Goal: Information Seeking & Learning: Learn about a topic

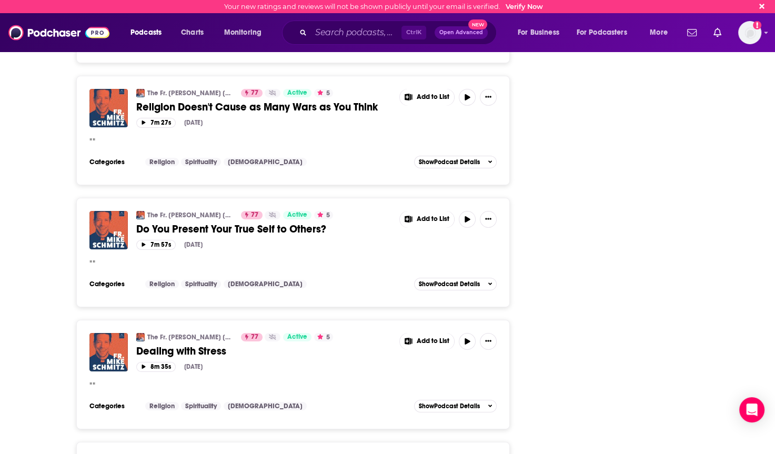
scroll to position [61747, 0]
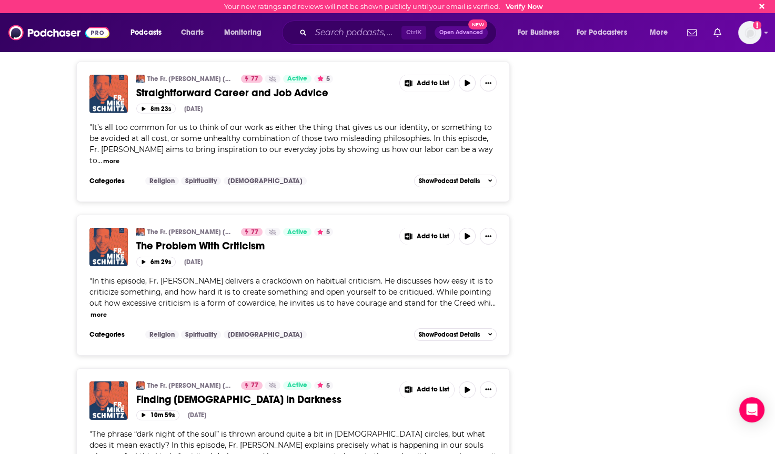
scroll to position [65306, 0]
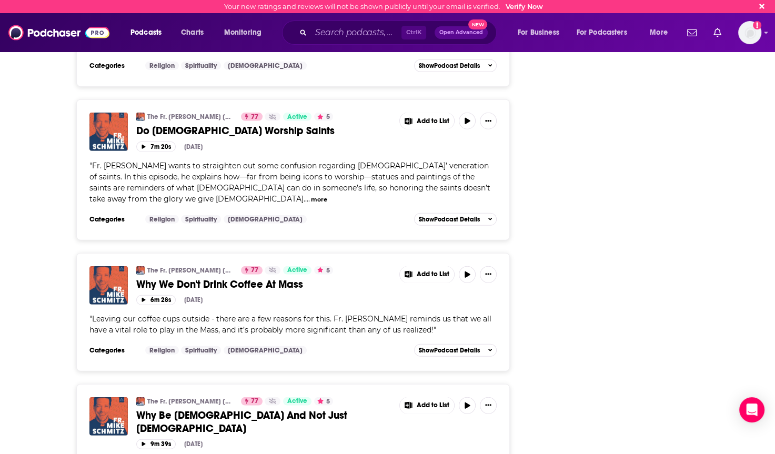
scroll to position [68806, 0]
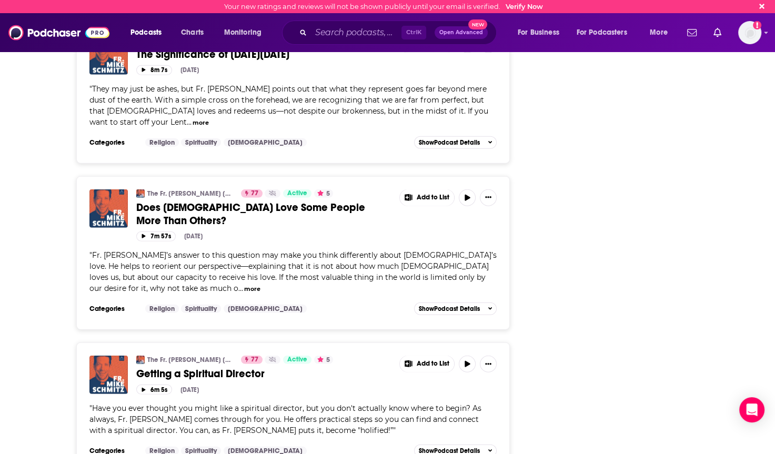
scroll to position [72363, 0]
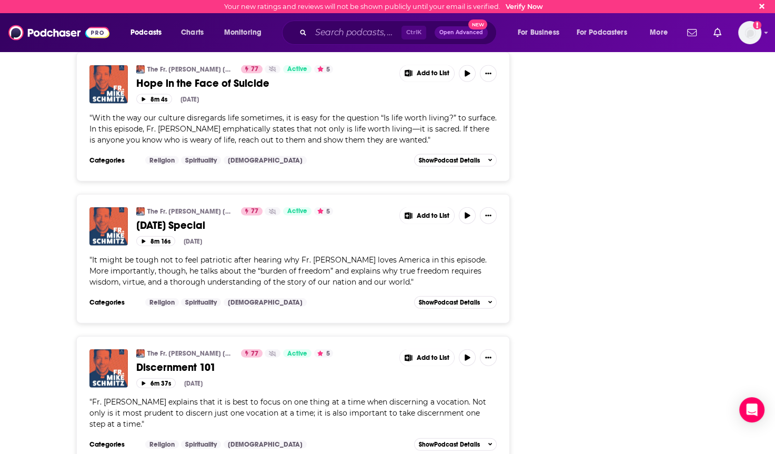
scroll to position [75885, 0]
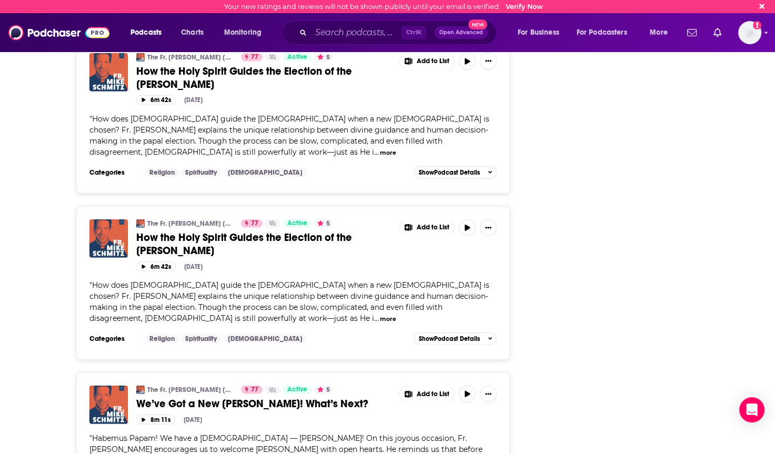
scroll to position [0, 0]
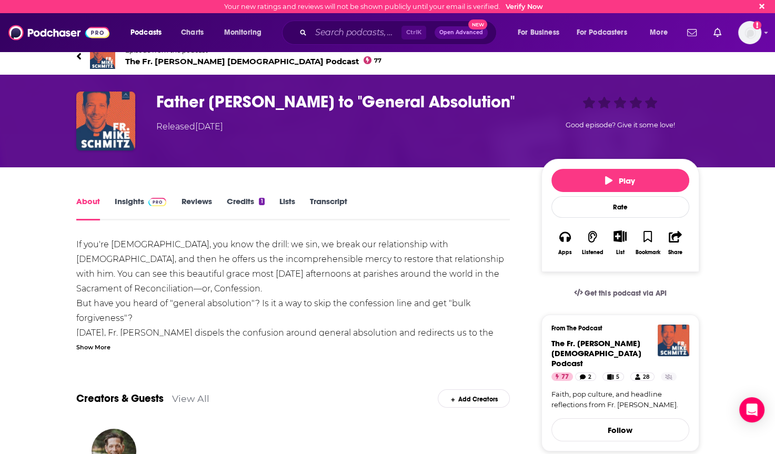
click at [76, 56] on icon at bounding box center [78, 56] width 4 height 7
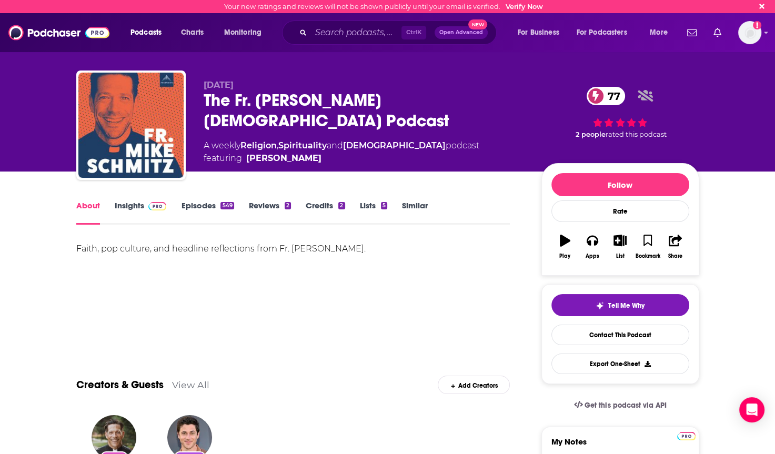
scroll to position [105, 0]
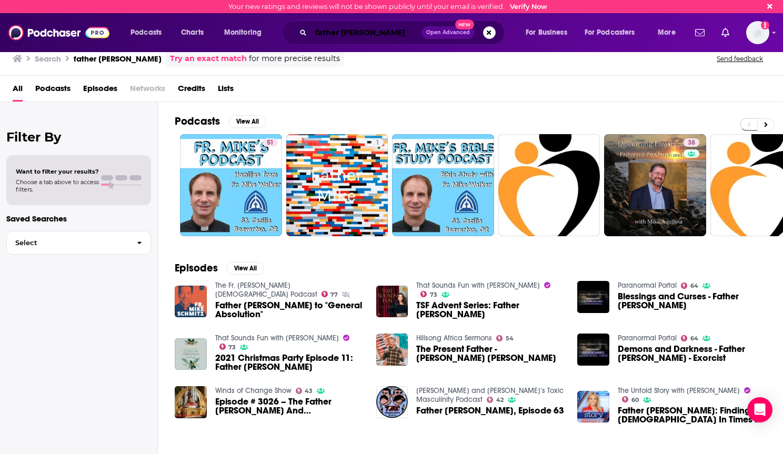
click at [362, 32] on input "father [PERSON_NAME]" at bounding box center [366, 32] width 110 height 17
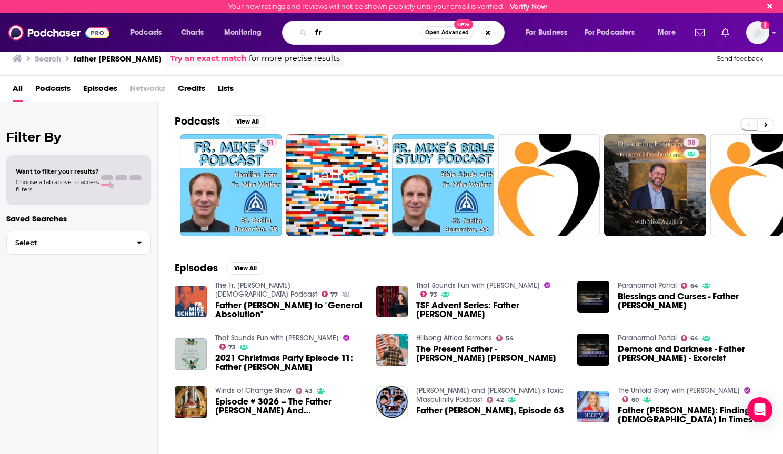
type input "f"
type input "[PERSON_NAME]"
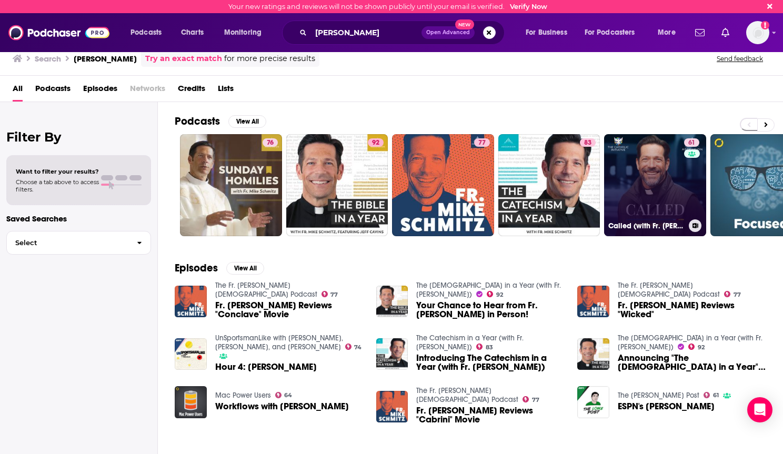
click at [654, 177] on link "61 Called (with Fr. [PERSON_NAME])" at bounding box center [655, 185] width 102 height 102
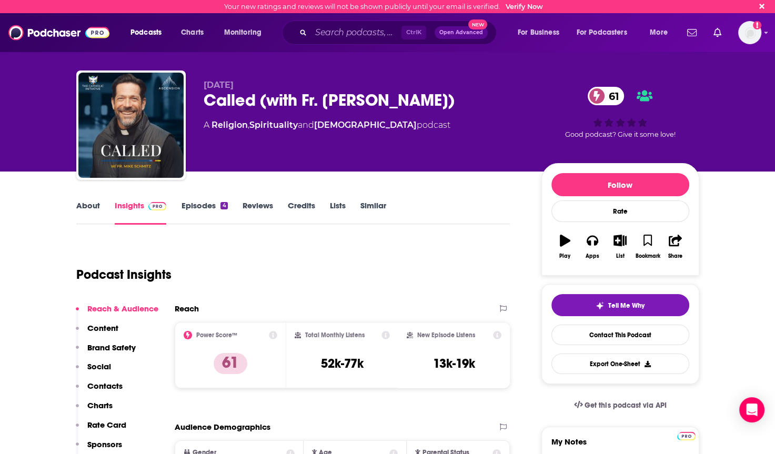
click at [190, 201] on link "Episodes 4" at bounding box center [204, 212] width 46 height 24
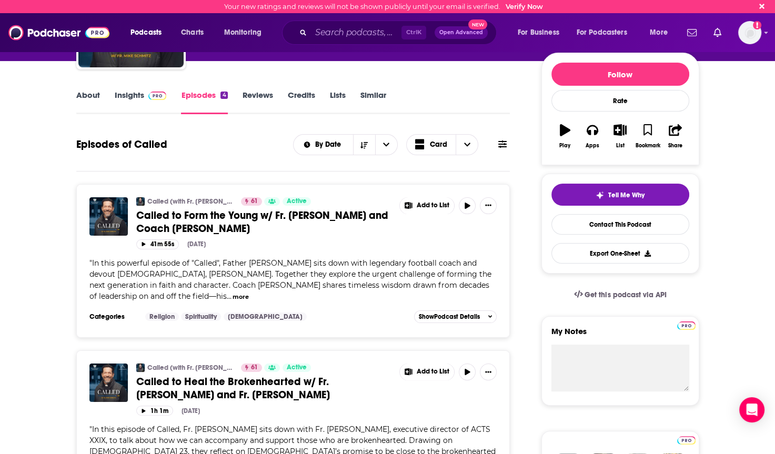
scroll to position [158, 0]
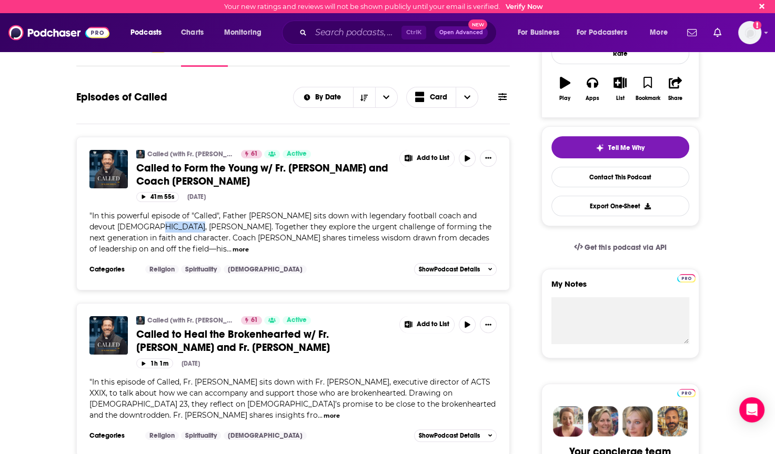
drag, startPoint x: 123, startPoint y: 227, endPoint x: 157, endPoint y: 227, distance: 34.7
click at [157, 227] on span "In this powerful episode of "Called", Father [PERSON_NAME] sits down with legen…" at bounding box center [290, 232] width 402 height 43
drag, startPoint x: 157, startPoint y: 227, endPoint x: 146, endPoint y: 227, distance: 11.6
copy span "[PERSON_NAME]"
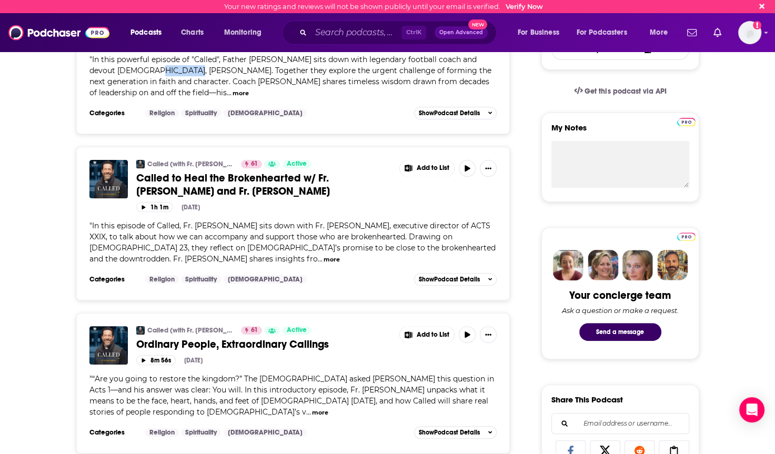
scroll to position [316, 0]
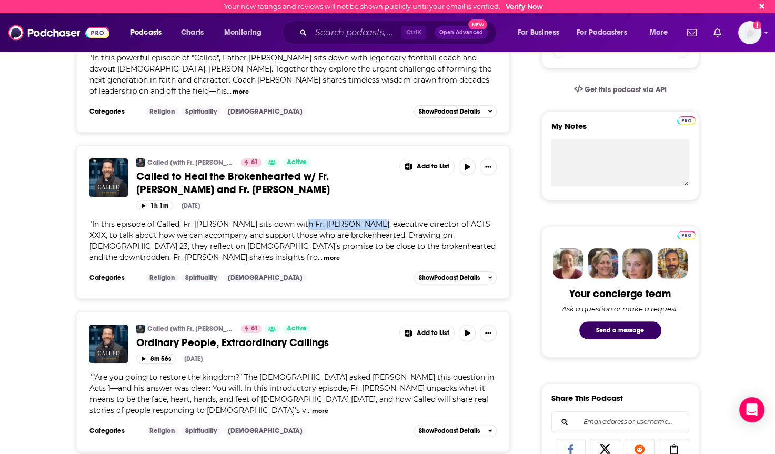
drag, startPoint x: 299, startPoint y: 222, endPoint x: 366, endPoint y: 226, distance: 66.9
click at [366, 226] on span "In this episode of Called, Fr. [PERSON_NAME] sits down with Fr. [PERSON_NAME], …" at bounding box center [292, 240] width 406 height 43
drag, startPoint x: 366, startPoint y: 226, endPoint x: 347, endPoint y: 226, distance: 18.4
copy span "Fr. [PERSON_NAME],"
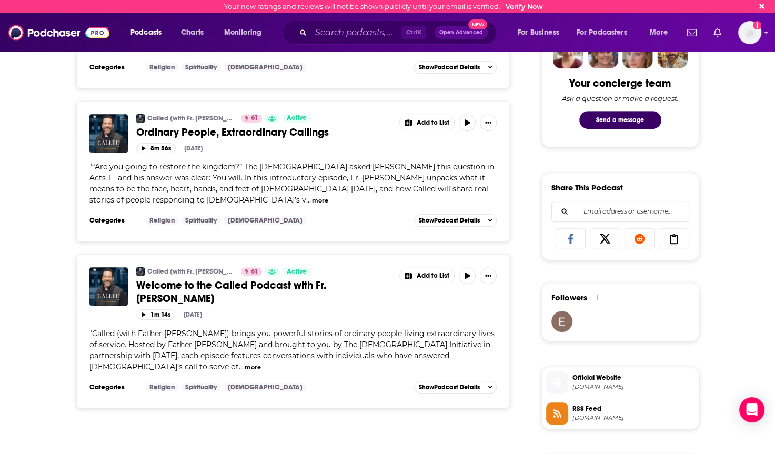
scroll to position [579, 0]
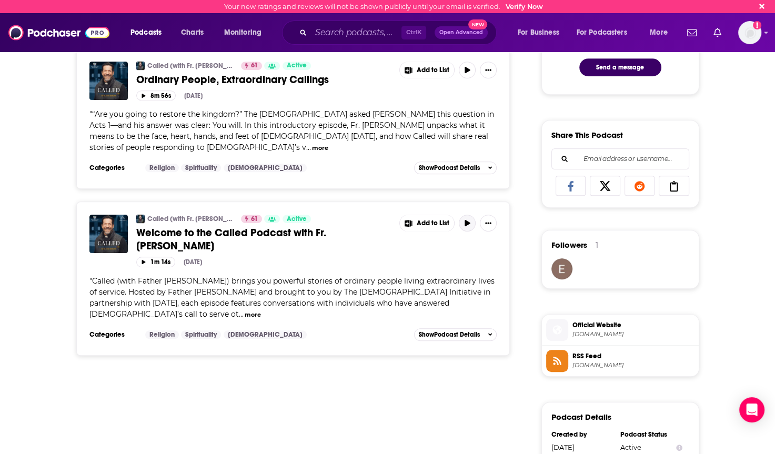
click at [466, 216] on button "button" at bounding box center [467, 223] width 17 height 17
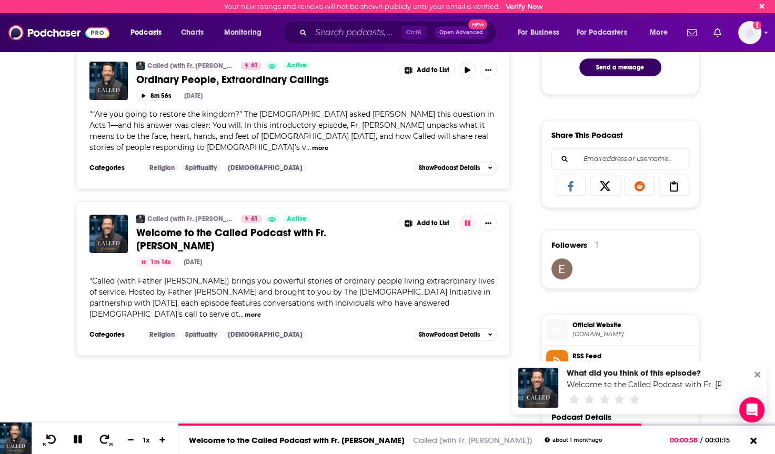
scroll to position [473, 0]
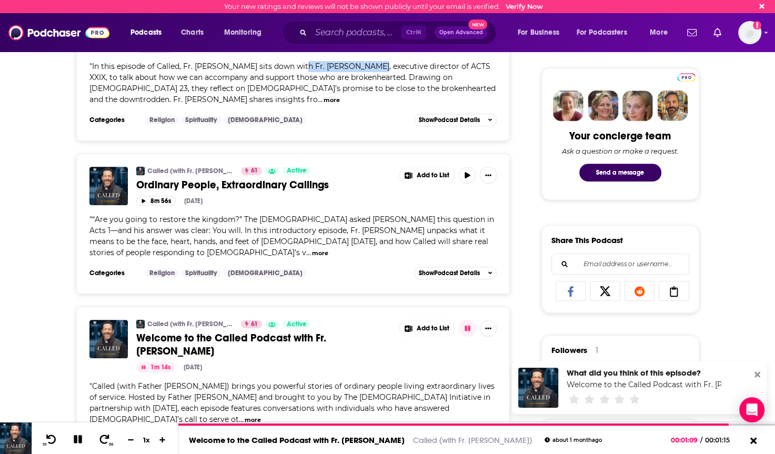
click at [328, 249] on button "more" at bounding box center [320, 253] width 16 height 9
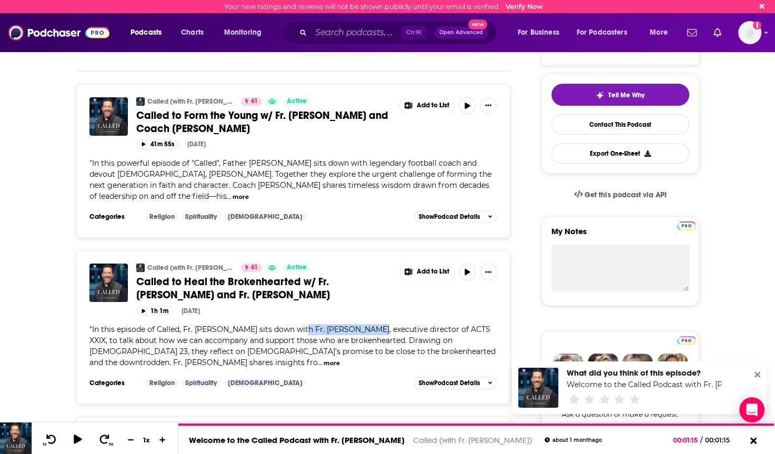
scroll to position [0, 0]
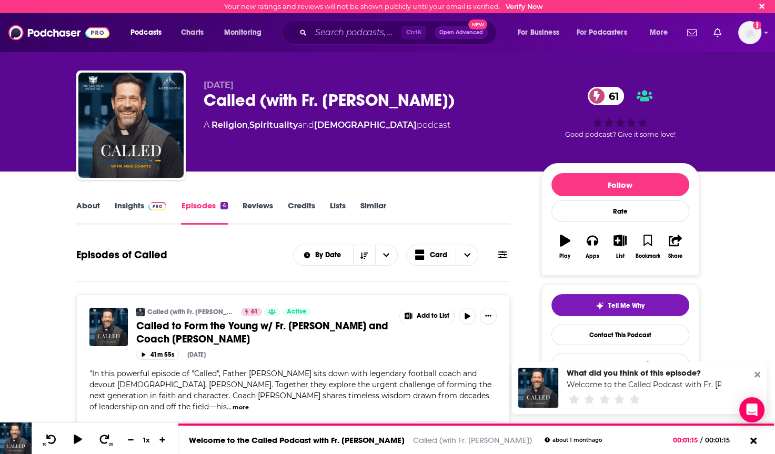
click at [140, 201] on link "Insights" at bounding box center [141, 212] width 52 height 24
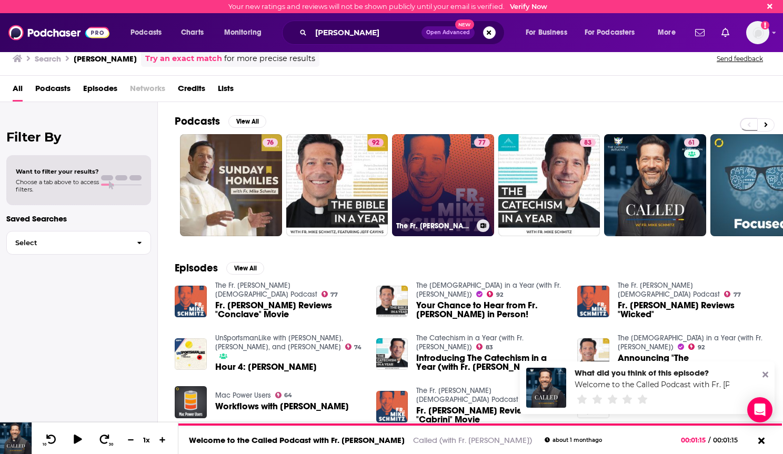
click at [448, 174] on link "77 The Fr. [PERSON_NAME] [DEMOGRAPHIC_DATA] Podcast" at bounding box center [443, 185] width 102 height 102
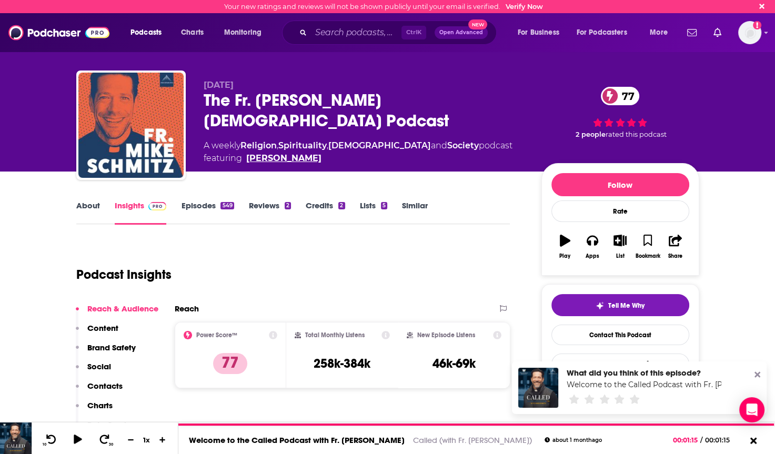
click at [297, 152] on link "[PERSON_NAME]" at bounding box center [283, 158] width 75 height 13
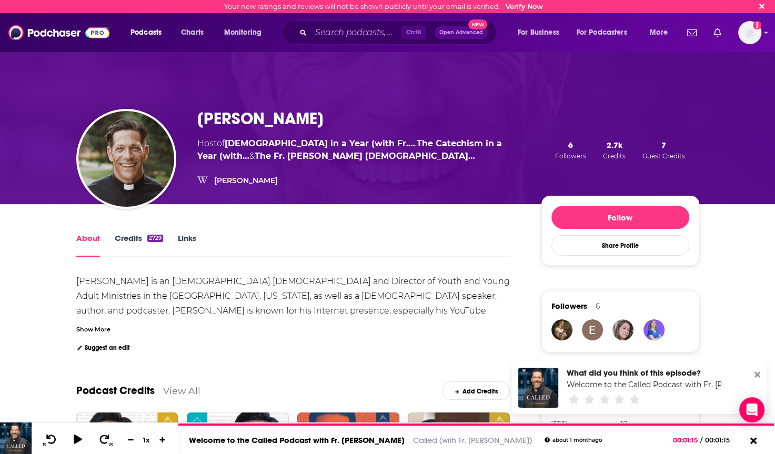
scroll to position [105, 0]
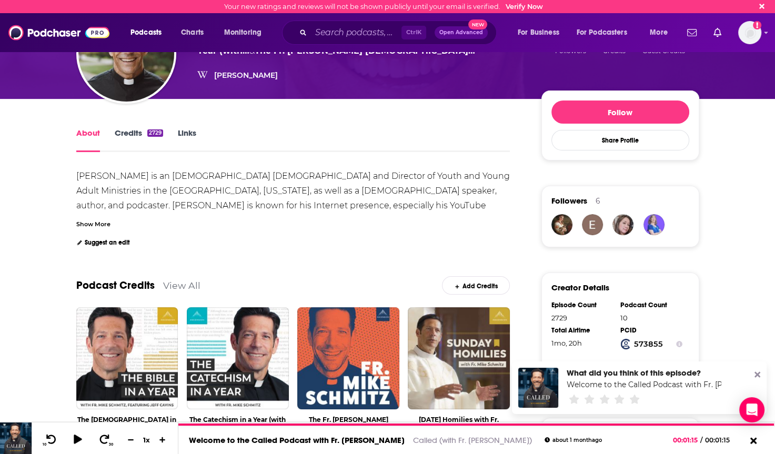
click at [122, 134] on link "Credits 2729" at bounding box center [139, 140] width 48 height 24
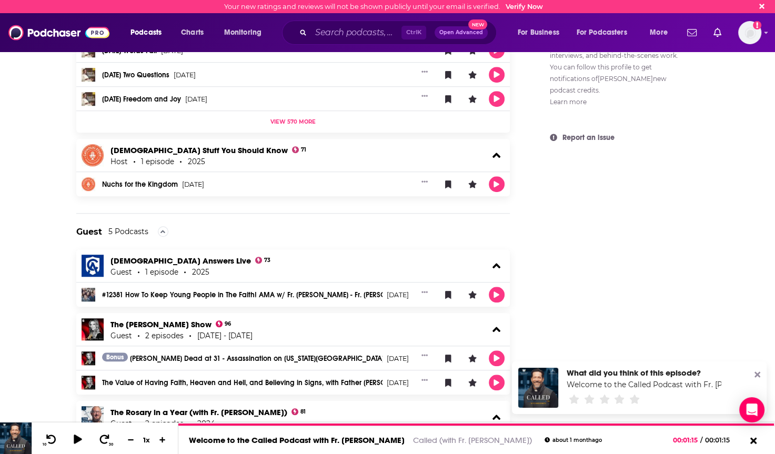
scroll to position [958, 0]
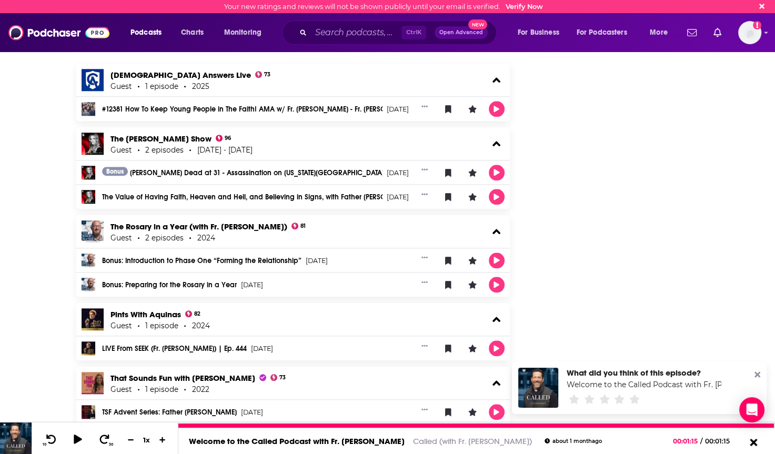
click at [752, 439] on icon at bounding box center [753, 442] width 13 height 11
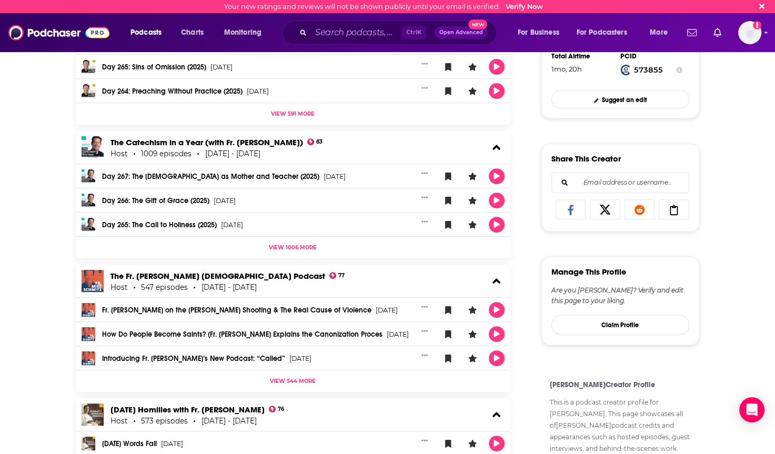
scroll to position [64, 0]
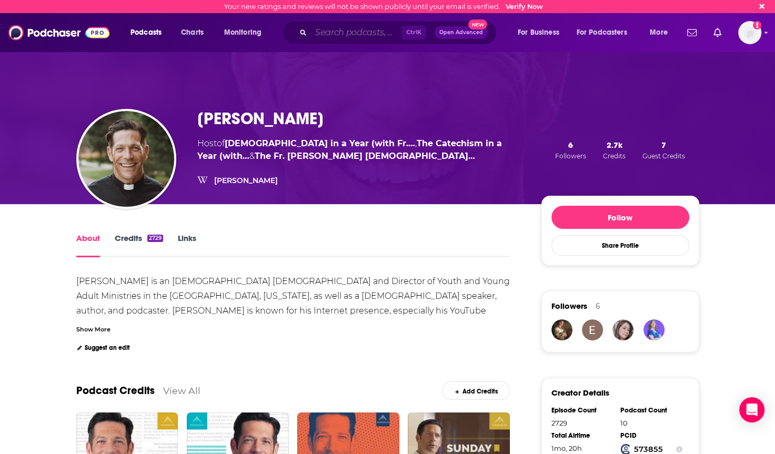
click at [337, 33] on input "Search podcasts, credits, & more..." at bounding box center [356, 32] width 90 height 17
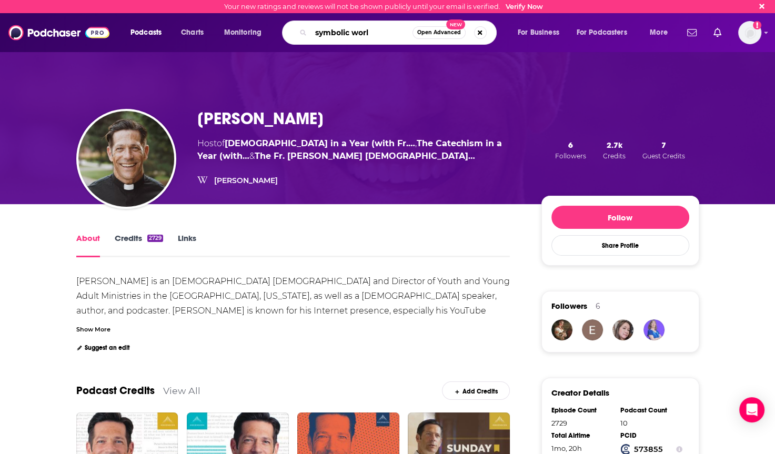
type input "symbolic world"
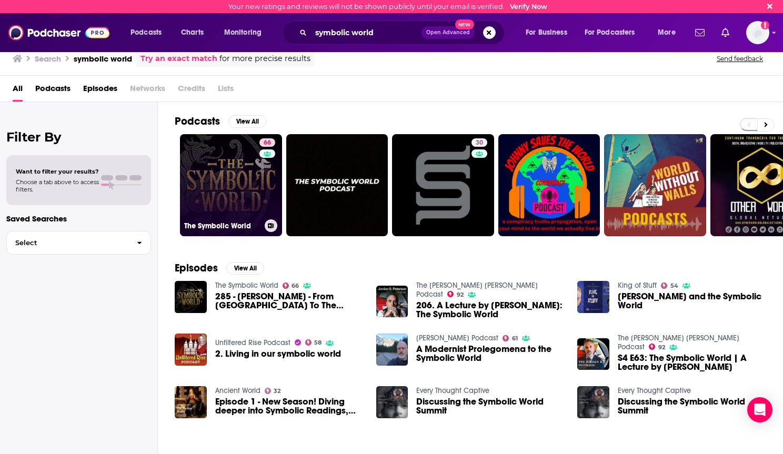
click at [225, 166] on link "66 The Symbolic World" at bounding box center [231, 185] width 102 height 102
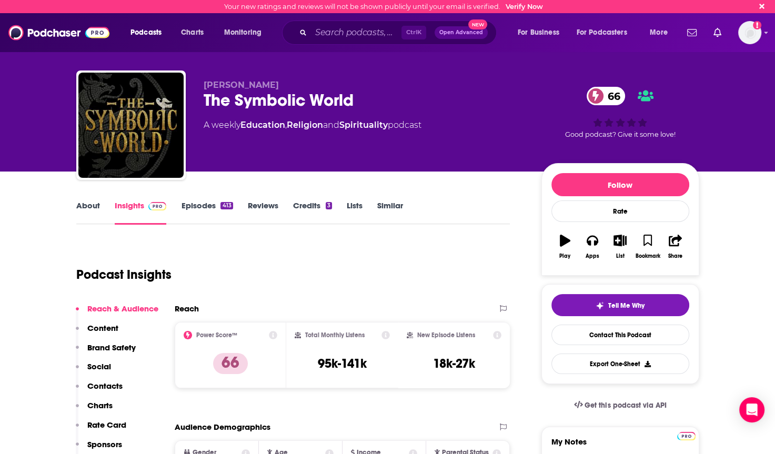
click at [193, 208] on link "Episodes 413" at bounding box center [207, 212] width 52 height 24
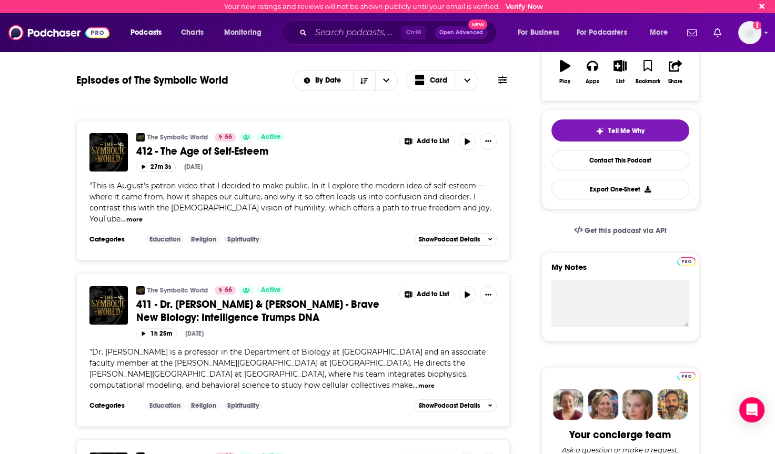
scroll to position [53, 0]
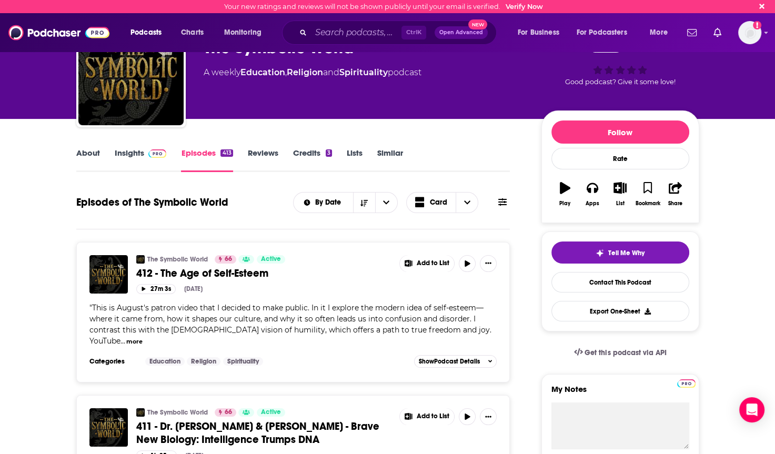
click at [92, 153] on link "About" at bounding box center [88, 160] width 24 height 24
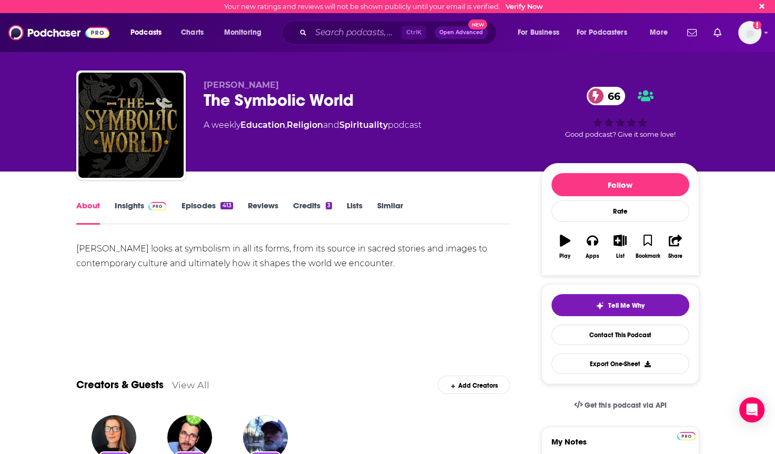
scroll to position [158, 0]
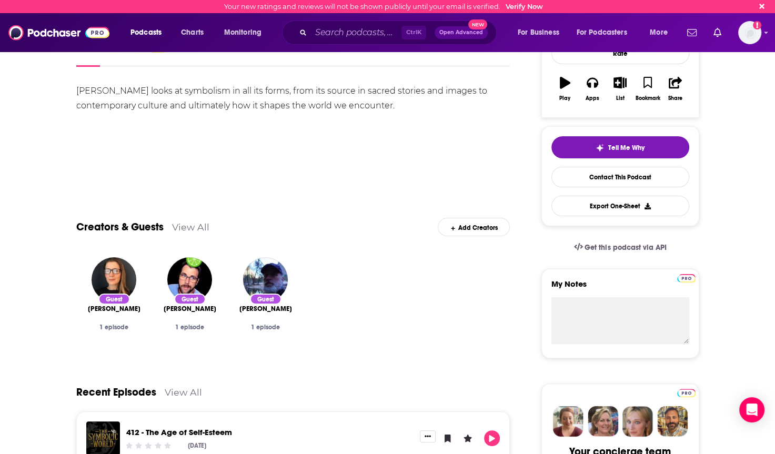
click at [192, 228] on link "View All" at bounding box center [190, 226] width 37 height 11
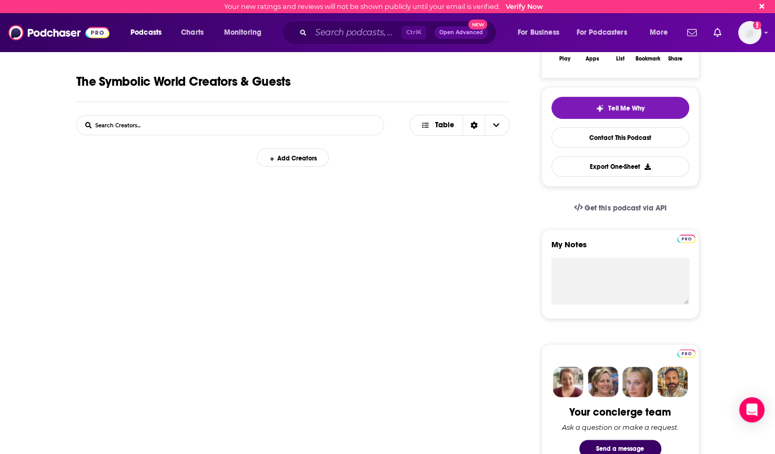
scroll to position [199, 0]
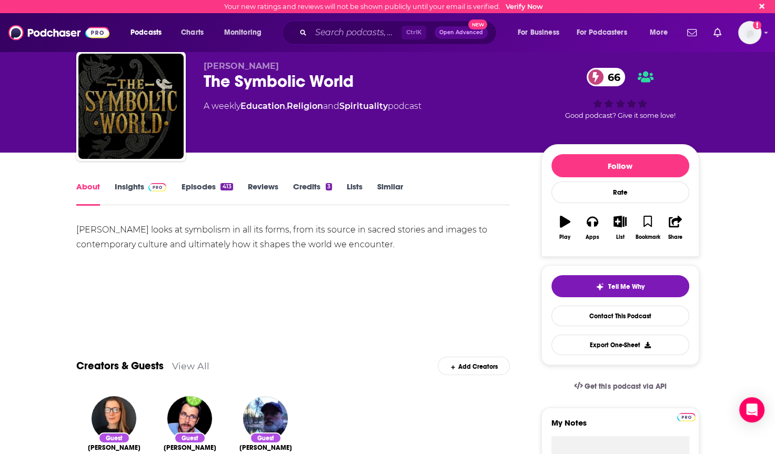
scroll to position [53, 0]
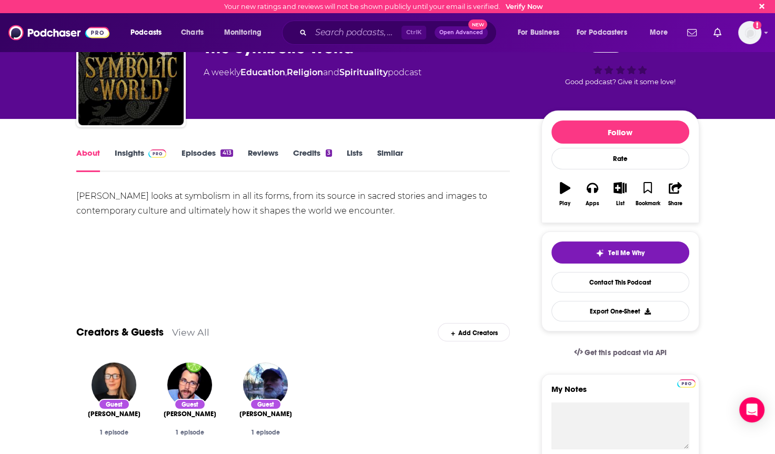
click at [204, 158] on link "Episodes 413" at bounding box center [207, 160] width 52 height 24
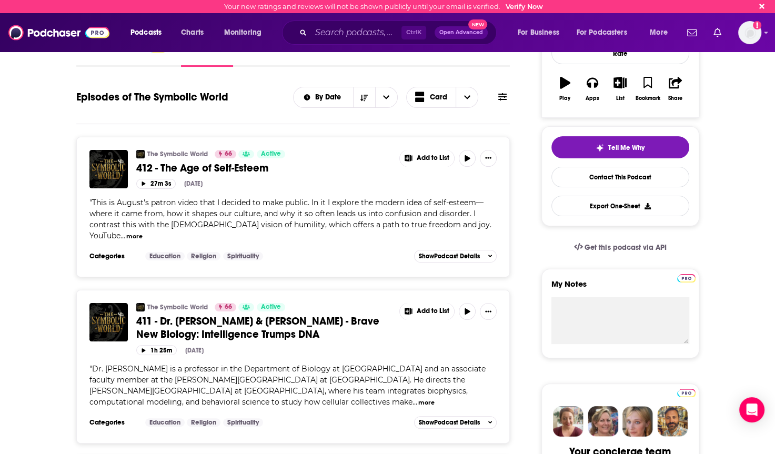
scroll to position [316, 0]
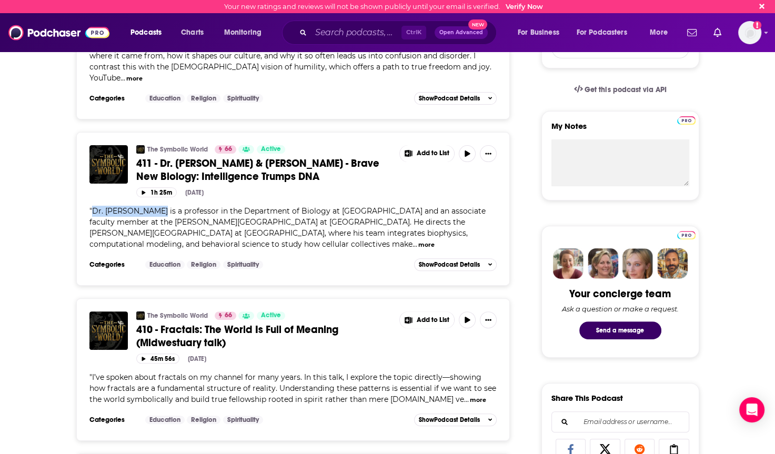
drag, startPoint x: 90, startPoint y: 201, endPoint x: 153, endPoint y: 201, distance: 62.1
click at [153, 206] on span "" Dr. [PERSON_NAME] is a professor in the Department of Biology at [GEOGRAPHIC_…" at bounding box center [287, 227] width 396 height 43
drag, startPoint x: 153, startPoint y: 201, endPoint x: 137, endPoint y: 200, distance: 15.3
copy span "Dr. [PERSON_NAME]"
click at [364, 32] on input "Search podcasts, credits, & more..." at bounding box center [356, 32] width 90 height 17
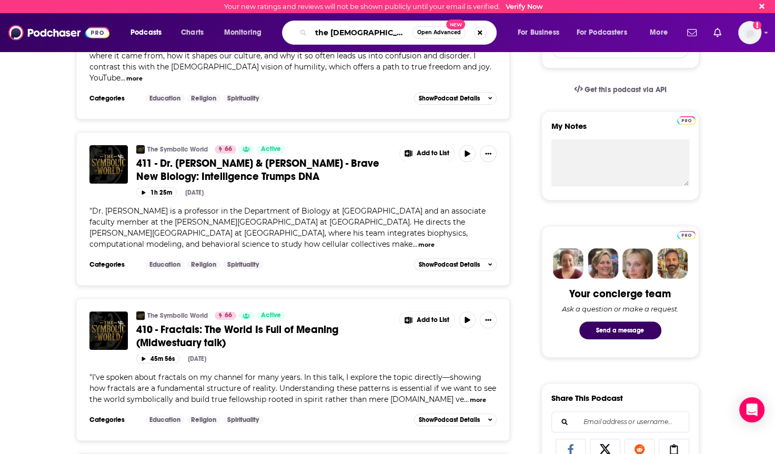
type input "the [DEMOGRAPHIC_DATA] man"
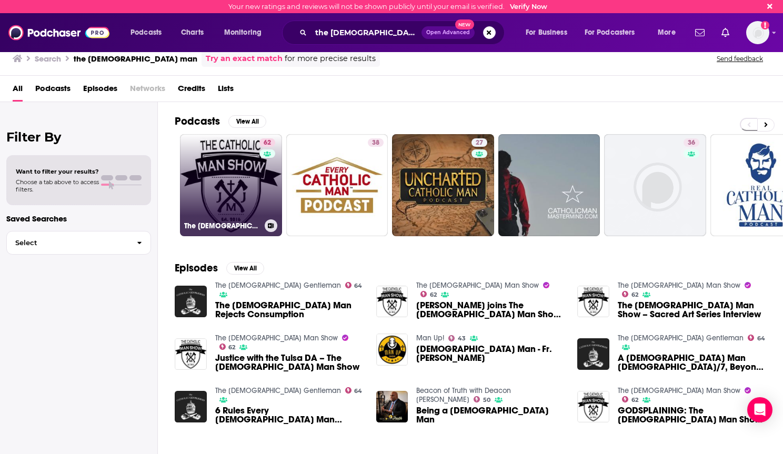
click at [224, 181] on link "62 The [DEMOGRAPHIC_DATA] Man Show" at bounding box center [231, 185] width 102 height 102
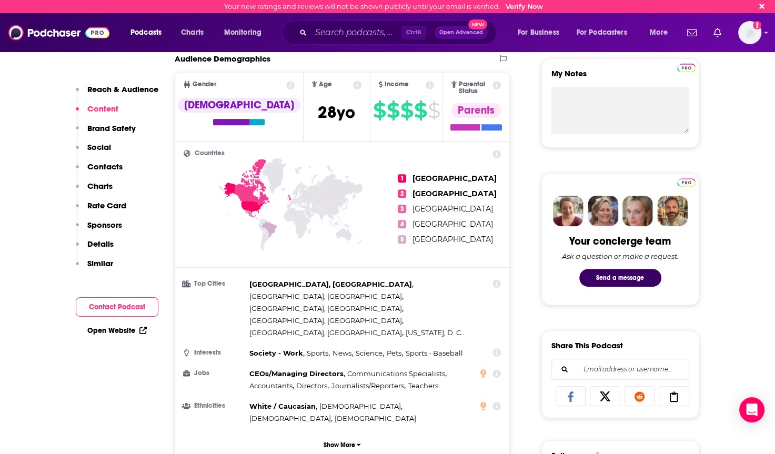
scroll to position [105, 0]
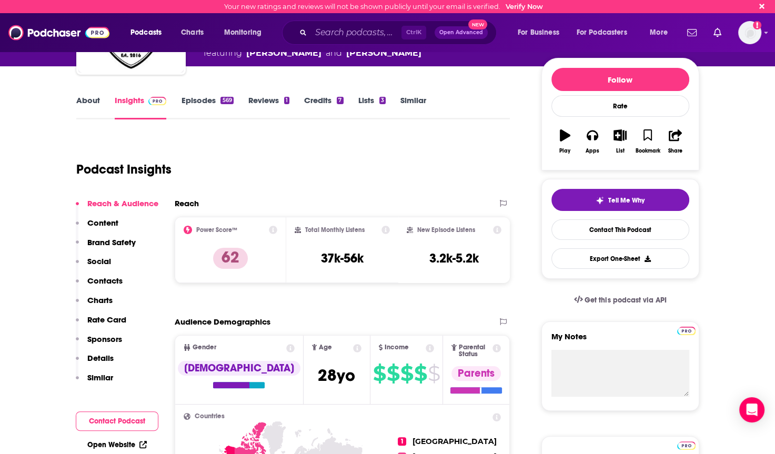
click at [192, 103] on link "Episodes 569" at bounding box center [207, 107] width 52 height 24
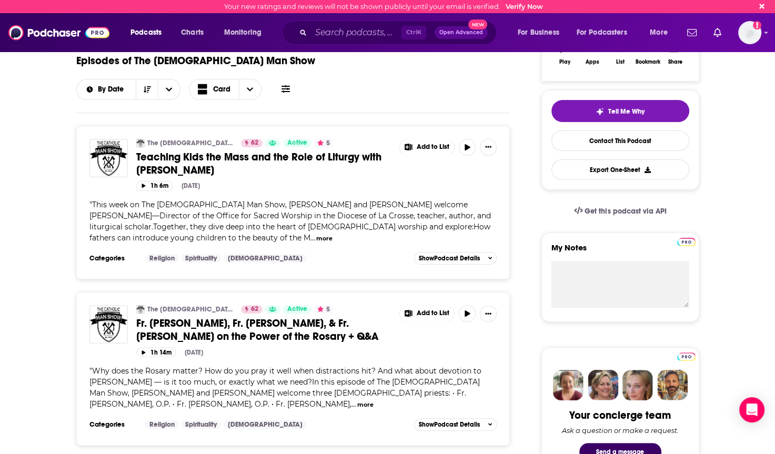
scroll to position [210, 0]
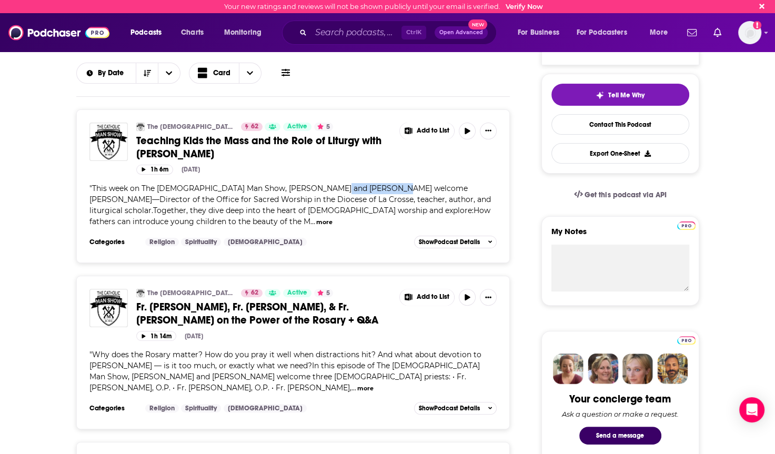
drag, startPoint x: 330, startPoint y: 164, endPoint x: 383, endPoint y: 168, distance: 52.8
click at [383, 183] on div "" This week on The [DEMOGRAPHIC_DATA] Man Show, [PERSON_NAME] and [PERSON_NAME]…" at bounding box center [293, 205] width 408 height 44
drag, startPoint x: 383, startPoint y: 168, endPoint x: 368, endPoint y: 164, distance: 15.3
copy span "[PERSON_NAME]"
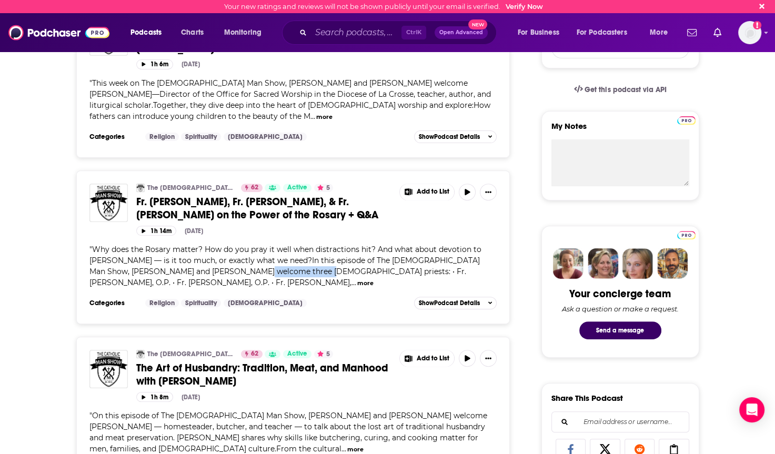
drag, startPoint x: 221, startPoint y: 248, endPoint x: 279, endPoint y: 250, distance: 57.9
click at [279, 250] on div "" Why does the Rosary matter? How do you pray it well when distractions hit? An…" at bounding box center [293, 266] width 408 height 44
drag, startPoint x: 279, startPoint y: 250, endPoint x: 265, endPoint y: 247, distance: 14.0
copy span "Fr. [PERSON_NAME]"
drag, startPoint x: 304, startPoint y: 246, endPoint x: 369, endPoint y: 250, distance: 65.3
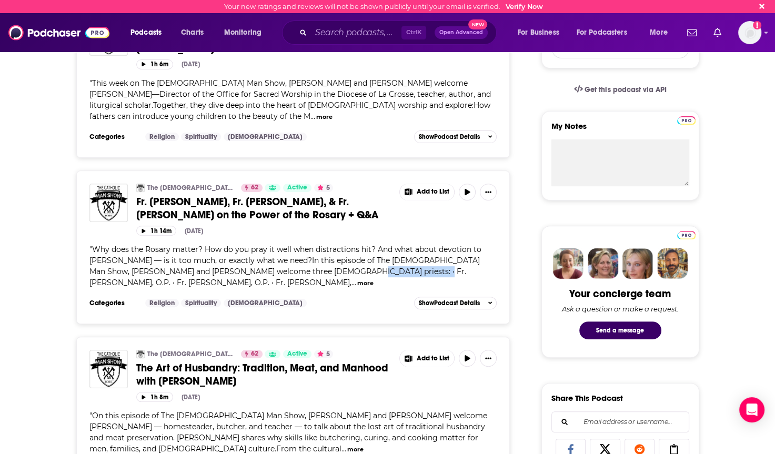
click at [369, 250] on div "" Why does the Rosary matter? How do you pray it well when distractions hit? An…" at bounding box center [293, 266] width 408 height 44
copy span "Fr. [PERSON_NAME]"
drag, startPoint x: 393, startPoint y: 248, endPoint x: 486, endPoint y: 248, distance: 93.1
click at [481, 248] on span "Why does the Rosary matter? How do you pray it well when distractions hit? And …" at bounding box center [285, 266] width 392 height 43
drag, startPoint x: 486, startPoint y: 248, endPoint x: 441, endPoint y: 246, distance: 44.8
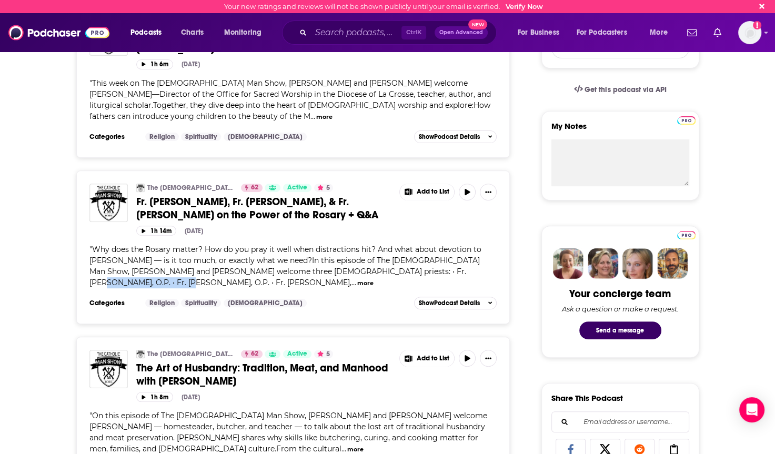
copy span "Fr. [PERSON_NAME]"
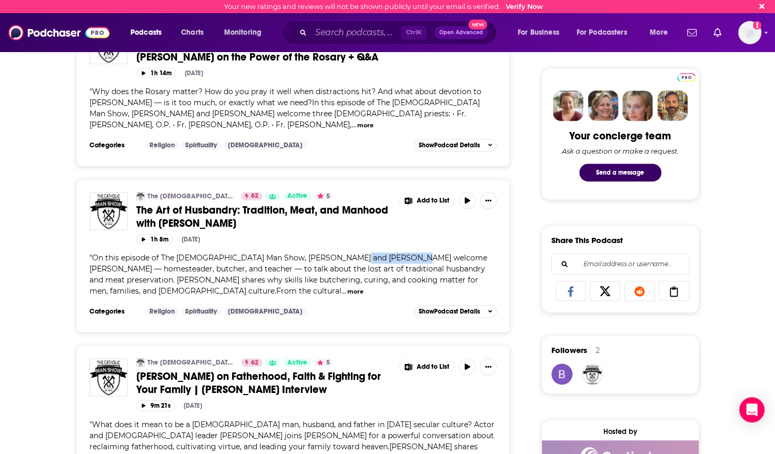
drag, startPoint x: 349, startPoint y: 233, endPoint x: 408, endPoint y: 233, distance: 59.5
click at [408, 253] on span "On this episode of The [DEMOGRAPHIC_DATA] Man Show, [PERSON_NAME] and [PERSON_N…" at bounding box center [288, 274] width 398 height 43
copy span "[PERSON_NAME]"
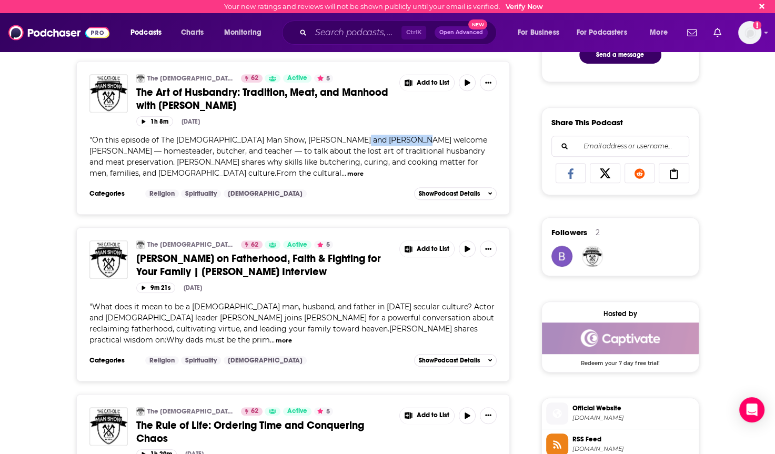
scroll to position [631, 0]
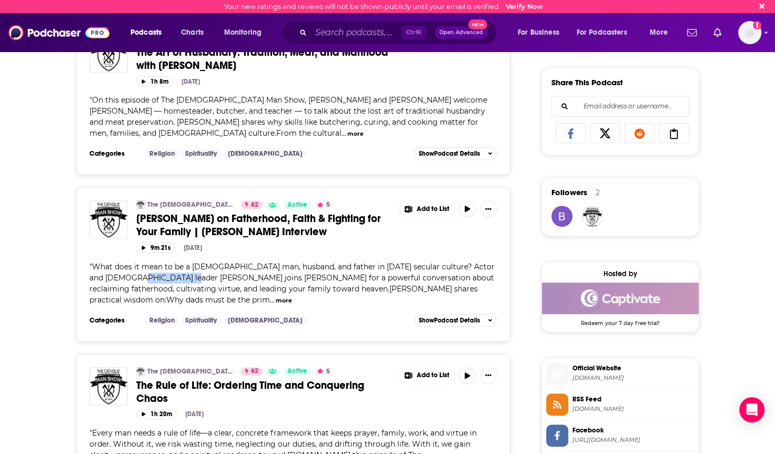
drag, startPoint x: 112, startPoint y: 252, endPoint x: 165, endPoint y: 253, distance: 53.7
click at [165, 262] on span "What does it mean to be a [DEMOGRAPHIC_DATA] man, husband, and father in [DATE]…" at bounding box center [291, 283] width 405 height 43
copy span "[PERSON_NAME]"
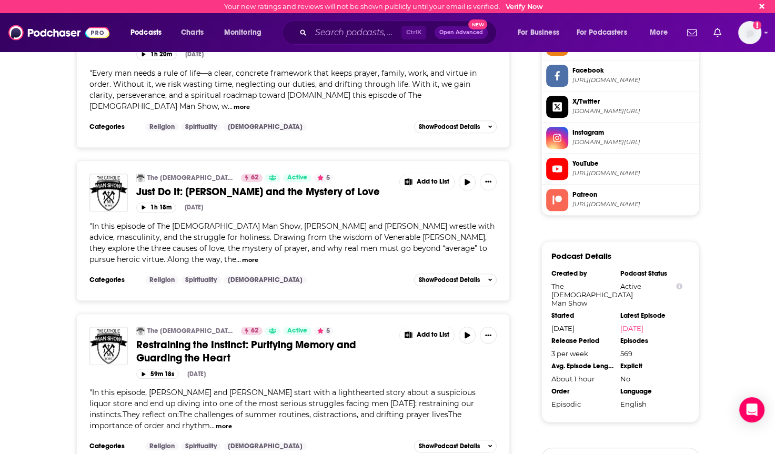
scroll to position [1000, 0]
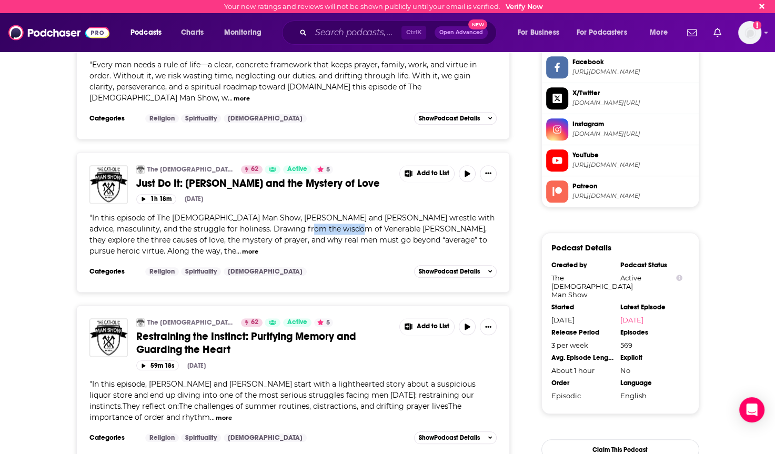
drag, startPoint x: 283, startPoint y: 190, endPoint x: 331, endPoint y: 192, distance: 48.4
click at [331, 213] on span "In this episode of The [DEMOGRAPHIC_DATA] Man Show, [PERSON_NAME] and [PERSON_N…" at bounding box center [291, 234] width 405 height 43
copy span "[PERSON_NAME]"
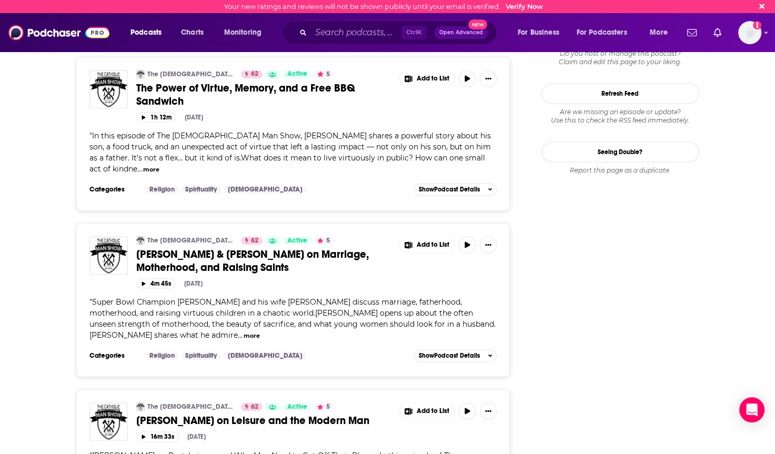
scroll to position [1420, 0]
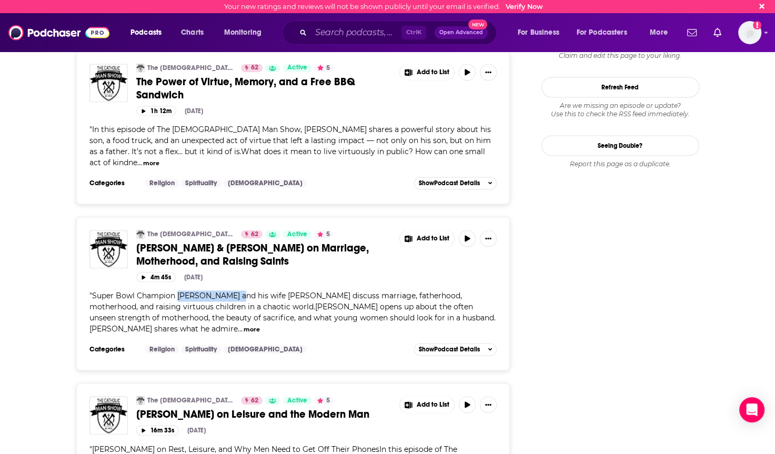
drag, startPoint x: 177, startPoint y: 245, endPoint x: 235, endPoint y: 246, distance: 58.4
click at [235, 291] on span "Super Bowl Champion [PERSON_NAME] and his wife [PERSON_NAME] discuss marriage, …" at bounding box center [292, 312] width 406 height 43
click at [408, 231] on div "The [DEMOGRAPHIC_DATA] Man Show 62 Active 5 [PERSON_NAME] & [PERSON_NAME] on Ma…" at bounding box center [293, 286] width 408 height 112
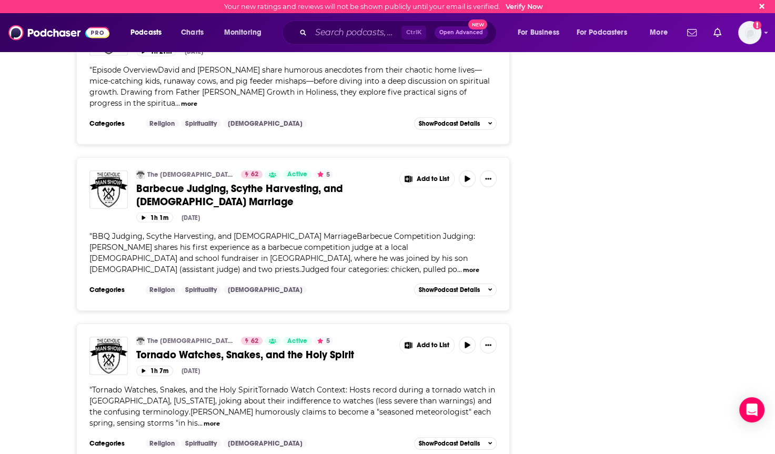
scroll to position [3262, 0]
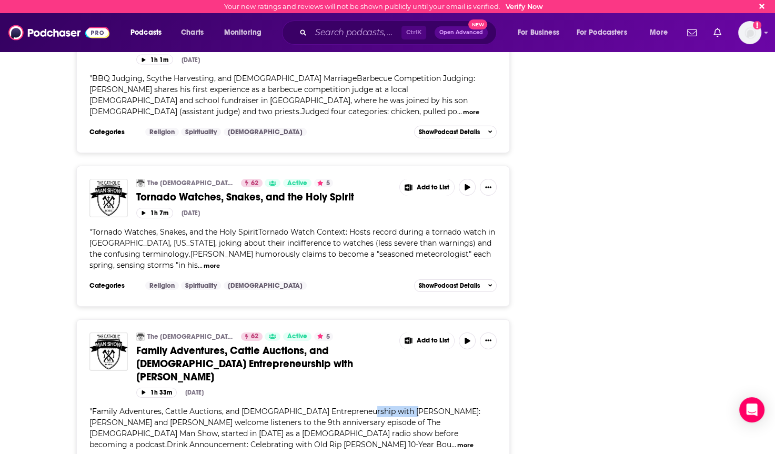
drag, startPoint x: 357, startPoint y: 294, endPoint x: 402, endPoint y: 298, distance: 45.4
click at [402, 407] on span "Family Adventures, Cattle Auctions, and [DEMOGRAPHIC_DATA] Entrepreneurship wit…" at bounding box center [284, 428] width 391 height 43
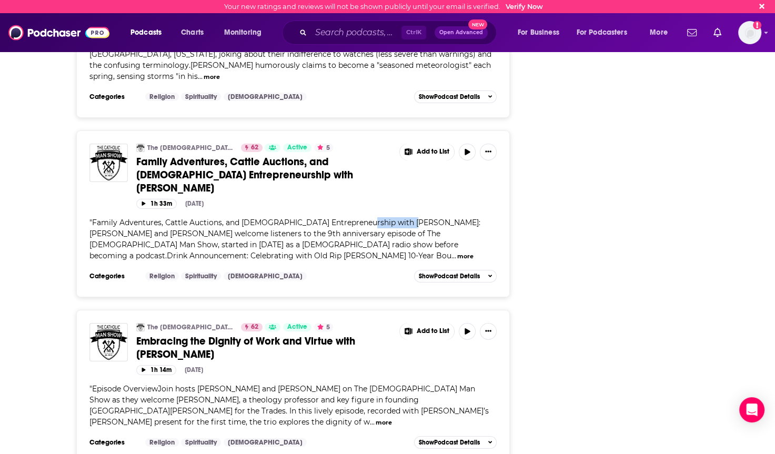
scroll to position [3472, 0]
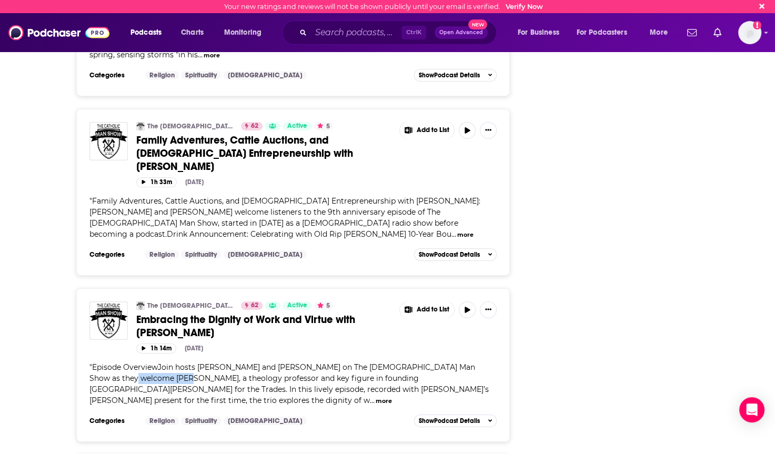
drag, startPoint x: 86, startPoint y: 263, endPoint x: 139, endPoint y: 264, distance: 52.6
click at [139, 288] on div "The [DEMOGRAPHIC_DATA] Man Show 62 Active 5 Embracing the Dignity of Work and V…" at bounding box center [293, 365] width 434 height 154
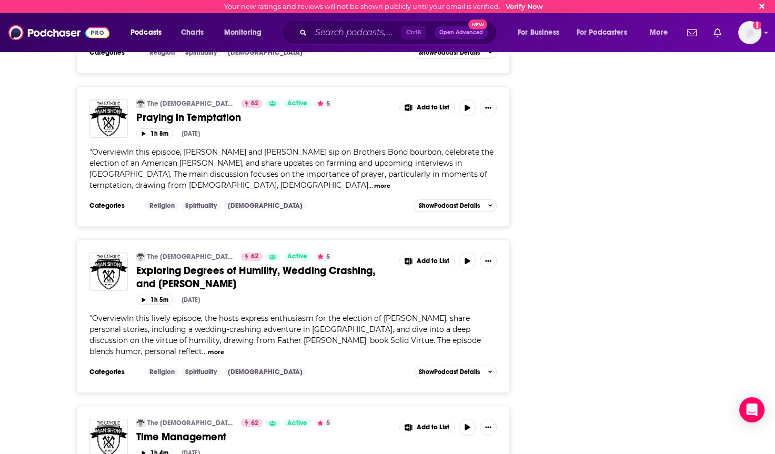
scroll to position [3869, 0]
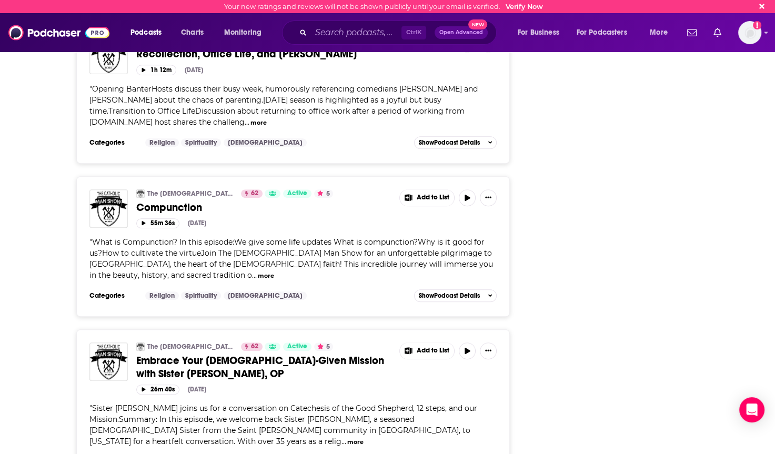
scroll to position [4396, 0]
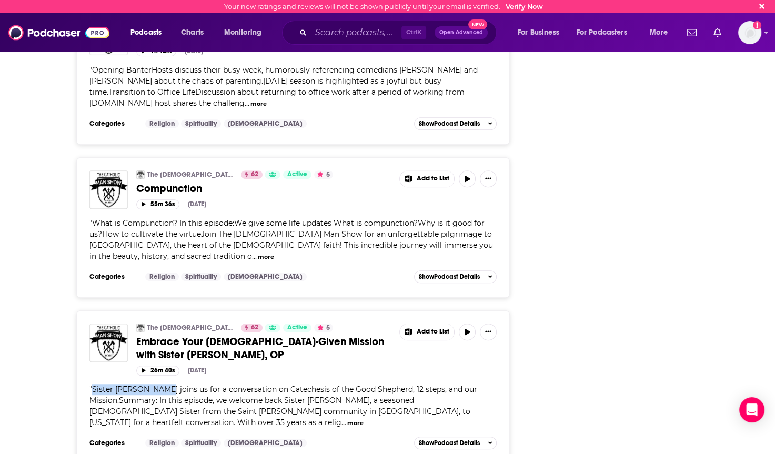
drag, startPoint x: 92, startPoint y: 248, endPoint x: 163, endPoint y: 251, distance: 70.6
click at [163, 385] on span "Sister [PERSON_NAME] joins us for a conversation on Catechesis of the Good Shep…" at bounding box center [283, 406] width 388 height 43
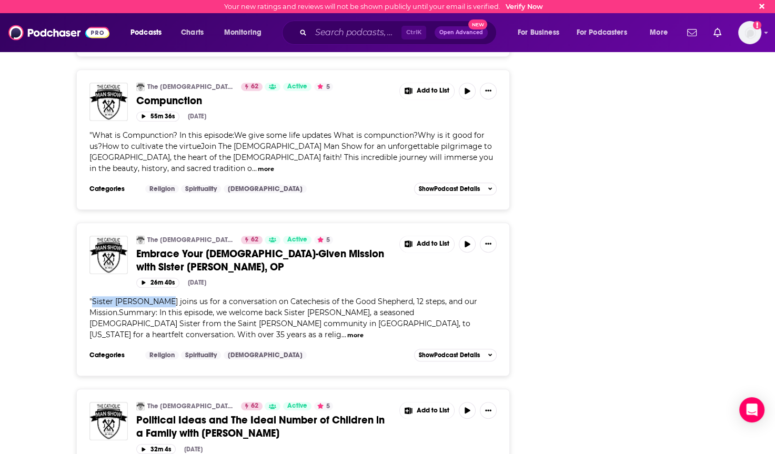
scroll to position [4501, 0]
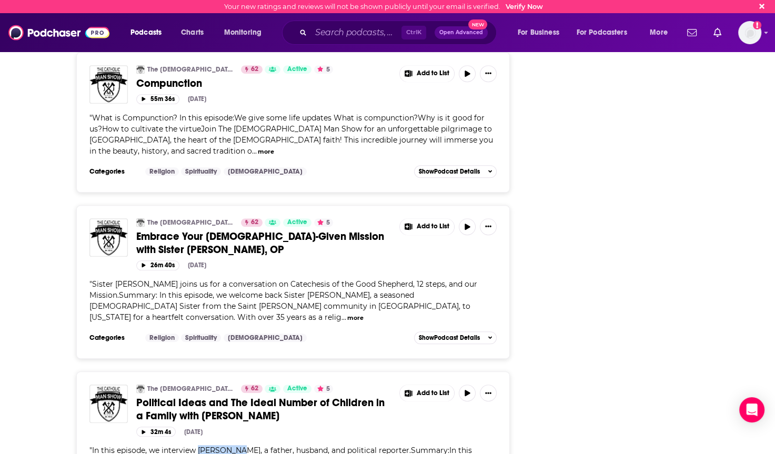
drag, startPoint x: 197, startPoint y: 308, endPoint x: 238, endPoint y: 310, distance: 40.6
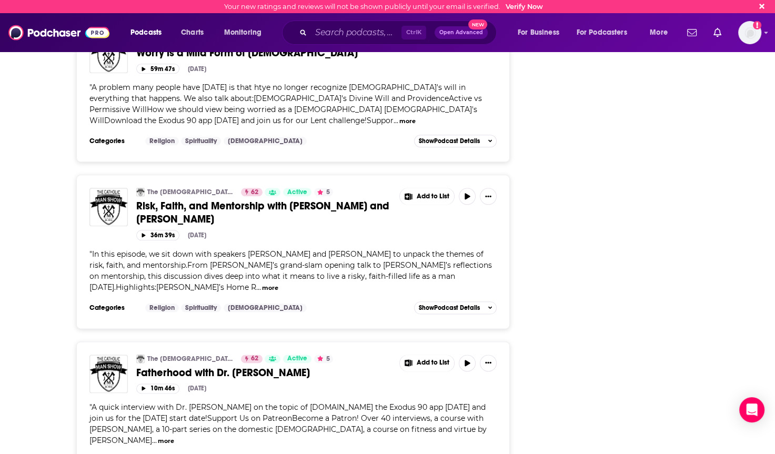
scroll to position [5080, 0]
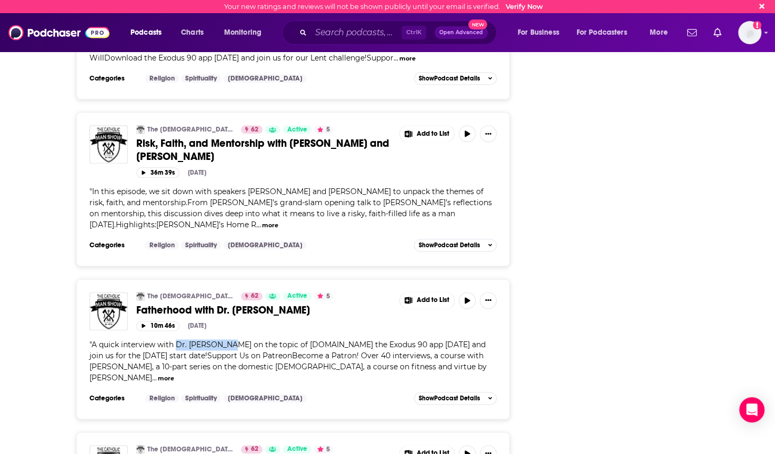
drag, startPoint x: 175, startPoint y: 192, endPoint x: 227, endPoint y: 192, distance: 52.6
click at [227, 340] on span "A quick interview with Dr. [PERSON_NAME] on the topic of [DOMAIN_NAME] the Exod…" at bounding box center [287, 361] width 397 height 43
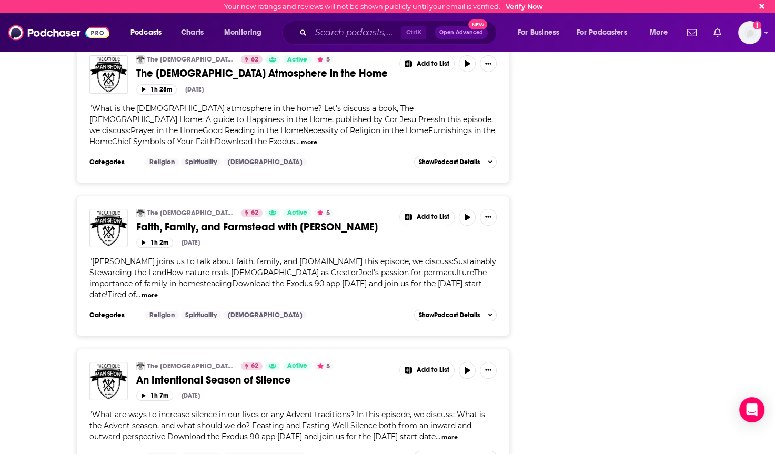
scroll to position [7721, 0]
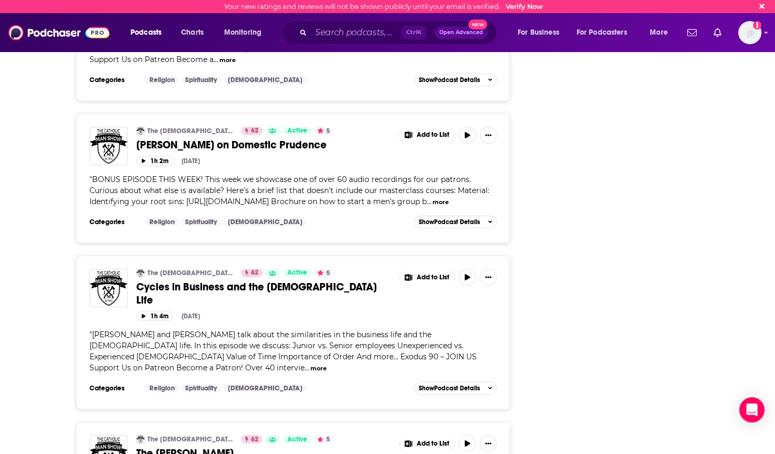
scroll to position [11389, 0]
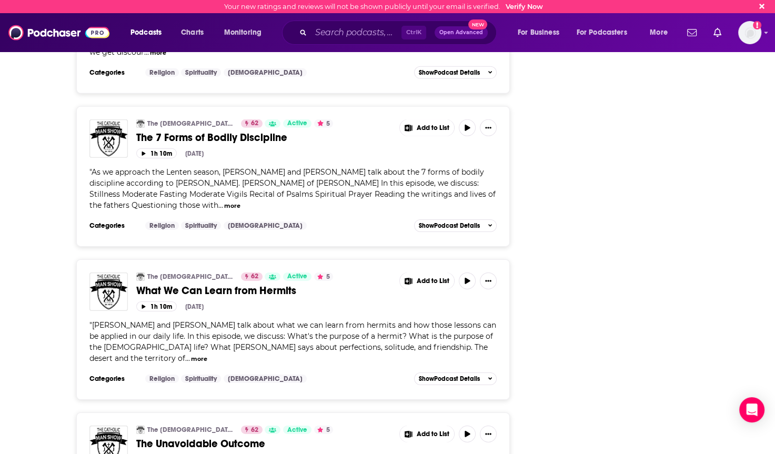
scroll to position [15057, 0]
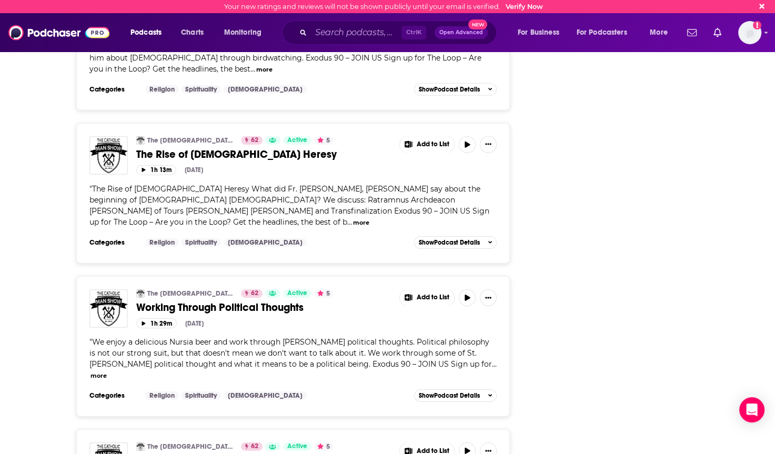
scroll to position [18773, 0]
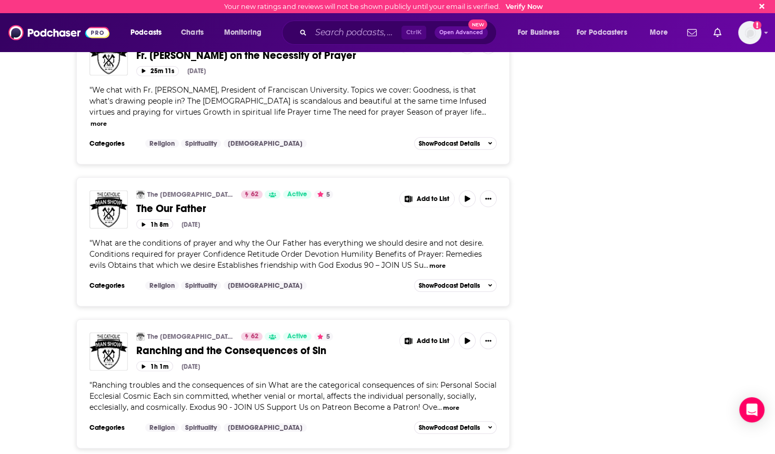
scroll to position [22342, 0]
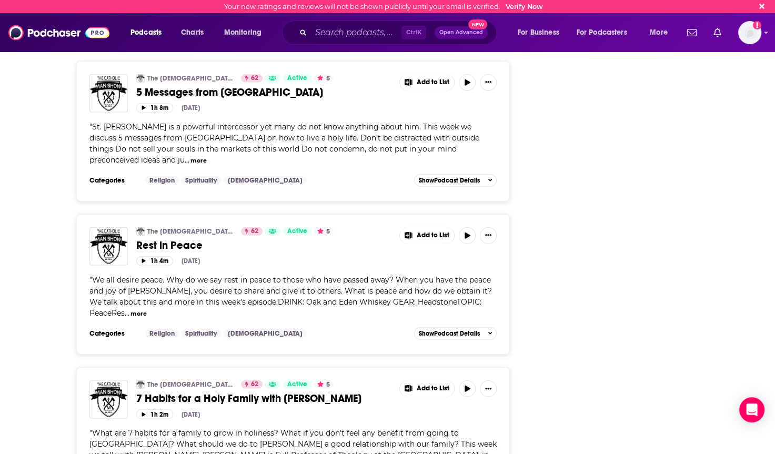
scroll to position [26017, 0]
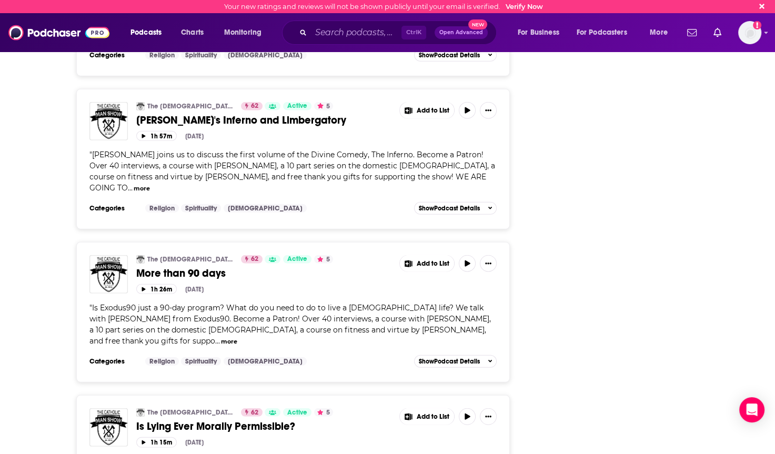
scroll to position [29707, 0]
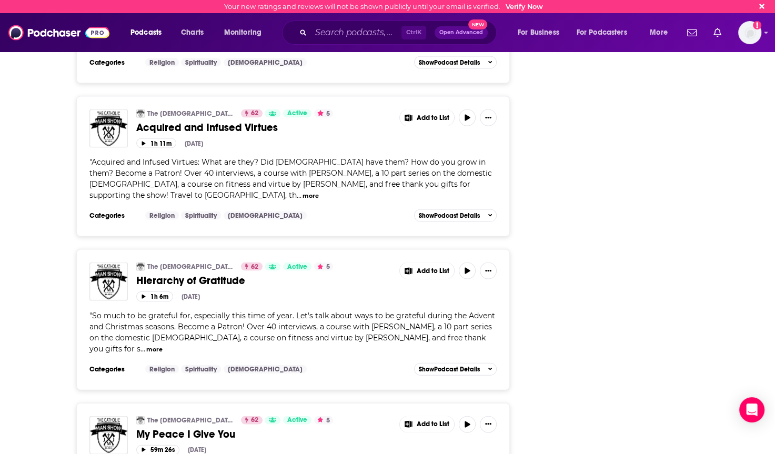
scroll to position [33179, 0]
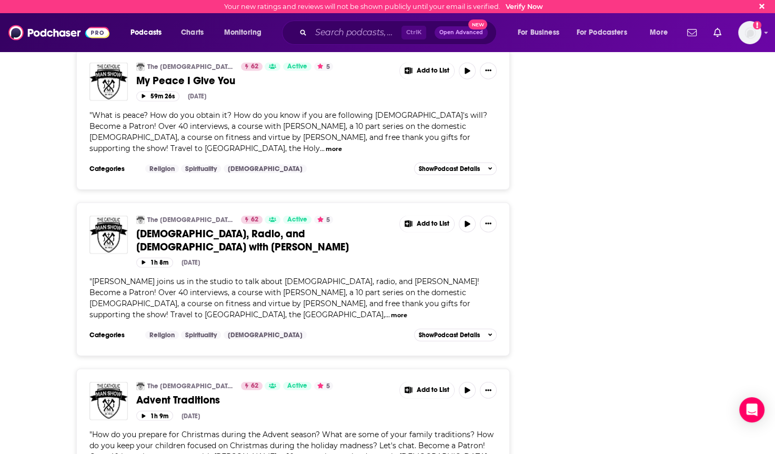
scroll to position [33492, 0]
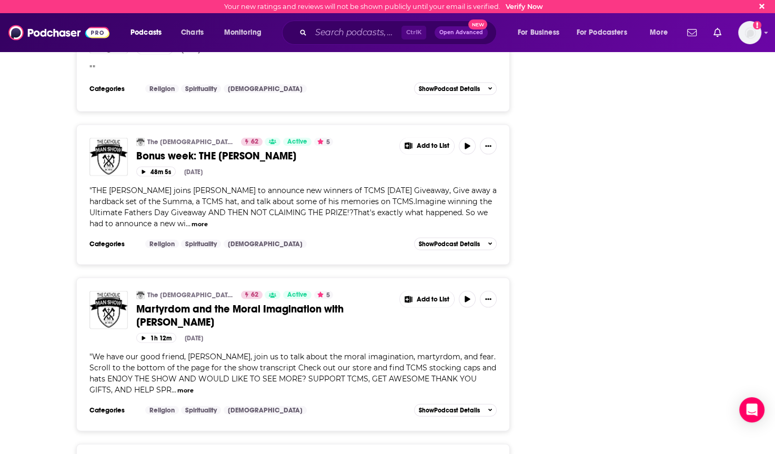
scroll to position [36967, 0]
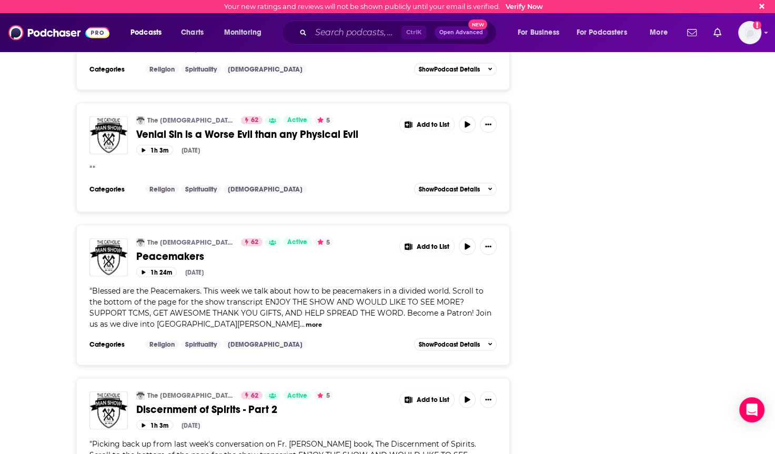
scroll to position [40722, 0]
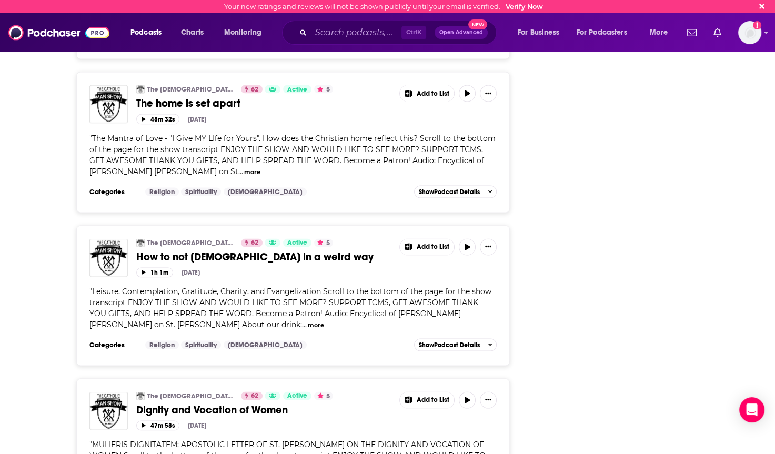
scroll to position [44533, 0]
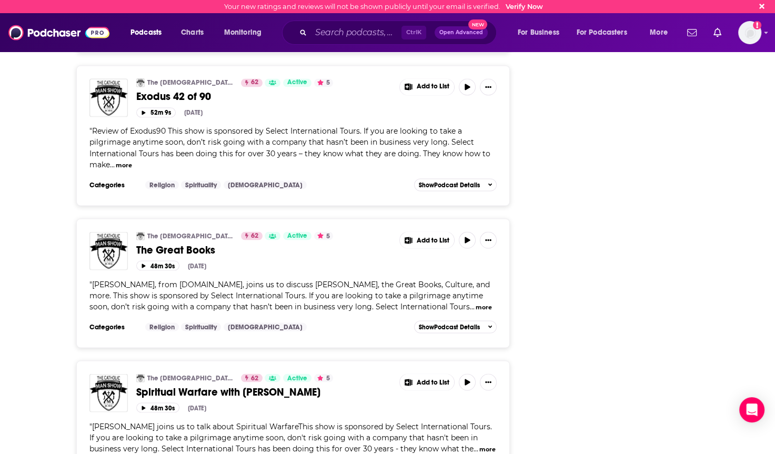
scroll to position [48285, 0]
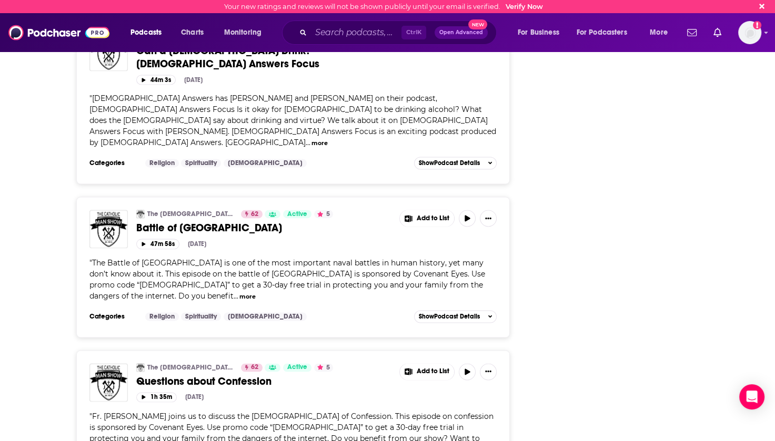
scroll to position [51989, 0]
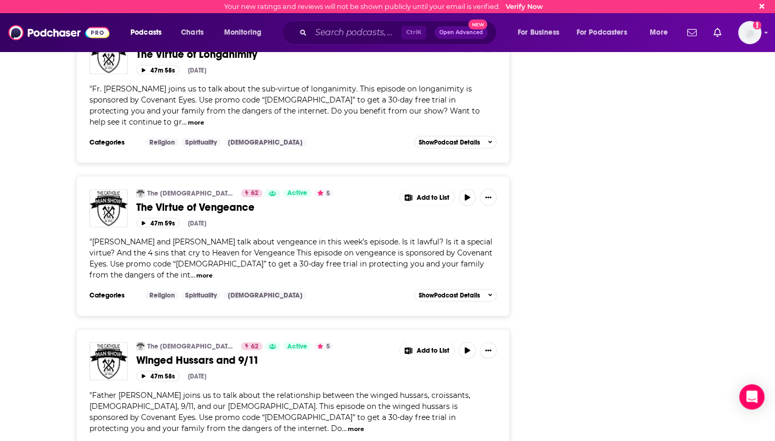
scroll to position [0, 0]
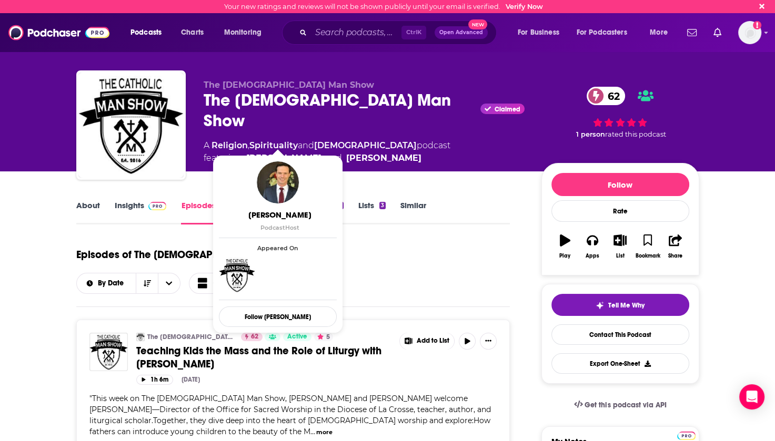
click at [266, 152] on link "[PERSON_NAME]" at bounding box center [283, 158] width 75 height 13
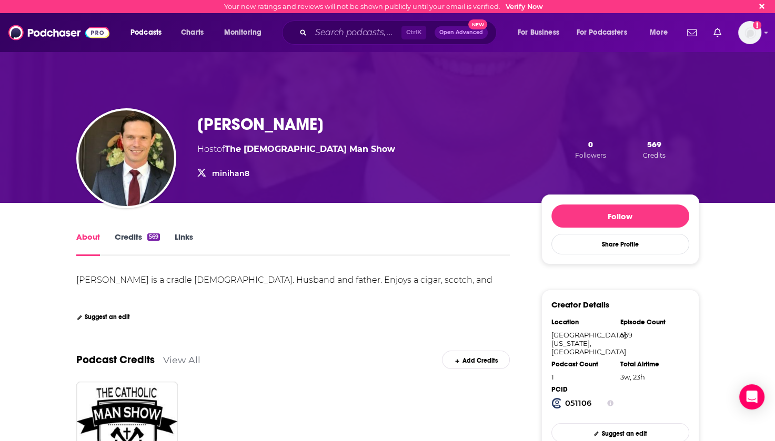
click at [137, 237] on link "Credits 569" at bounding box center [137, 244] width 45 height 24
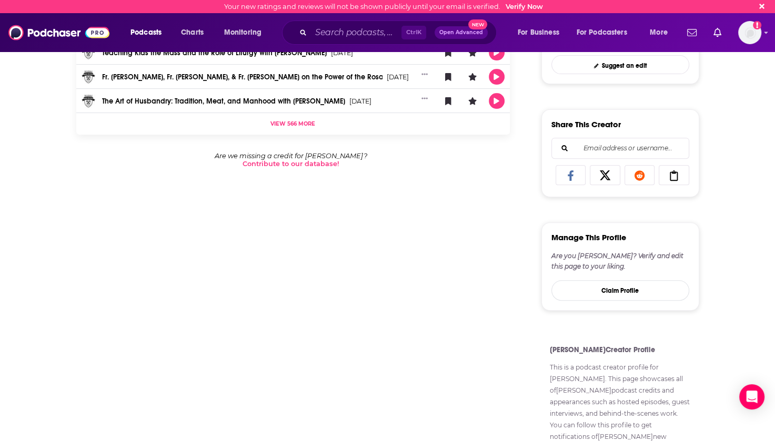
scroll to position [53, 0]
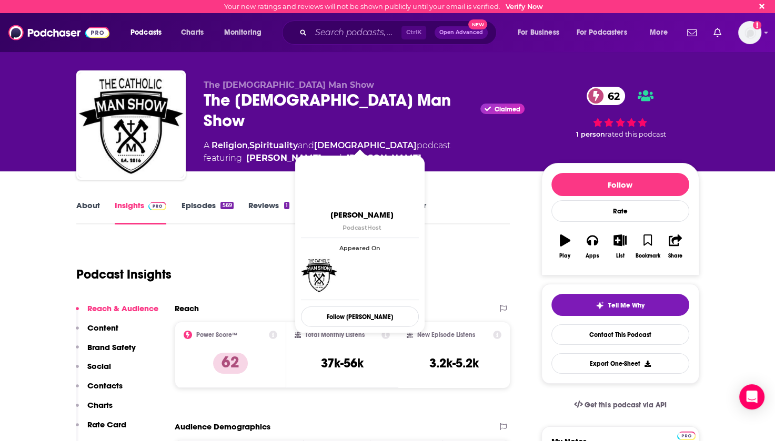
click at [350, 152] on link "[PERSON_NAME]" at bounding box center [383, 158] width 75 height 13
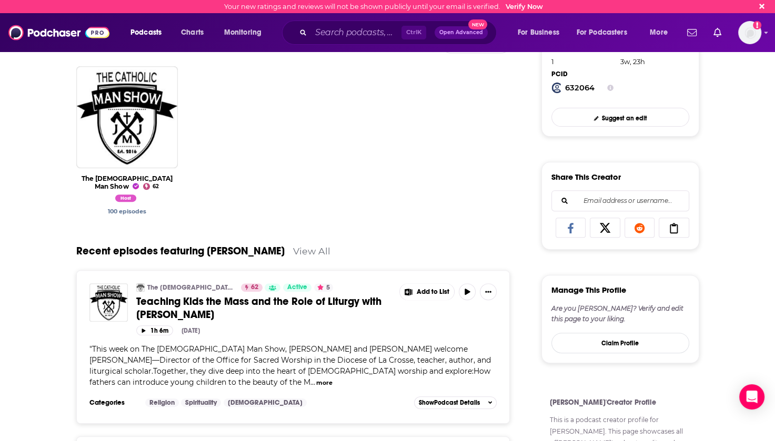
scroll to position [105, 0]
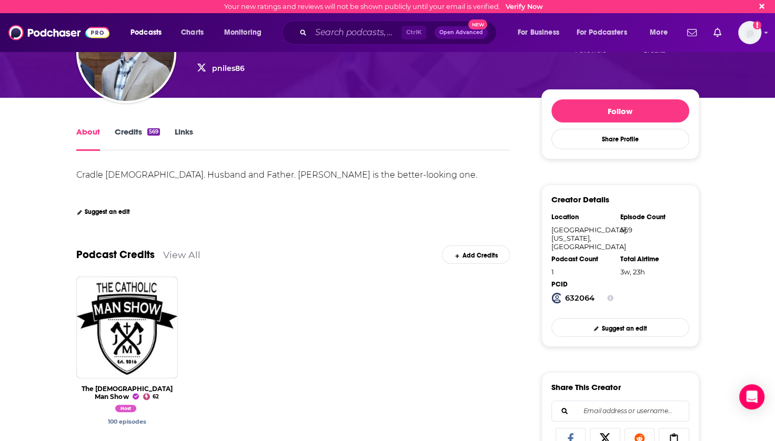
click at [128, 132] on link "Credits 569" at bounding box center [137, 139] width 45 height 24
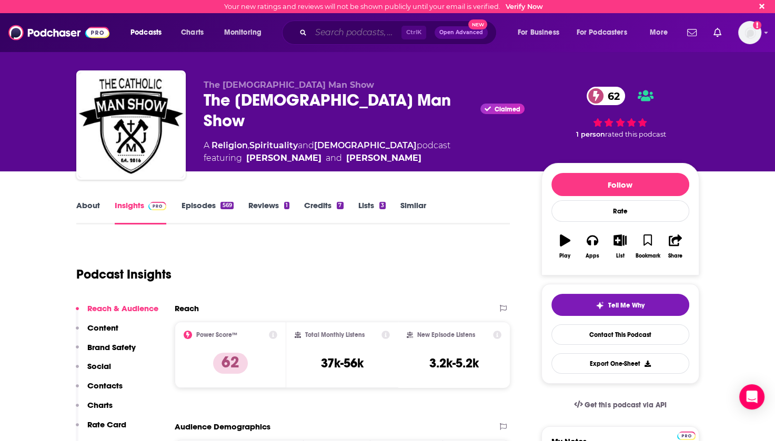
click at [337, 32] on input "Search podcasts, credits, & more..." at bounding box center [356, 32] width 90 height 17
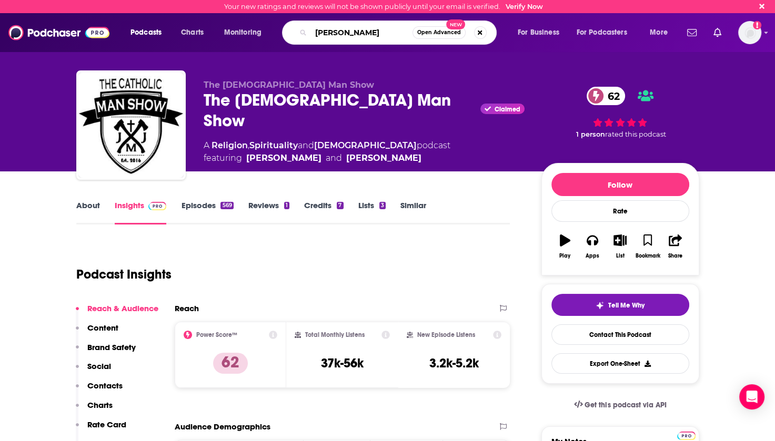
type input "[PERSON_NAME]"
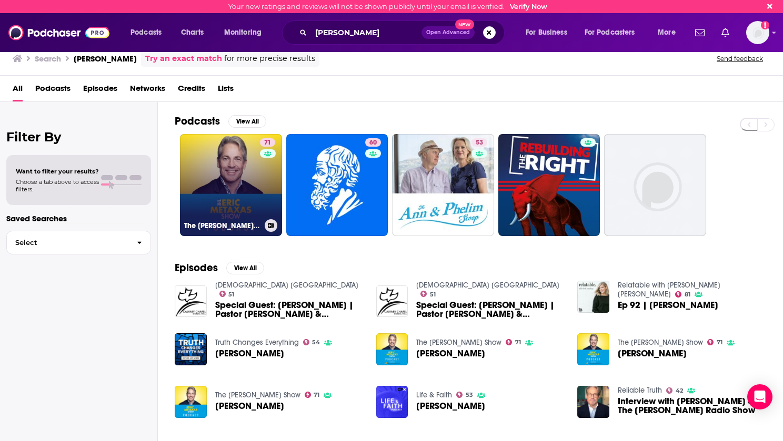
click at [230, 184] on link "71 The [PERSON_NAME] Show" at bounding box center [231, 185] width 102 height 102
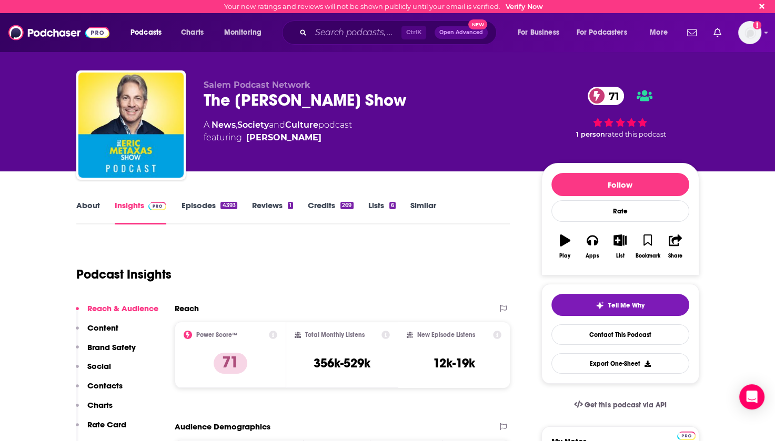
scroll to position [105, 0]
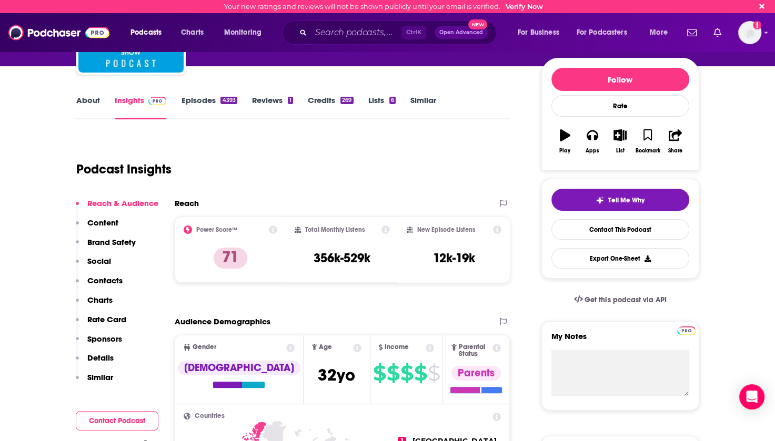
click at [191, 98] on link "Episodes 4393" at bounding box center [209, 107] width 56 height 24
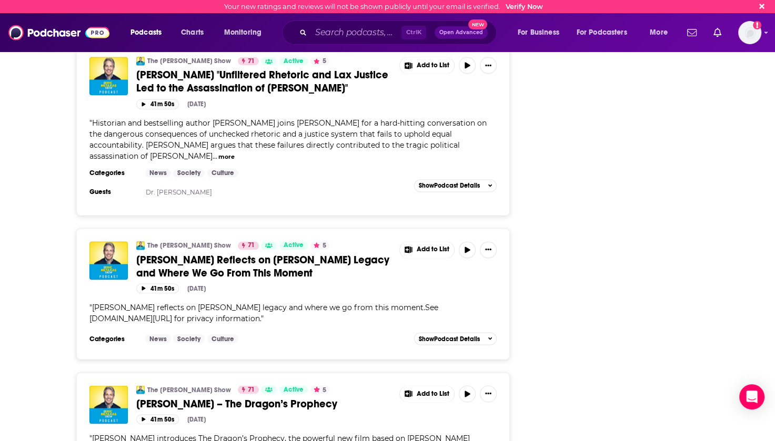
scroll to position [1841, 0]
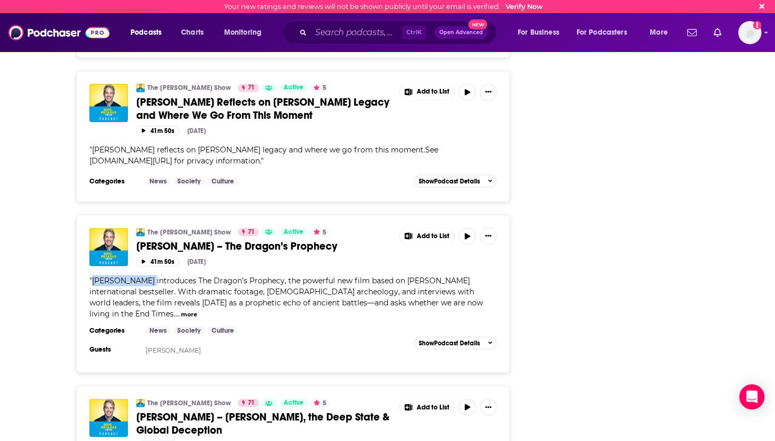
drag, startPoint x: 91, startPoint y: 201, endPoint x: 148, endPoint y: 201, distance: 56.8
click at [148, 276] on span "" Dinesh D’Souza introduces The Dragon’s Prophecy, the powerful new film based …" at bounding box center [286, 297] width 394 height 43
copy span "Dinesh D’Souza"
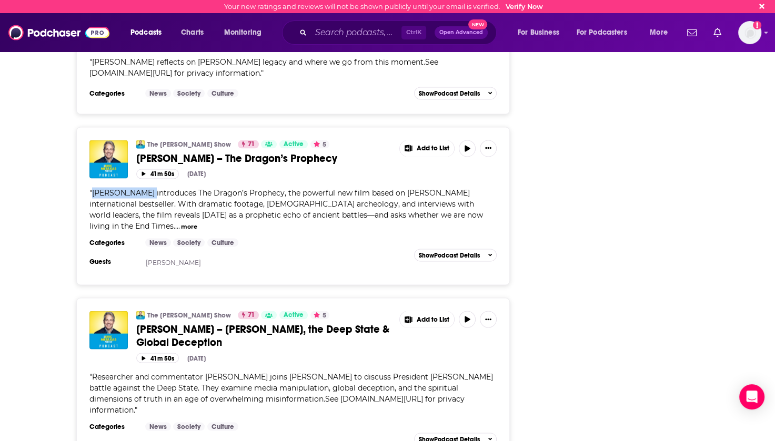
scroll to position [1947, 0]
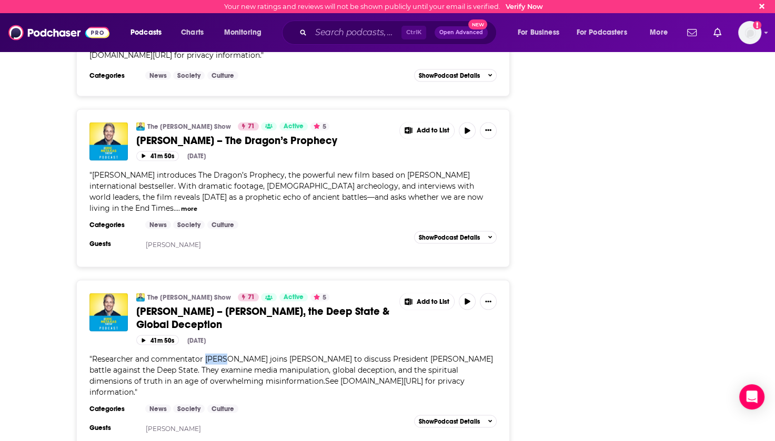
drag, startPoint x: 206, startPoint y: 266, endPoint x: 225, endPoint y: 266, distance: 19.5
click at [225, 355] on span "Researcher and commentator Mel K joins Eric to discuss President Trump’s battle…" at bounding box center [291, 376] width 404 height 43
copy span "Mel K"
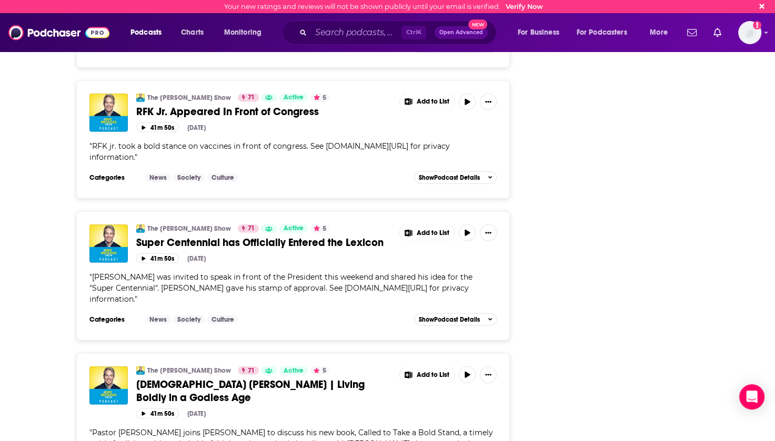
scroll to position [2946, 0]
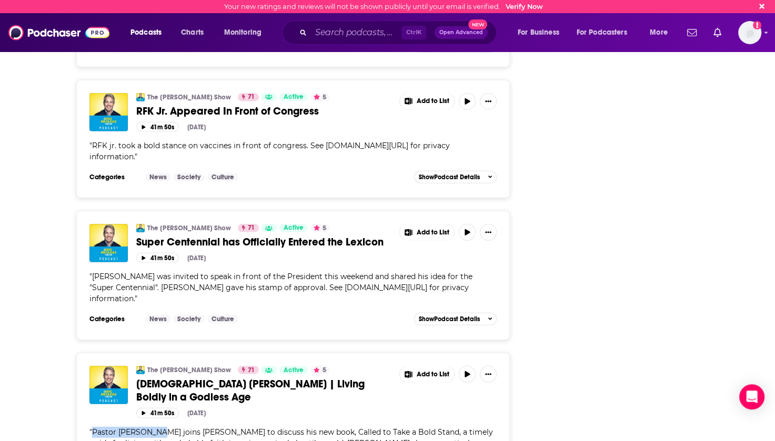
drag, startPoint x: 93, startPoint y: 278, endPoint x: 156, endPoint y: 278, distance: 63.1
click at [156, 428] on span "Pastor Jack Hibbs joins Eric to discuss his new book, Called to Take a Bold Sta…" at bounding box center [292, 449] width 406 height 43
copy span "Pastor Jack Hibbs"
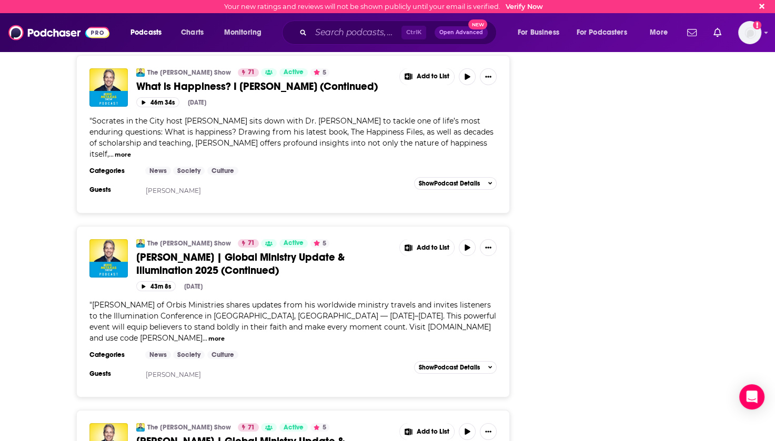
scroll to position [3785, 0]
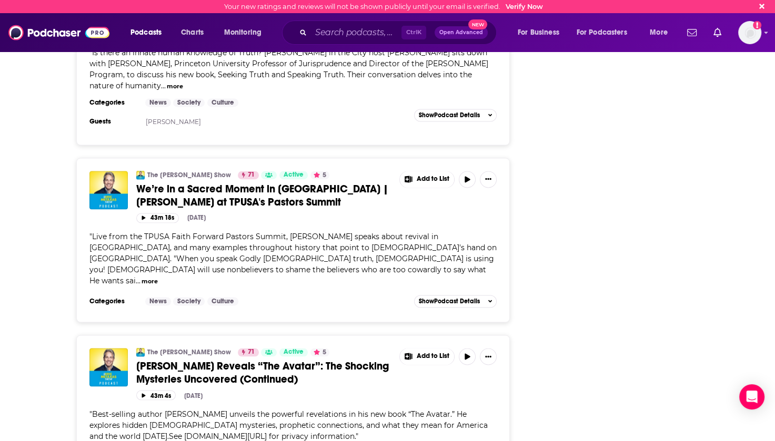
scroll to position [5469, 0]
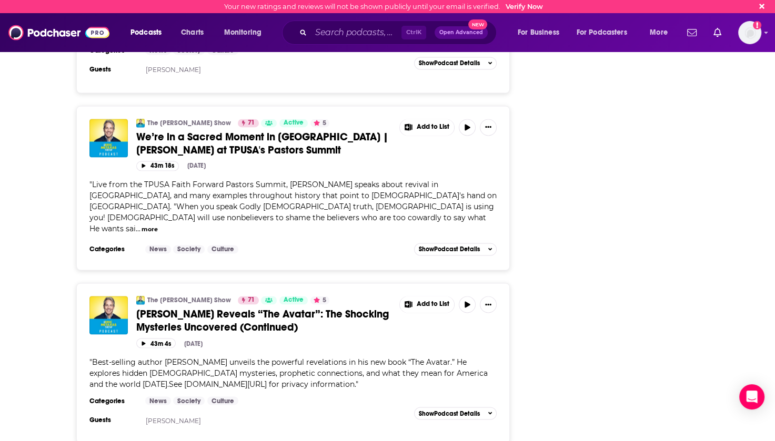
drag, startPoint x: 164, startPoint y: 292, endPoint x: 221, endPoint y: 293, distance: 56.8
copy span "Jonathan Cahn"
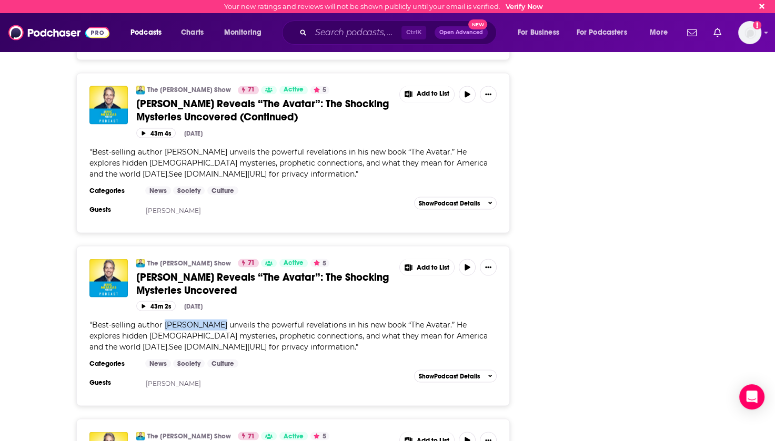
scroll to position [5837, 0]
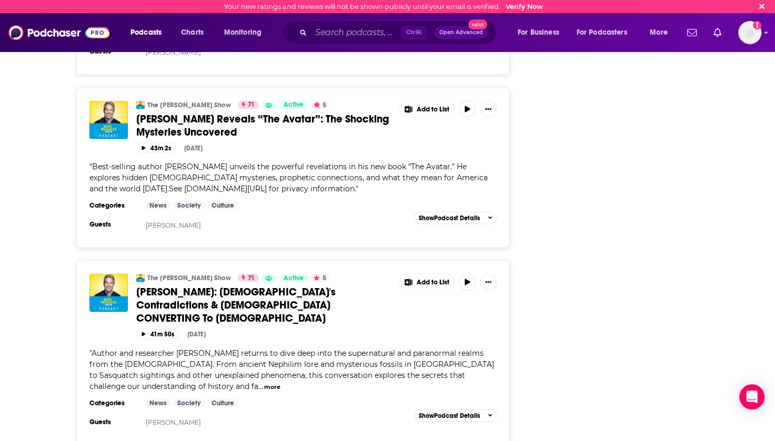
drag, startPoint x: 177, startPoint y: 281, endPoint x: 220, endPoint y: 281, distance: 43.1
copy span "L.A. Marzulli"
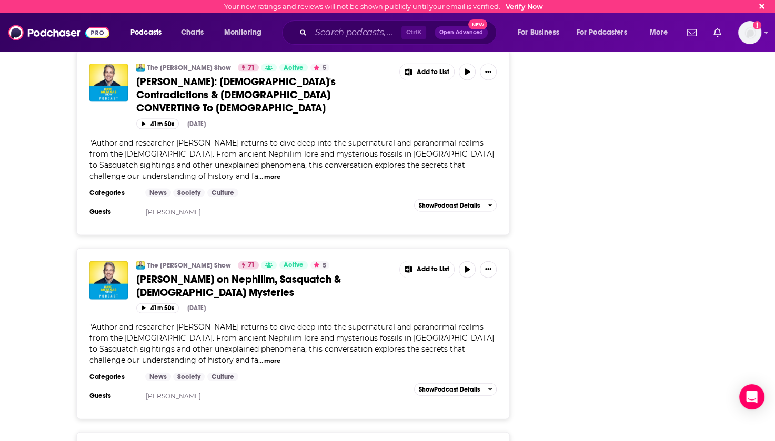
drag, startPoint x: 92, startPoint y: 254, endPoint x: 144, endPoint y: 253, distance: 52.6
copy span "Roger Kimball"
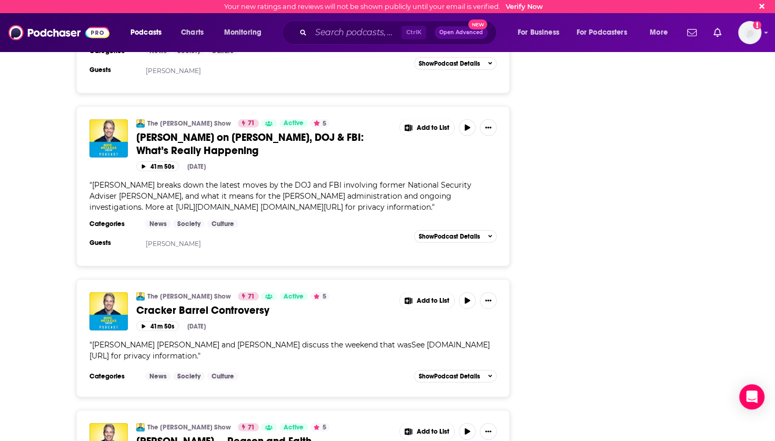
scroll to position [6679, 0]
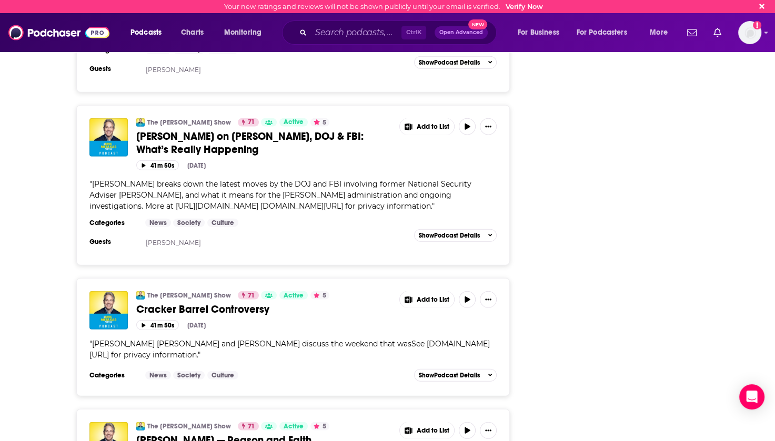
drag, startPoint x: 238, startPoint y: 207, endPoint x: 321, endPoint y: 211, distance: 83.2
copy span "Dr. William Lane Craig"
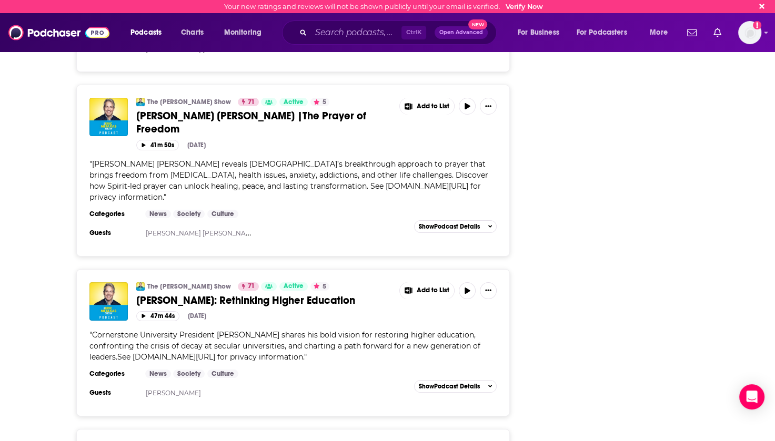
scroll to position [7866, 0]
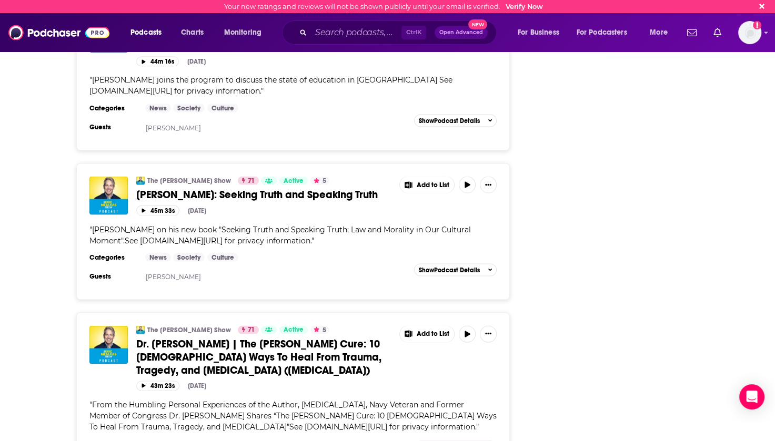
scroll to position [9550, 0]
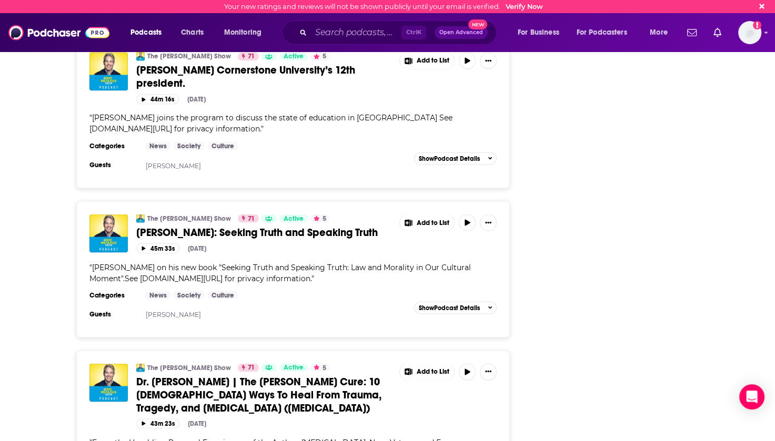
drag, startPoint x: 91, startPoint y: 225, endPoint x: 149, endPoint y: 227, distance: 57.9
copy span "Joseph Loconte"
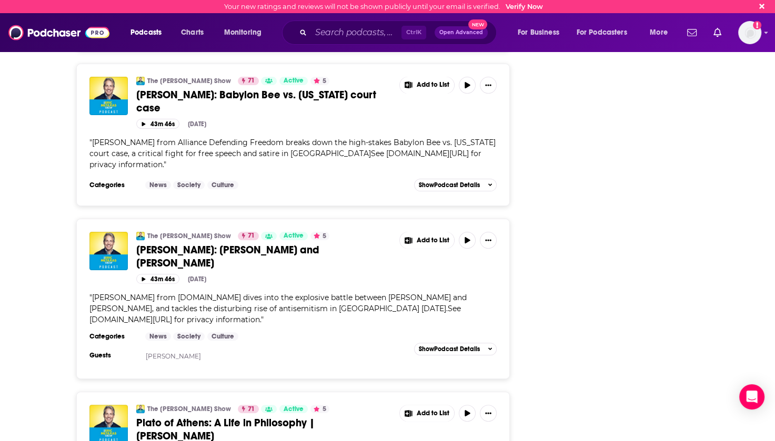
scroll to position [11883, 0]
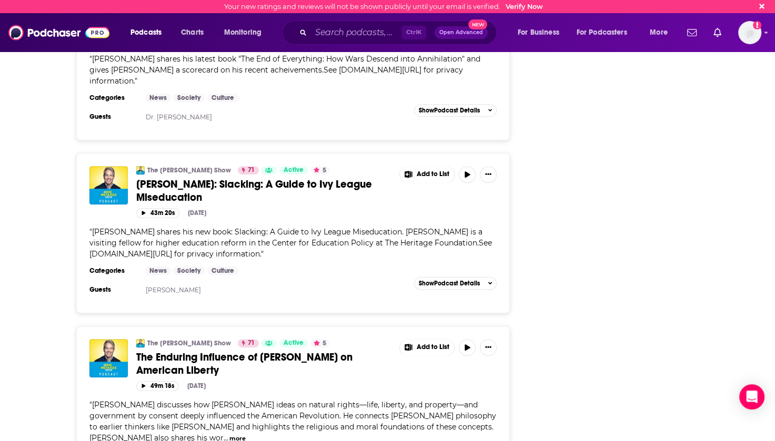
scroll to position [15984, 0]
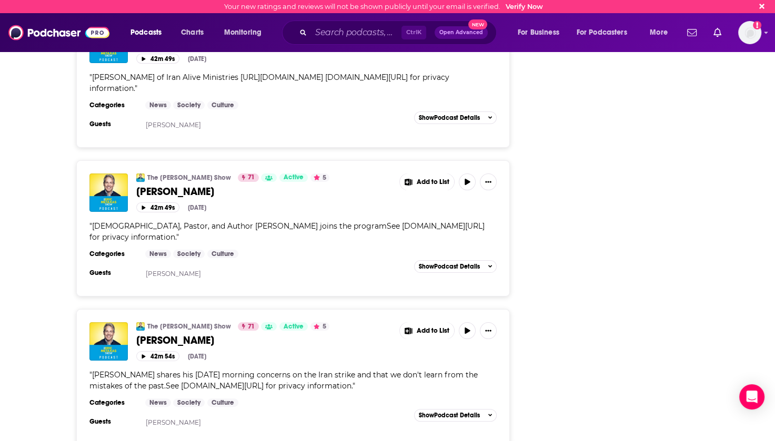
scroll to position [19520, 0]
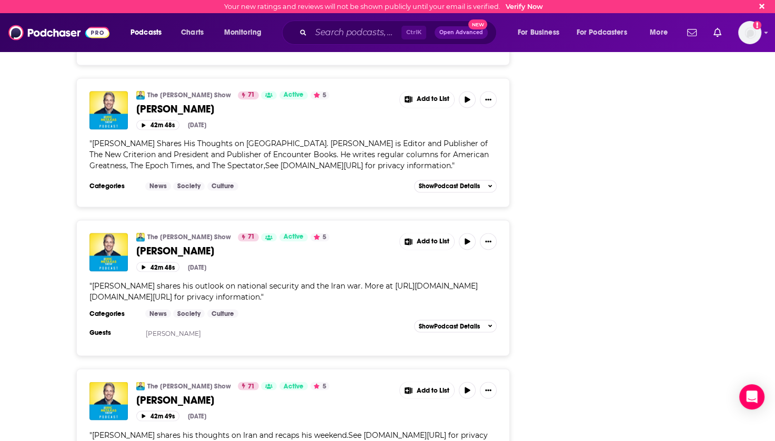
scroll to position [21151, 0]
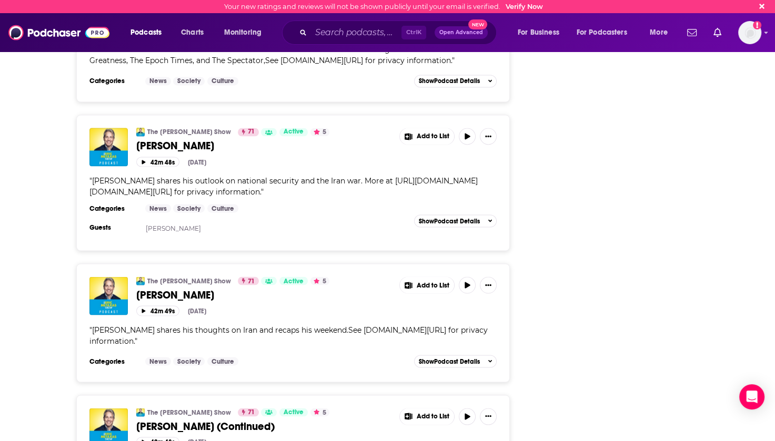
drag, startPoint x: 92, startPoint y: 340, endPoint x: 185, endPoint y: 341, distance: 93.1
copy span "Gabe and Rebekah Lyons"
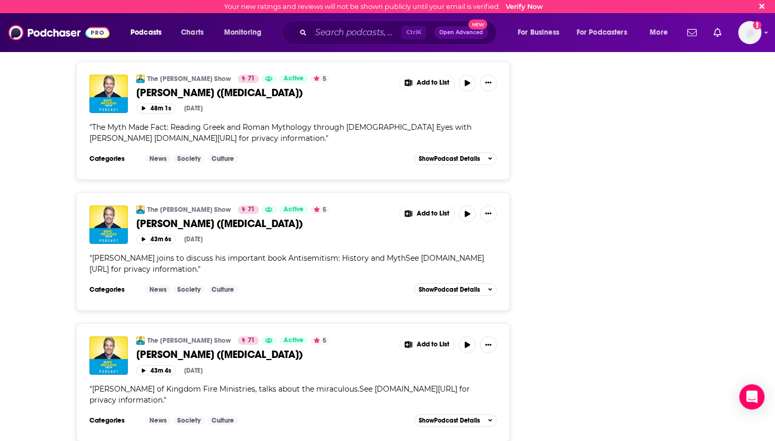
scroll to position [23108, 0]
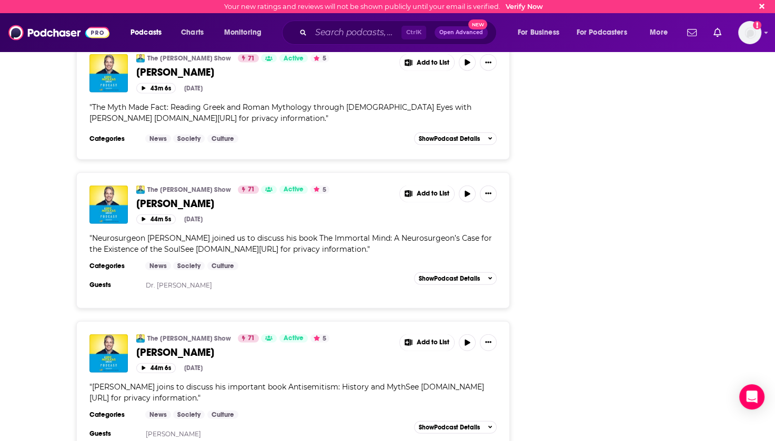
scroll to position [25949, 0]
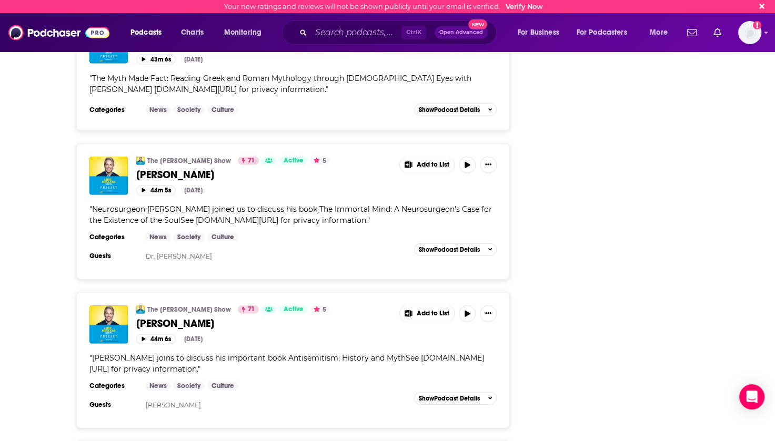
drag, startPoint x: 90, startPoint y: 193, endPoint x: 145, endPoint y: 195, distance: 54.2
copy span "Phil Robertson"
drag, startPoint x: 92, startPoint y: 341, endPoint x: 157, endPoint y: 341, distance: 65.8
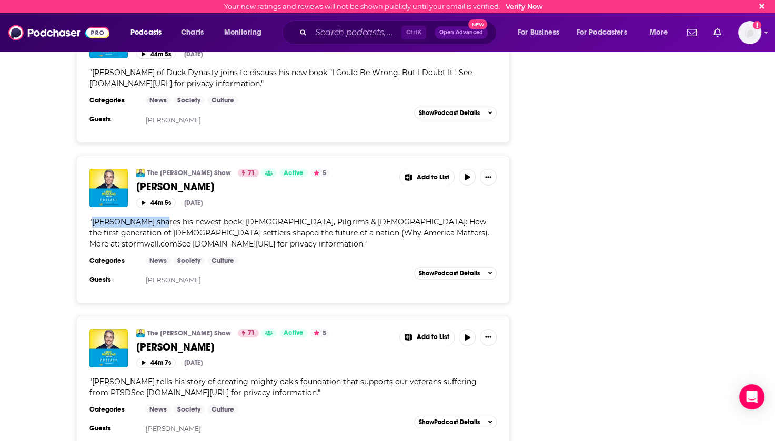
scroll to position [26734, 0]
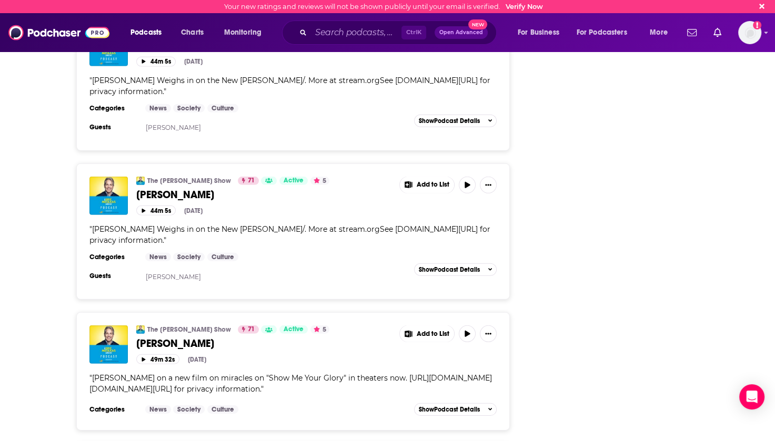
scroll to position [30203, 0]
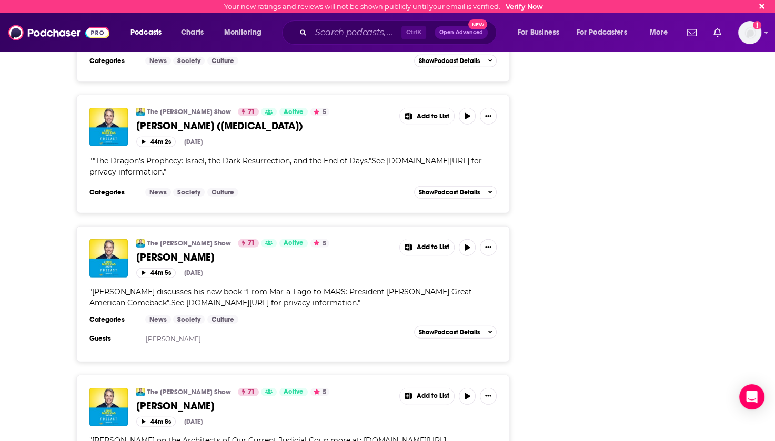
scroll to position [33869, 0]
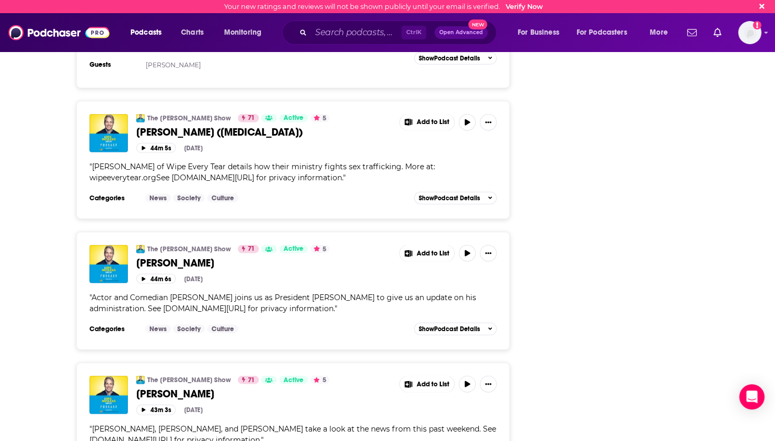
scroll to position [37320, 0]
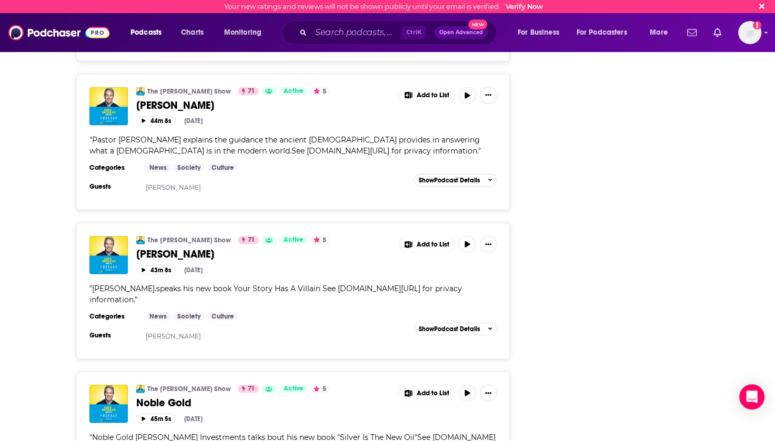
scroll to position [41025, 0]
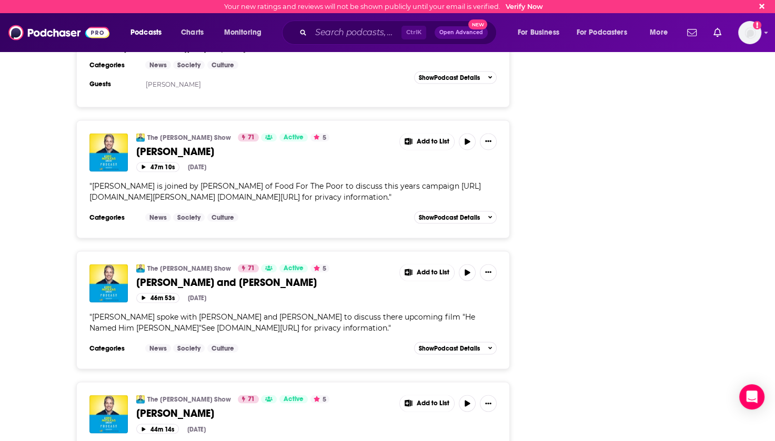
scroll to position [44587, 0]
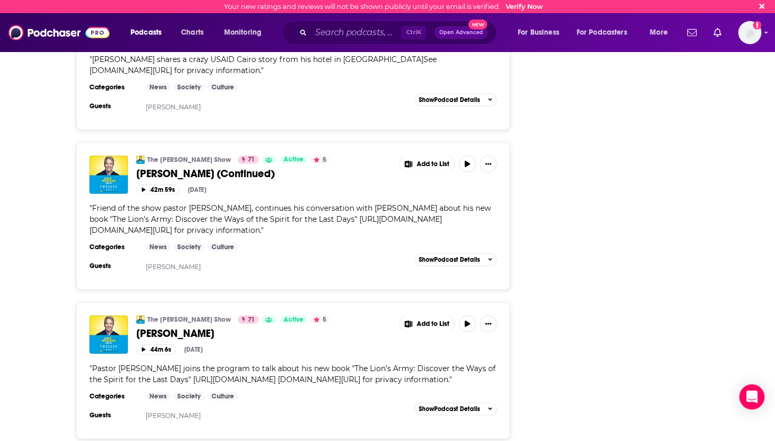
scroll to position [45902, 0]
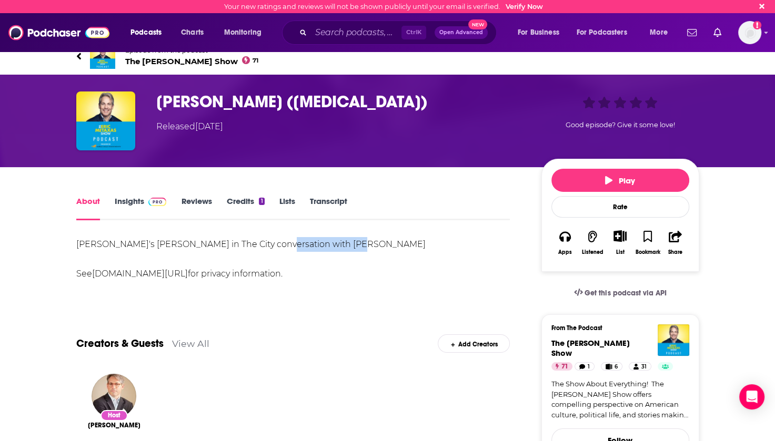
drag, startPoint x: 339, startPoint y: 246, endPoint x: 262, endPoint y: 251, distance: 77.0
click at [262, 251] on div "Eric's Socrates in The City conversation with Margarita Mooney See omnystudio.c…" at bounding box center [293, 259] width 434 height 44
drag, startPoint x: 263, startPoint y: 251, endPoint x: 278, endPoint y: 244, distance: 16.9
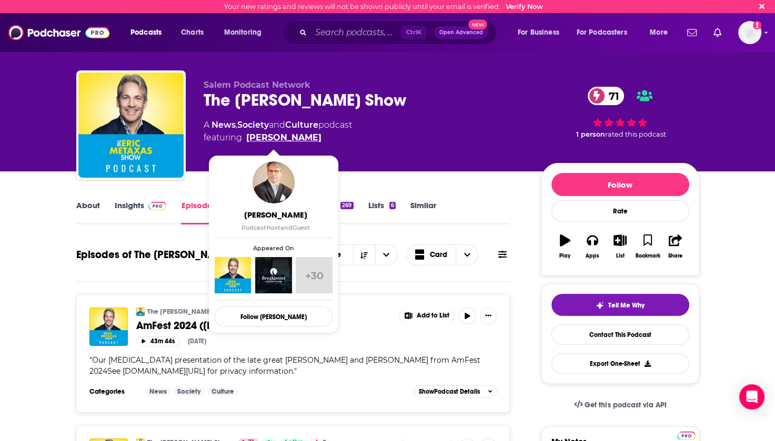
click at [283, 138] on link "Eric Metaxas" at bounding box center [283, 138] width 75 height 13
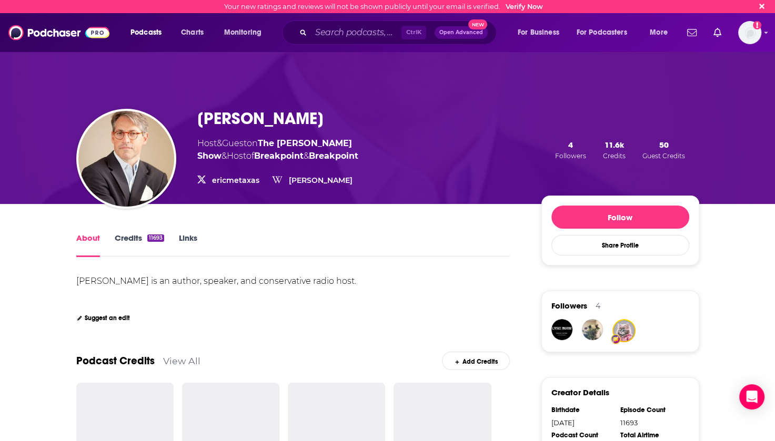
scroll to position [105, 0]
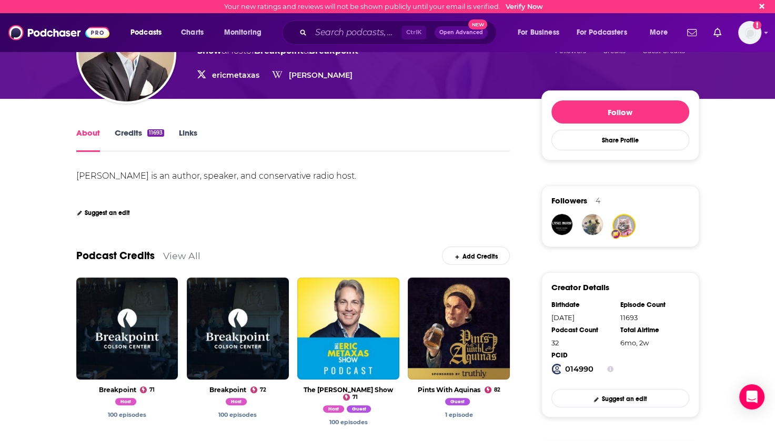
click at [177, 256] on link "View All" at bounding box center [181, 255] width 37 height 11
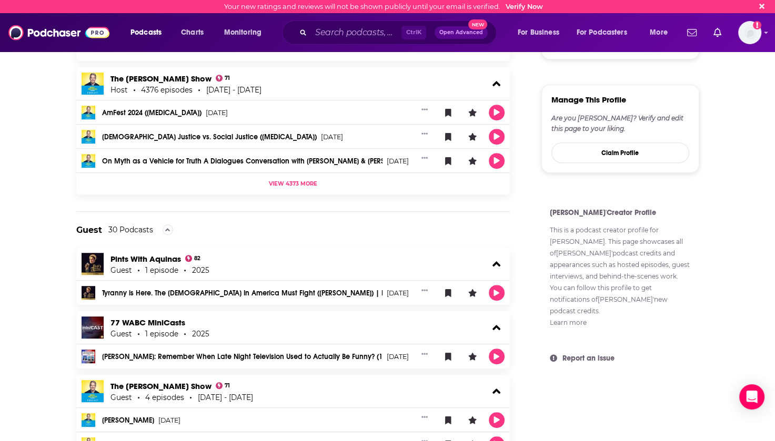
scroll to position [631, 0]
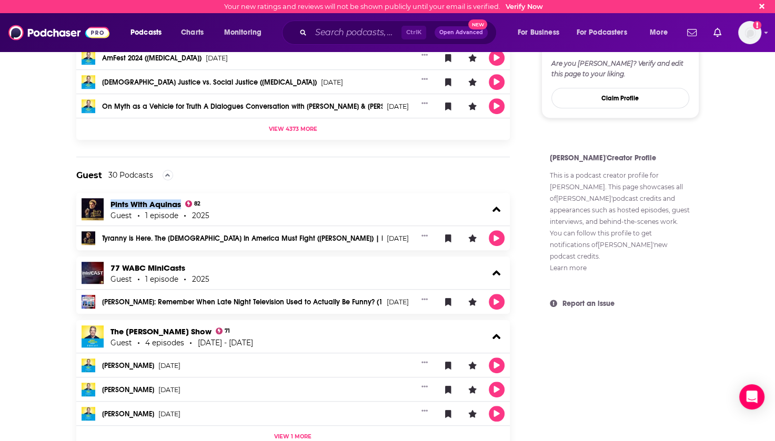
drag, startPoint x: 107, startPoint y: 204, endPoint x: 182, endPoint y: 205, distance: 74.2
click at [182, 205] on div "Pints With Aquinas 82 Guest 1 episode 2025" at bounding box center [293, 209] width 434 height 33
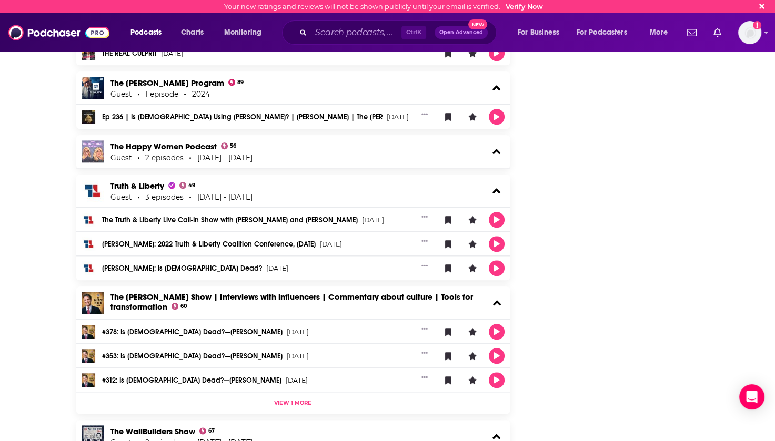
scroll to position [1105, 0]
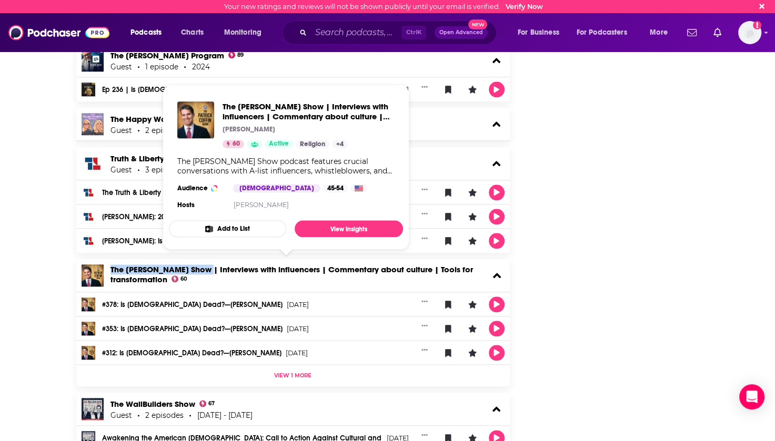
drag, startPoint x: 107, startPoint y: 268, endPoint x: 199, endPoint y: 269, distance: 92.1
click at [199, 269] on div "The Patrick Coffin Show | Interviews with influencers | Commentary about cultur…" at bounding box center [293, 275] width 434 height 33
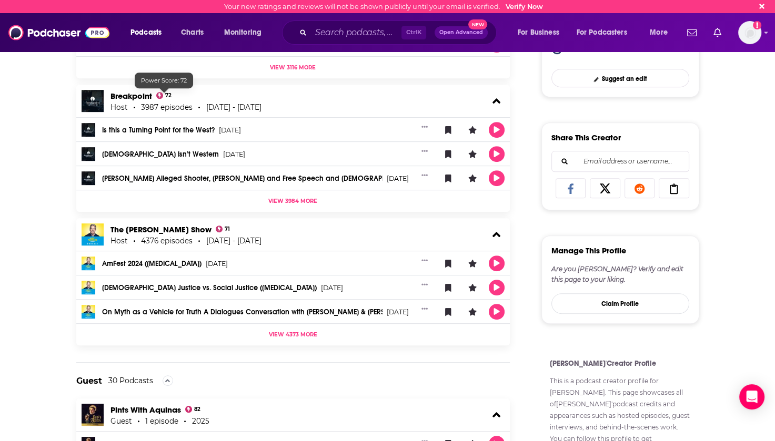
scroll to position [215, 0]
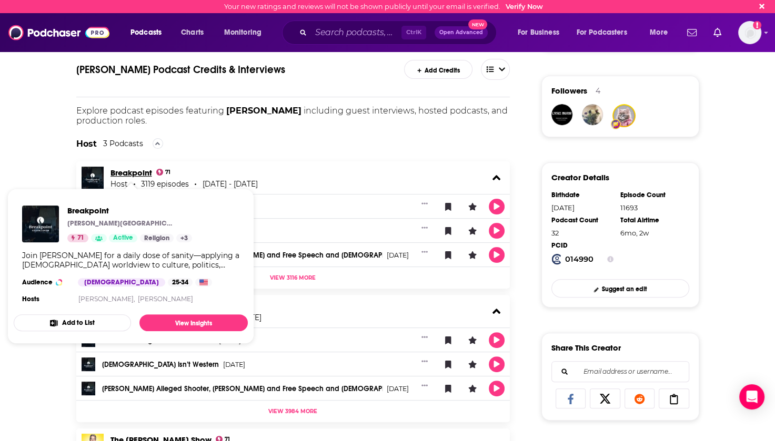
click at [133, 169] on link "Breakpoint" at bounding box center [131, 173] width 42 height 10
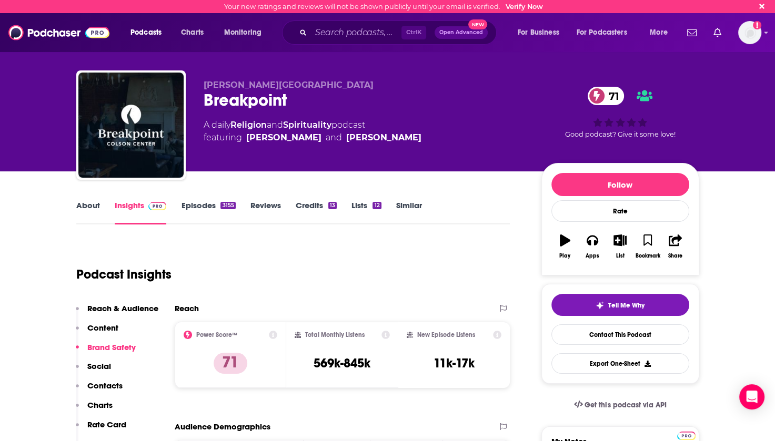
click at [204, 205] on link "Episodes 3155" at bounding box center [208, 212] width 54 height 24
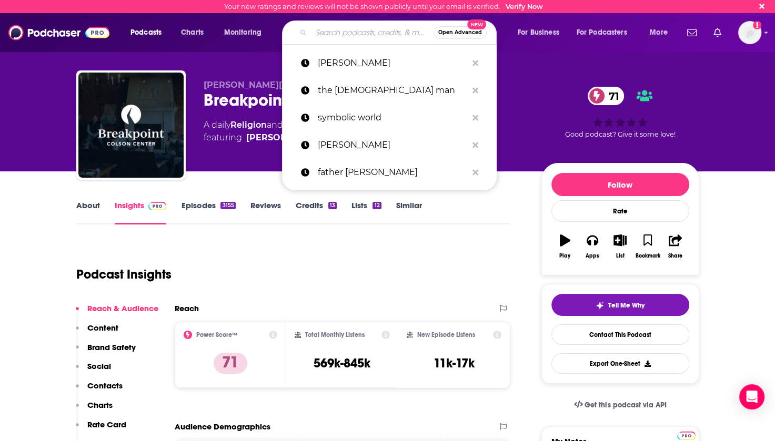
click at [329, 29] on input "Search podcasts, credits, & more..." at bounding box center [372, 32] width 123 height 17
paste input "[PERSON_NAME]"
type input "[PERSON_NAME]"
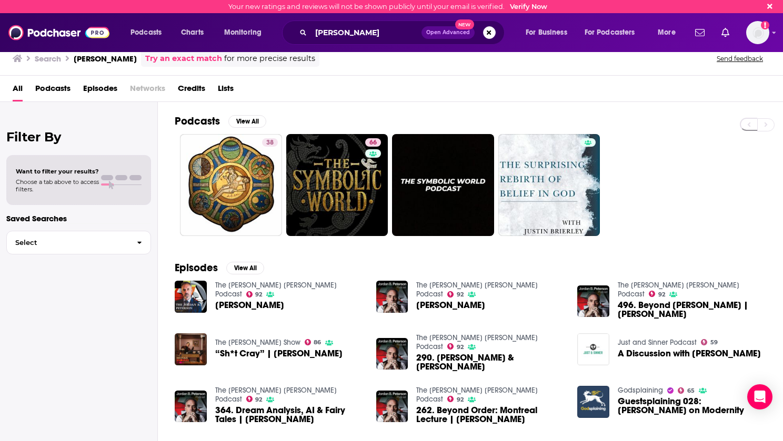
click at [205, 89] on span "Credits" at bounding box center [191, 91] width 27 height 22
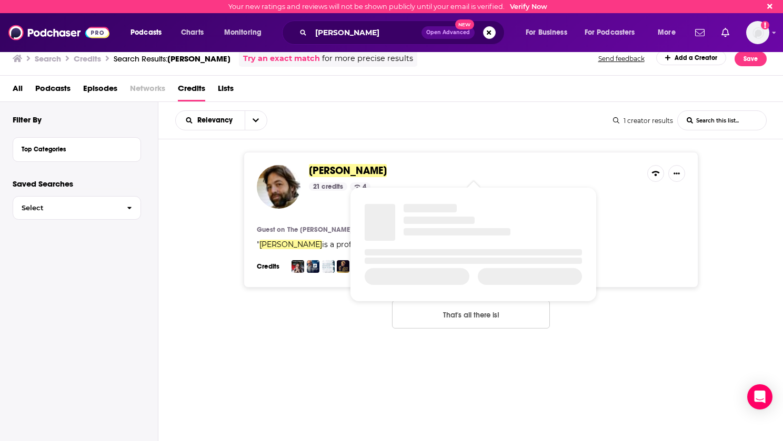
click at [351, 169] on span "[PERSON_NAME]" at bounding box center [348, 170] width 78 height 13
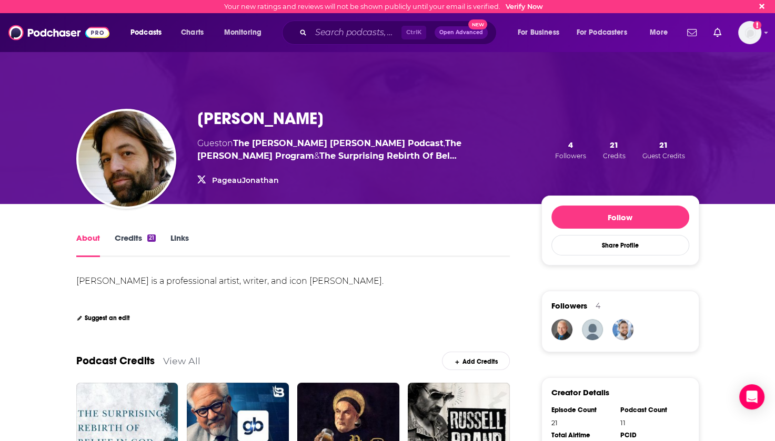
scroll to position [158, 0]
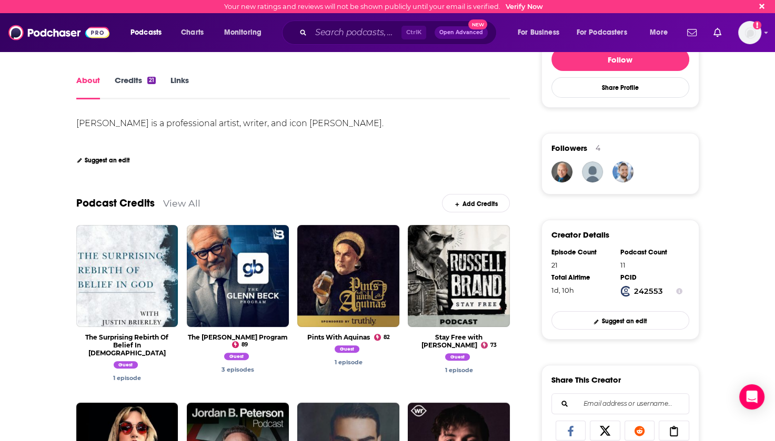
click at [173, 204] on link "View All" at bounding box center [181, 203] width 37 height 11
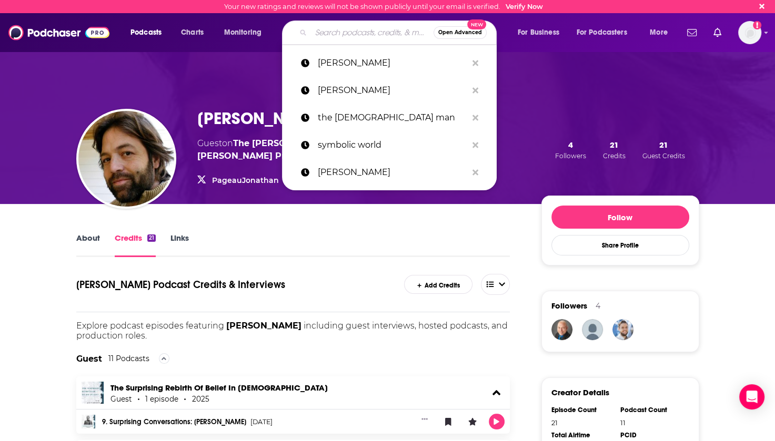
click at [327, 34] on input "Search podcasts, credits, & more..." at bounding box center [372, 32] width 123 height 17
drag, startPoint x: 327, startPoint y: 34, endPoint x: 324, endPoint y: 63, distance: 29.1
click at [324, 63] on p "[PERSON_NAME]" at bounding box center [392, 62] width 149 height 27
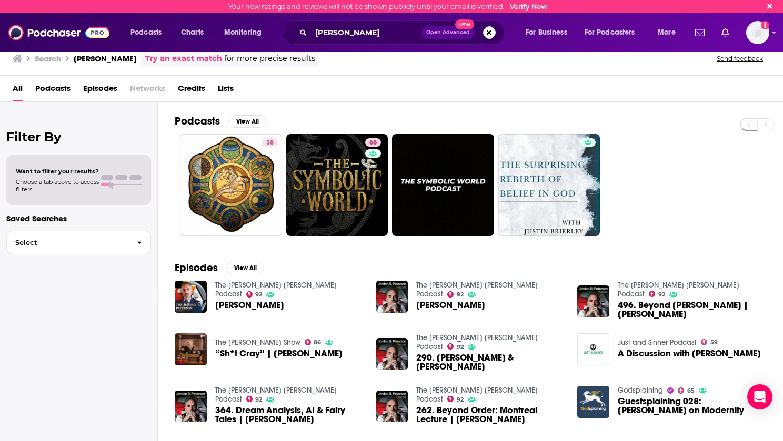
click at [110, 95] on span "Episodes" at bounding box center [100, 91] width 34 height 22
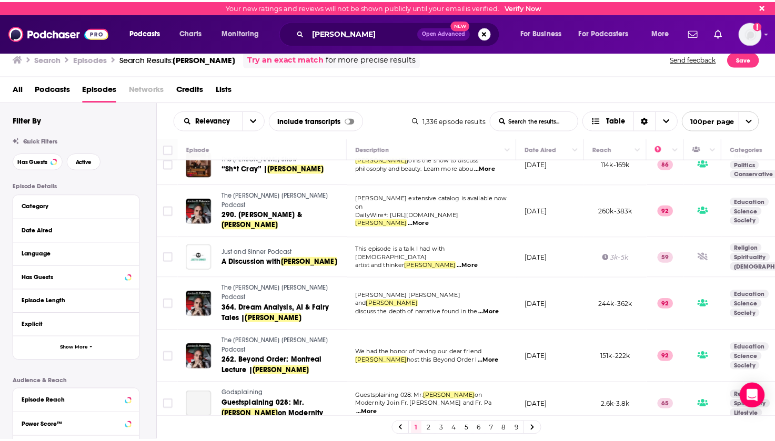
scroll to position [210, 0]
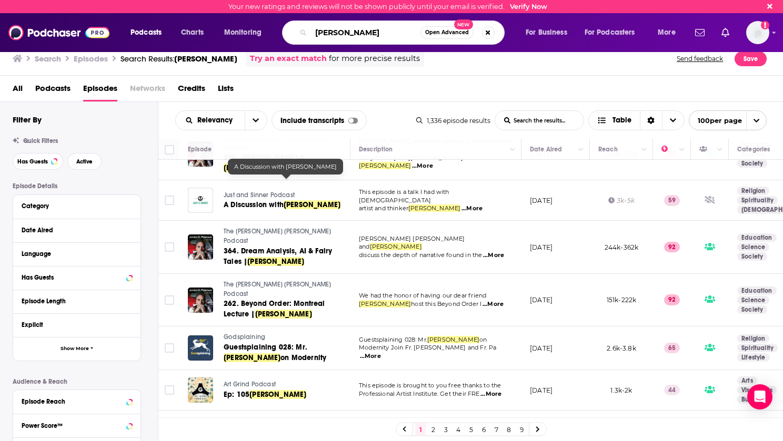
drag, startPoint x: 381, startPoint y: 33, endPoint x: 335, endPoint y: 37, distance: 46.5
click at [335, 37] on input "[PERSON_NAME]" at bounding box center [365, 32] width 109 height 17
type input "J"
type input "patrick Coffin"
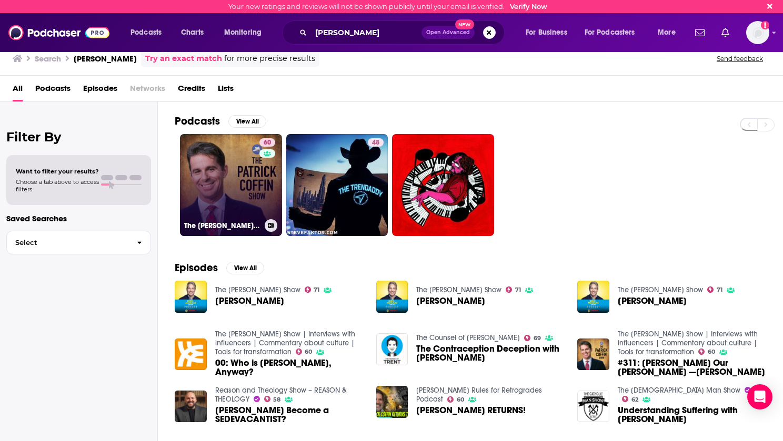
click at [233, 176] on link "60 The Patrick Coffin Show | Interviews with influencers | Commentary about cul…" at bounding box center [231, 185] width 102 height 102
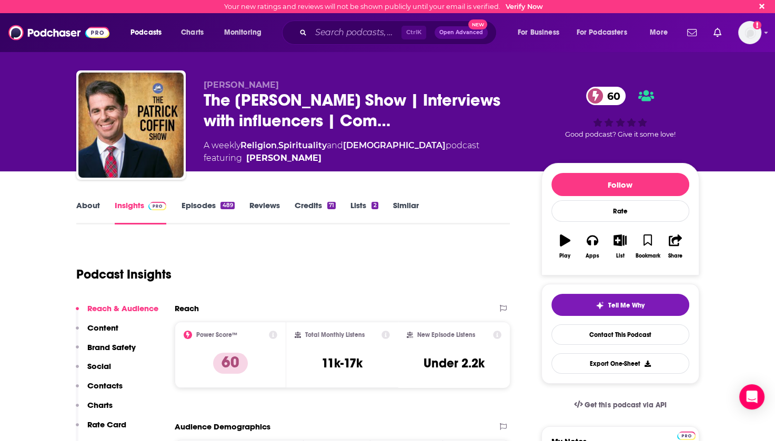
click at [198, 205] on link "Episodes 489" at bounding box center [207, 212] width 53 height 24
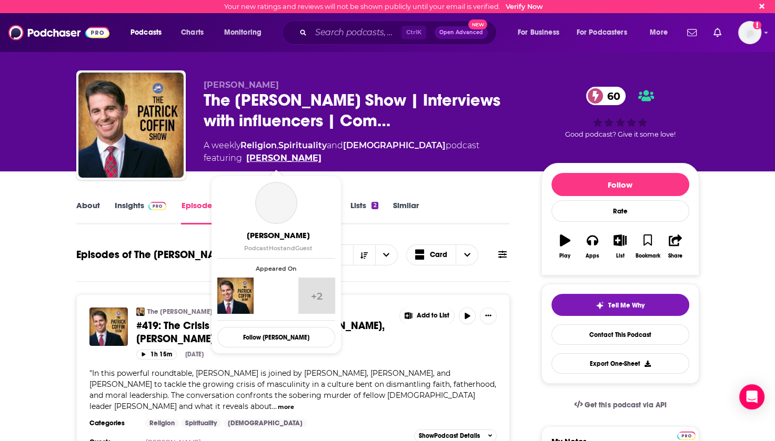
click at [263, 157] on link "Patrick Coffin" at bounding box center [283, 158] width 75 height 13
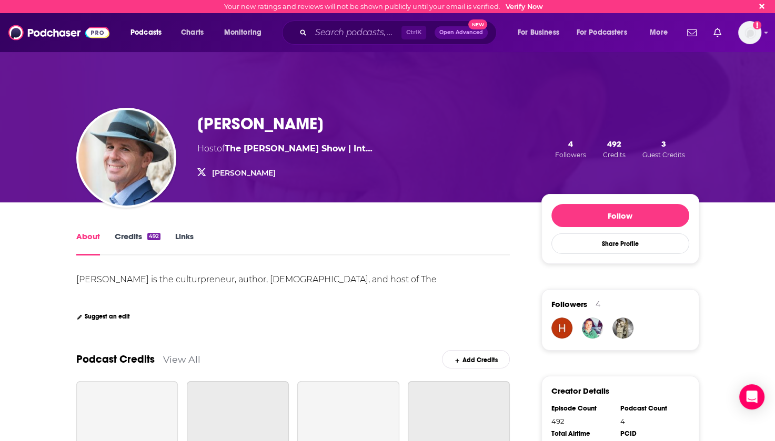
scroll to position [158, 0]
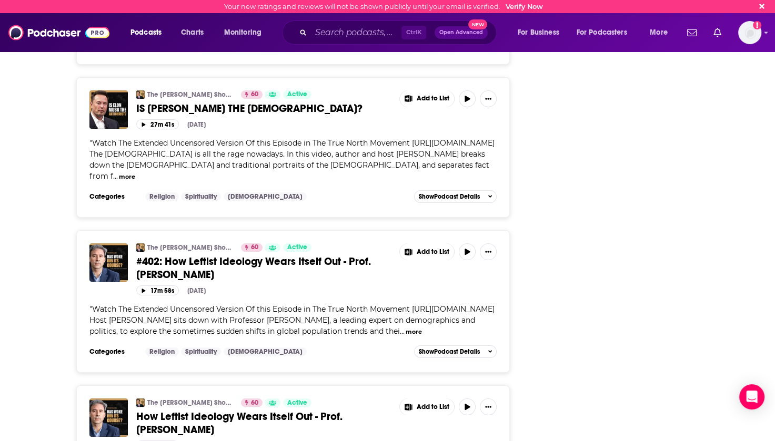
scroll to position [3925, 0]
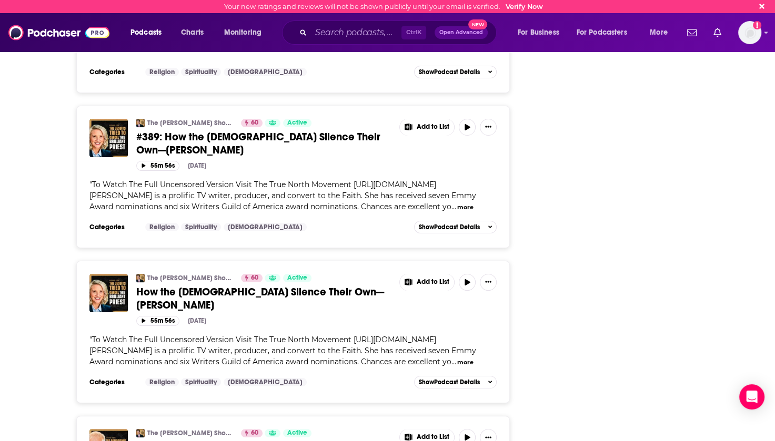
scroll to position [7823, 0]
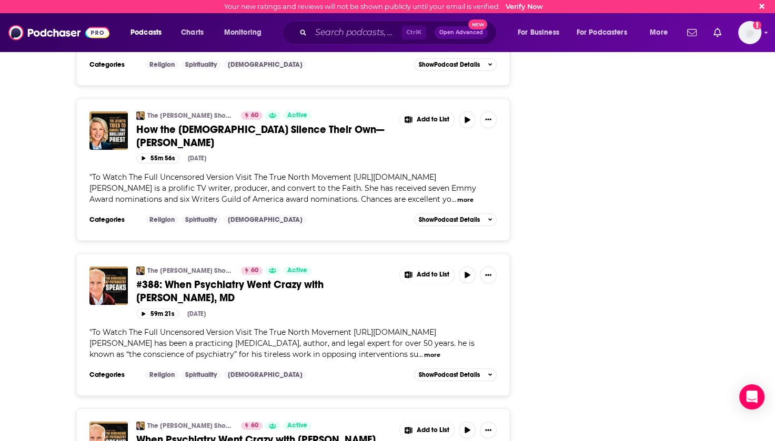
scroll to position [8138, 0]
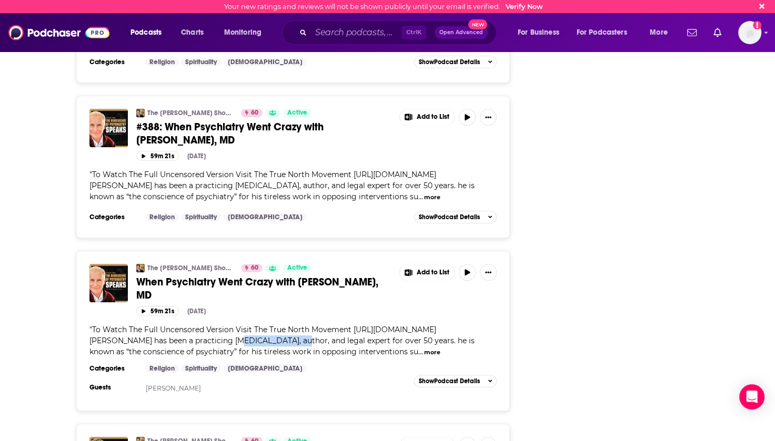
drag, startPoint x: 177, startPoint y: 164, endPoint x: 238, endPoint y: 165, distance: 61.0
click at [238, 325] on span "To Watch The Full Uncensored Version Visit The True North Movement https://www.…" at bounding box center [281, 341] width 385 height 32
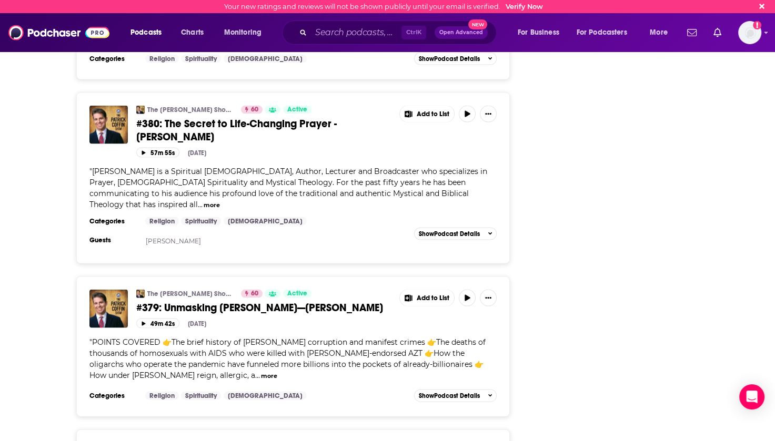
scroll to position [9980, 0]
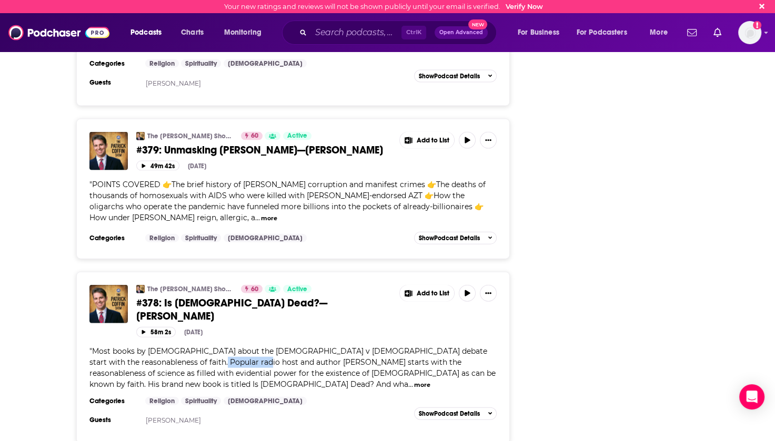
drag, startPoint x: 170, startPoint y: 235, endPoint x: 217, endPoint y: 236, distance: 47.4
click at [217, 347] on span "Most books by Christians about the atheism v theism debate start with the reaso…" at bounding box center [292, 368] width 406 height 43
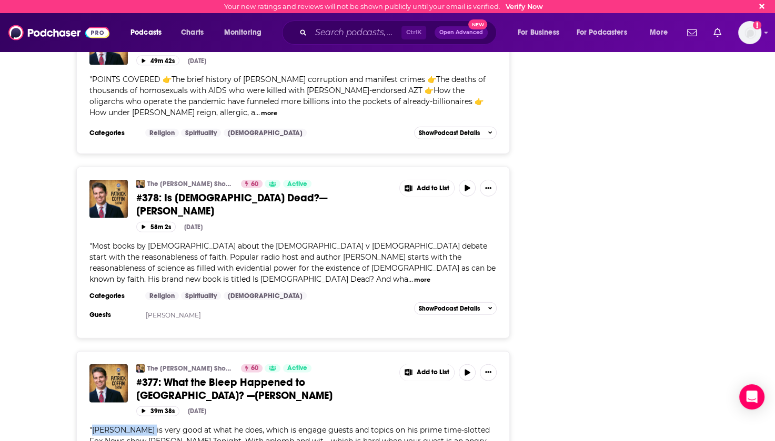
drag, startPoint x: 146, startPoint y: 290, endPoint x: 94, endPoint y: 293, distance: 52.7
click at [94, 426] on span "Tucker Carlson is very good at what he does, which is engage guests and topics …" at bounding box center [292, 447] width 406 height 43
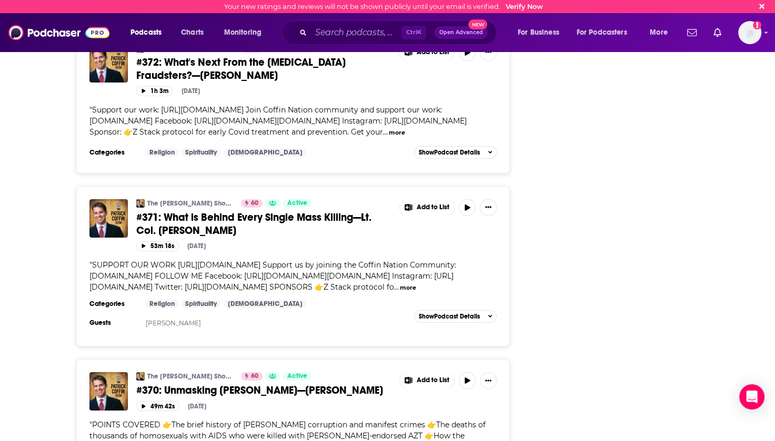
scroll to position [11295, 0]
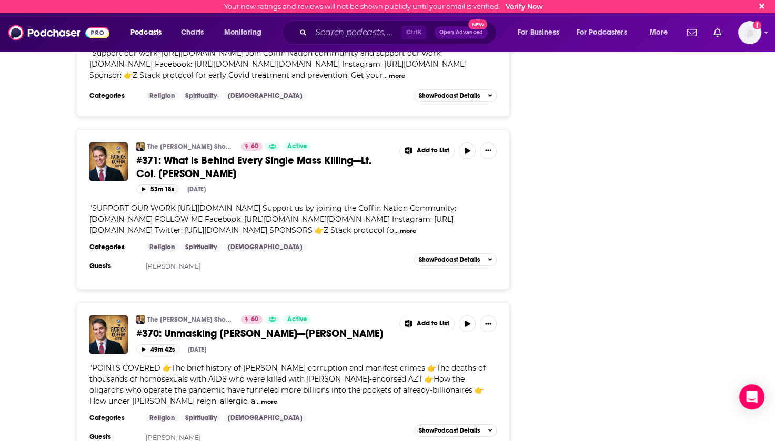
drag, startPoint x: 143, startPoint y: 340, endPoint x: 207, endPoint y: 341, distance: 64.2
click at [207, 431] on div "Guests Robert Kennedy Jr." at bounding box center [186, 437] width 195 height 13
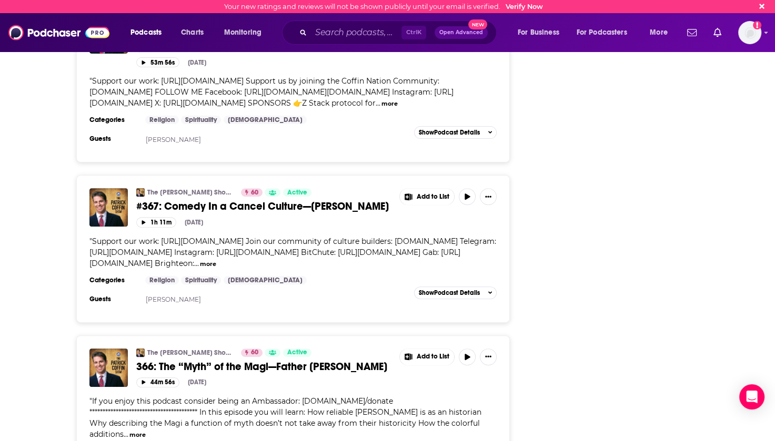
scroll to position [11959, 0]
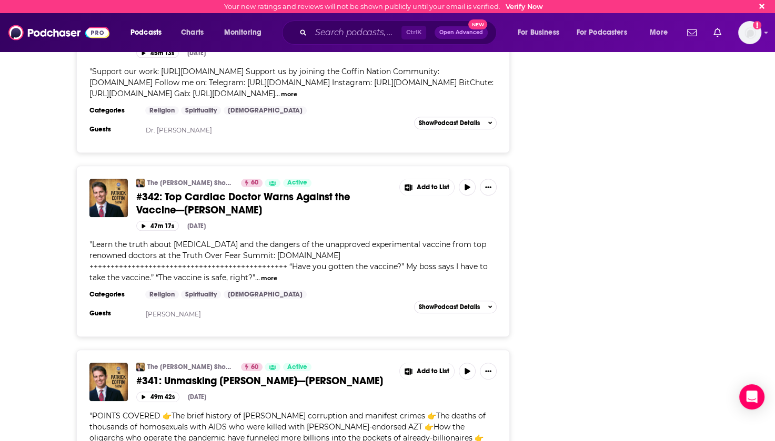
scroll to position [16279, 0]
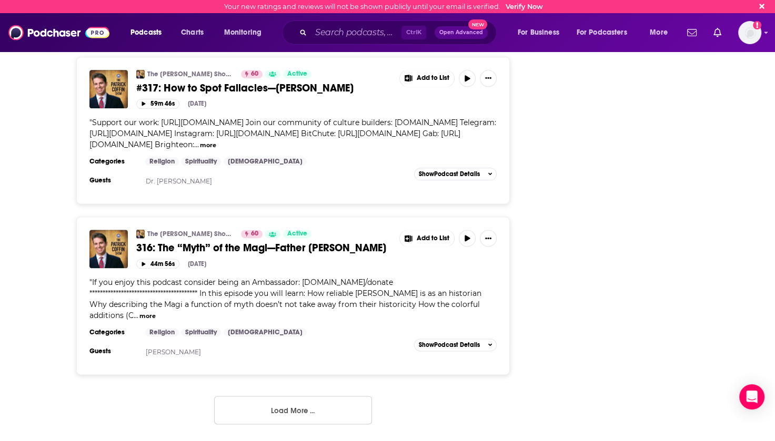
scroll to position [20711, 0]
click at [310, 414] on button "Load More ..." at bounding box center [293, 410] width 158 height 28
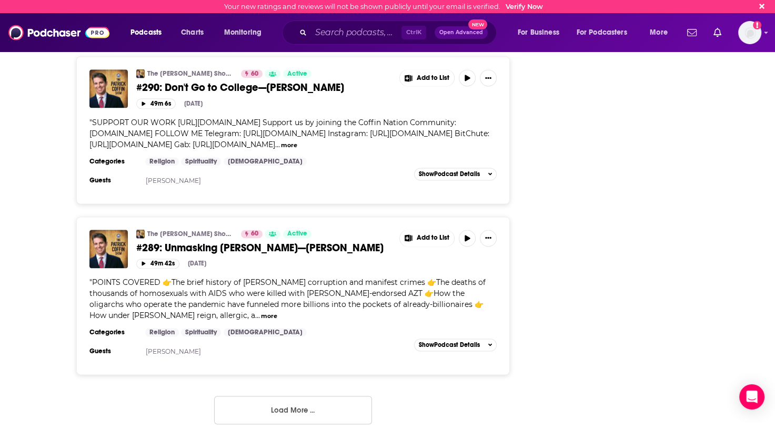
scroll to position [24930, 0]
click at [304, 419] on button "Load More ..." at bounding box center [293, 410] width 158 height 28
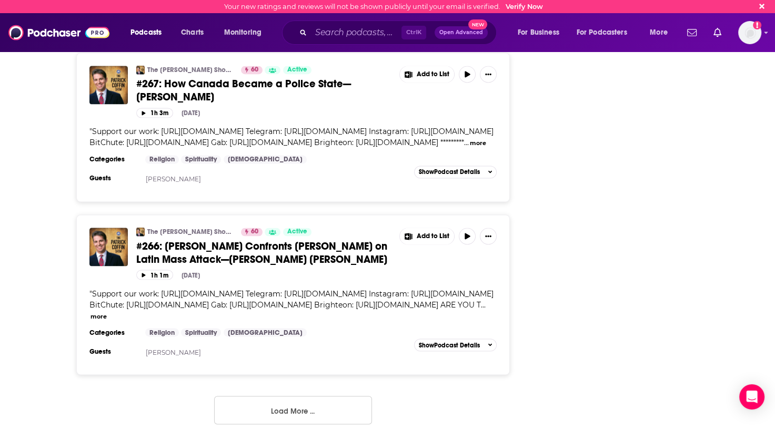
scroll to position [29105, 0]
click at [288, 407] on button "Load More ..." at bounding box center [293, 410] width 158 height 28
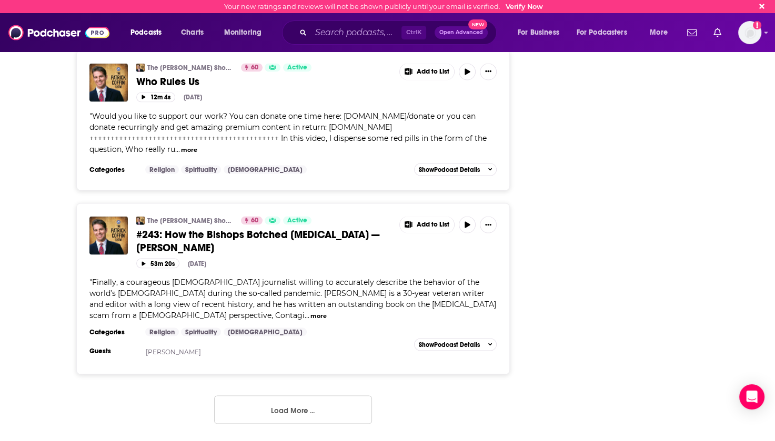
scroll to position [33321, 0]
click at [296, 416] on button "Load More ..." at bounding box center [293, 410] width 158 height 28
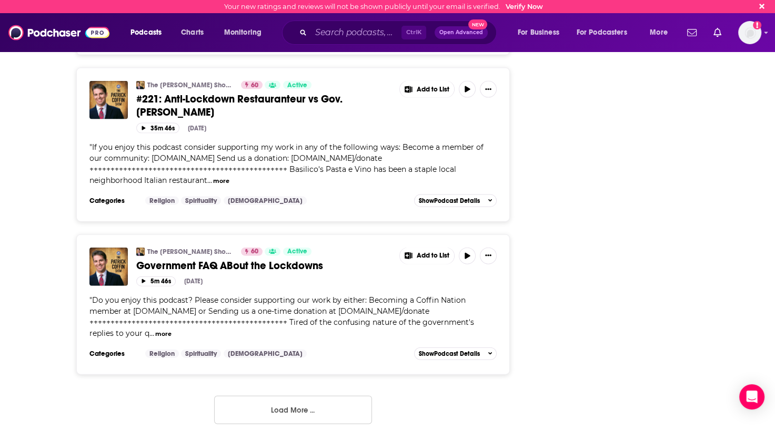
scroll to position [37320, 0]
click at [304, 408] on button "Load More ..." at bounding box center [293, 410] width 158 height 28
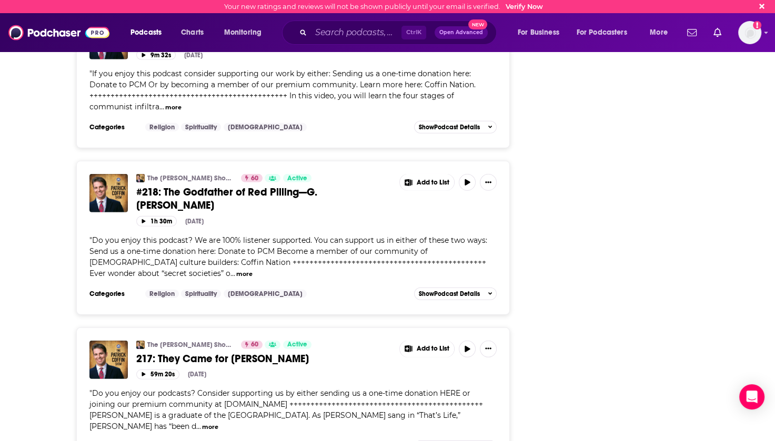
scroll to position [37898, 0]
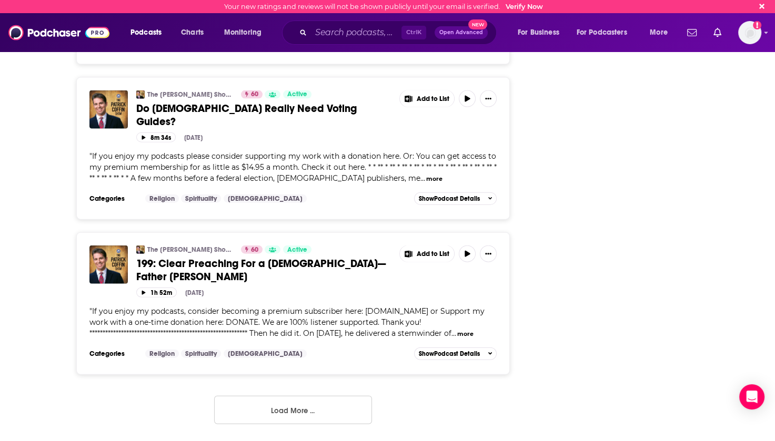
scroll to position [41225, 0]
click at [288, 418] on button "Load More ..." at bounding box center [293, 410] width 158 height 28
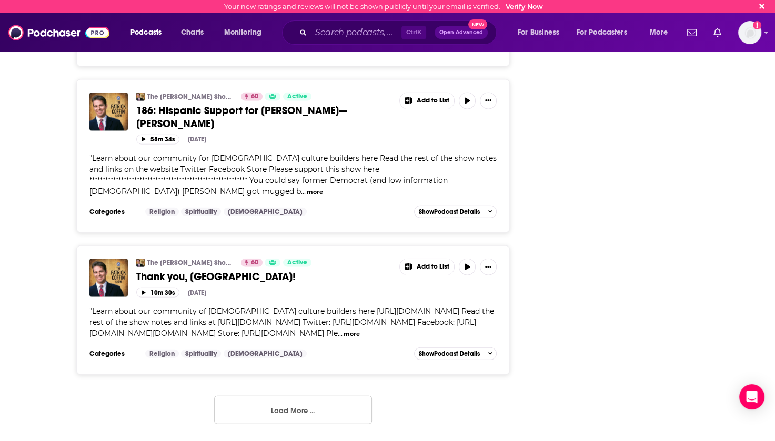
scroll to position [45068, 0]
click at [309, 412] on button "Load More ..." at bounding box center [293, 410] width 158 height 28
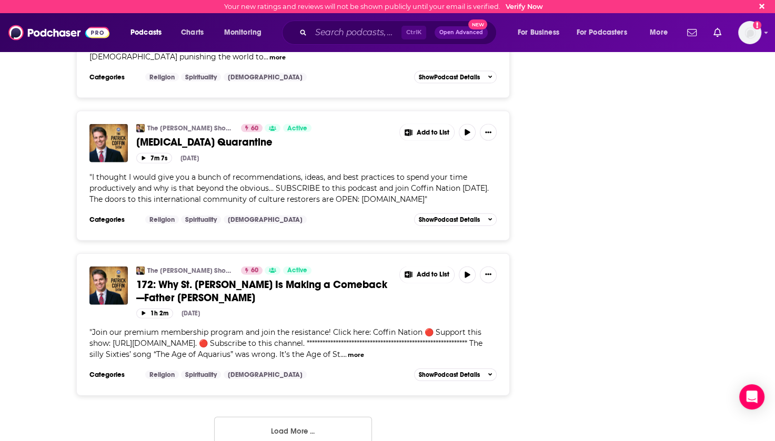
scroll to position [48896, 0]
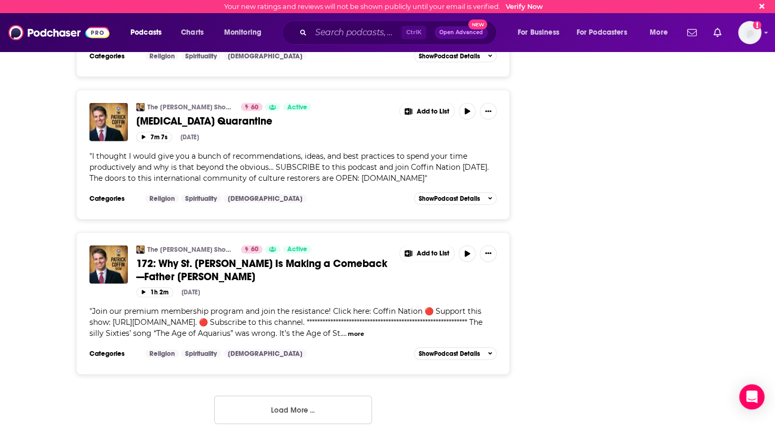
click at [297, 414] on button "Load More ..." at bounding box center [293, 410] width 158 height 28
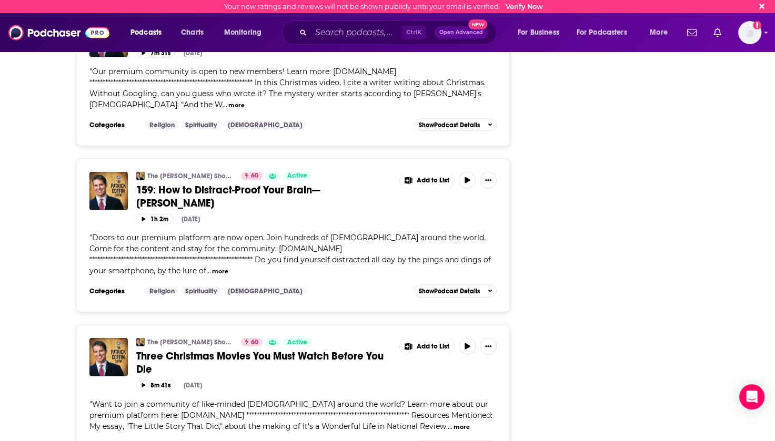
scroll to position [52679, 0]
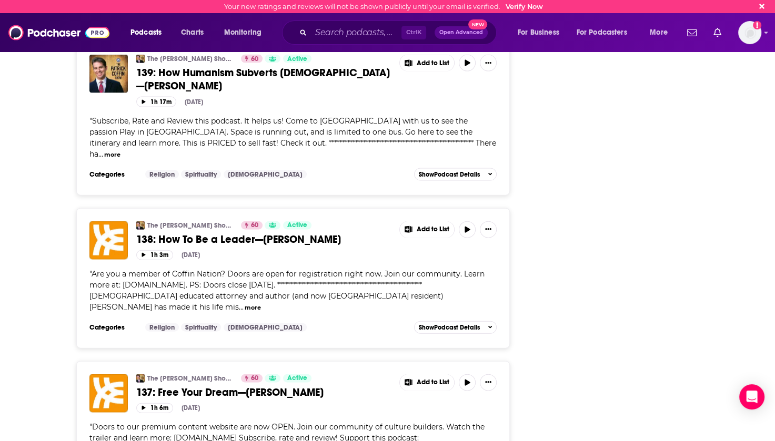
scroll to position [56582, 0]
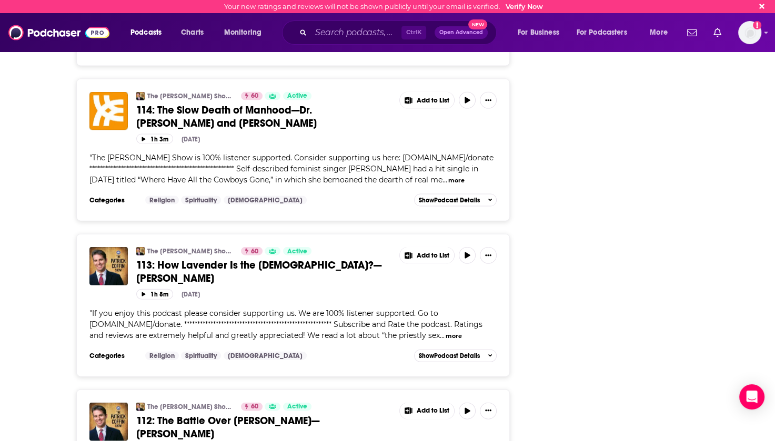
scroll to position [60391, 0]
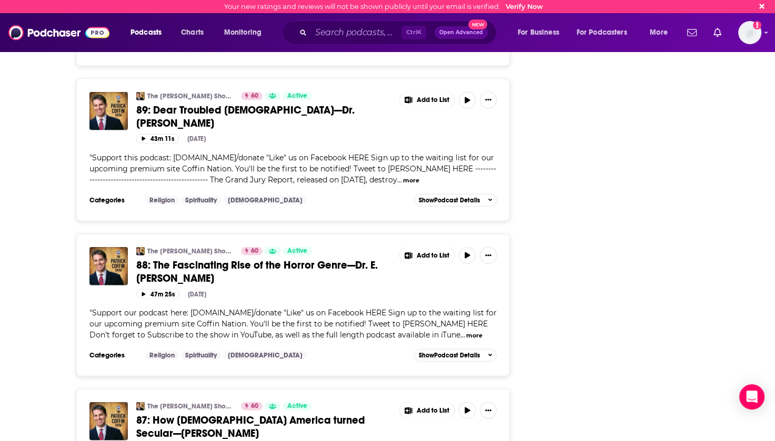
scroll to position [64234, 0]
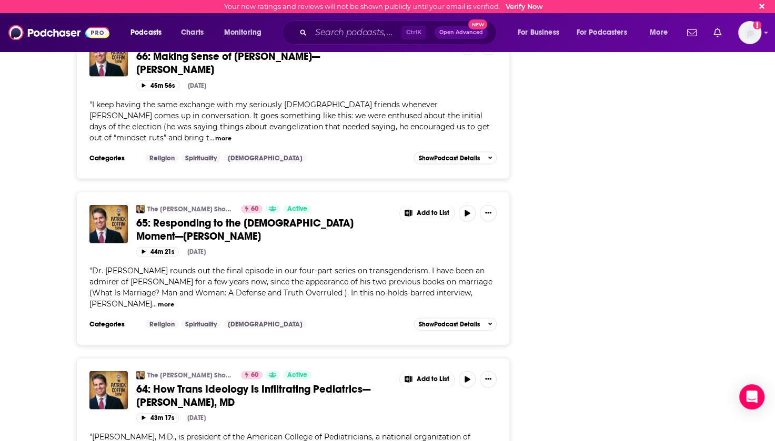
scroll to position [68084, 0]
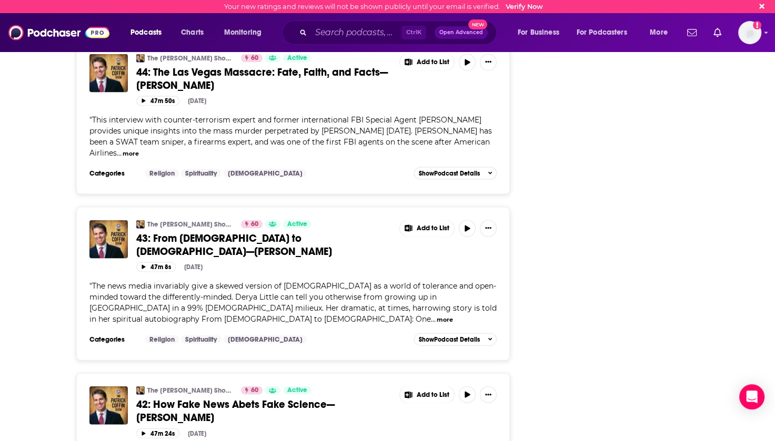
scroll to position [71921, 0]
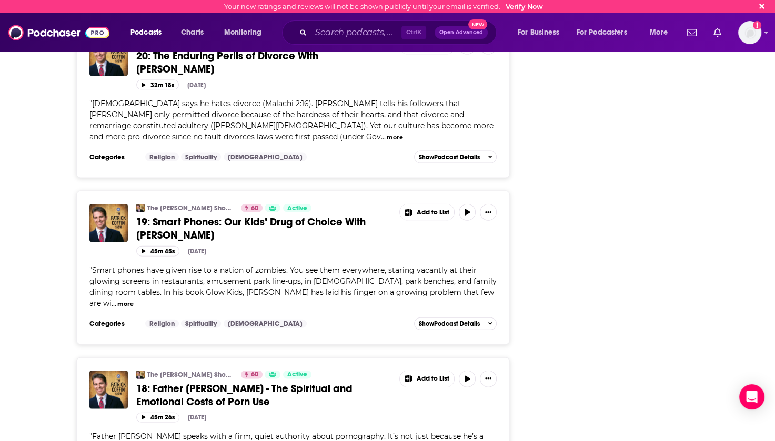
scroll to position [75882, 0]
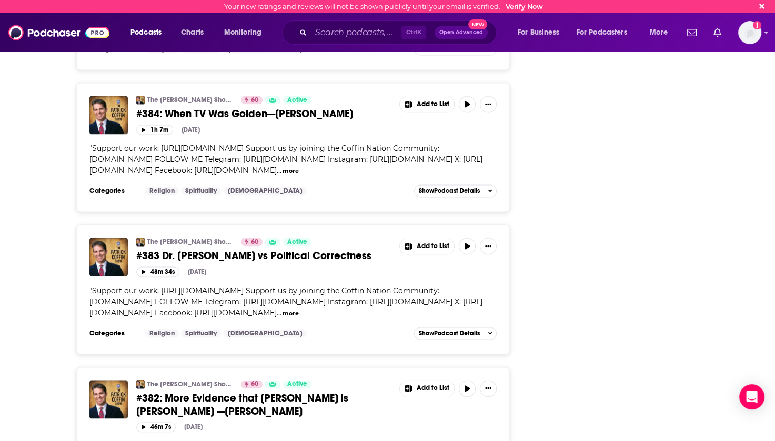
scroll to position [0, 0]
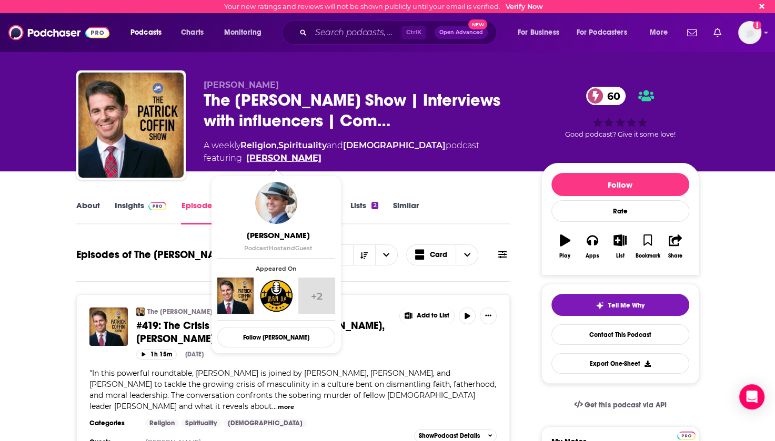
click at [275, 161] on link "Patrick Coffin" at bounding box center [283, 158] width 75 height 13
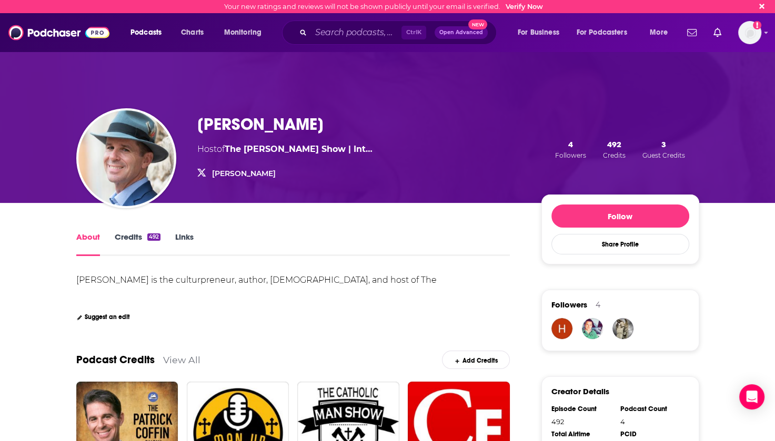
click at [122, 237] on link "Credits 492" at bounding box center [138, 244] width 46 height 24
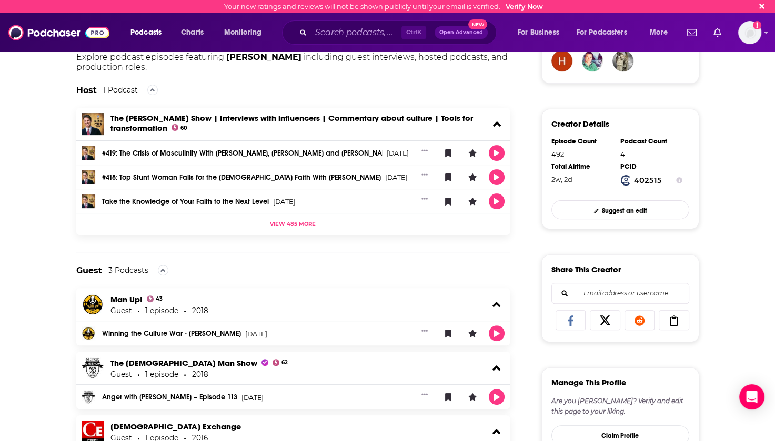
scroll to position [316, 0]
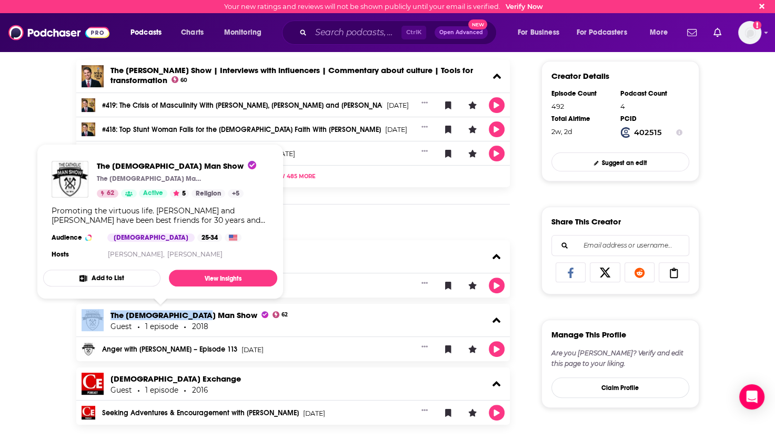
drag, startPoint x: 138, startPoint y: 314, endPoint x: 200, endPoint y: 314, distance: 62.1
click at [200, 314] on div "The Catholic Man Show 62 Guest 1 episode 2018" at bounding box center [293, 320] width 434 height 33
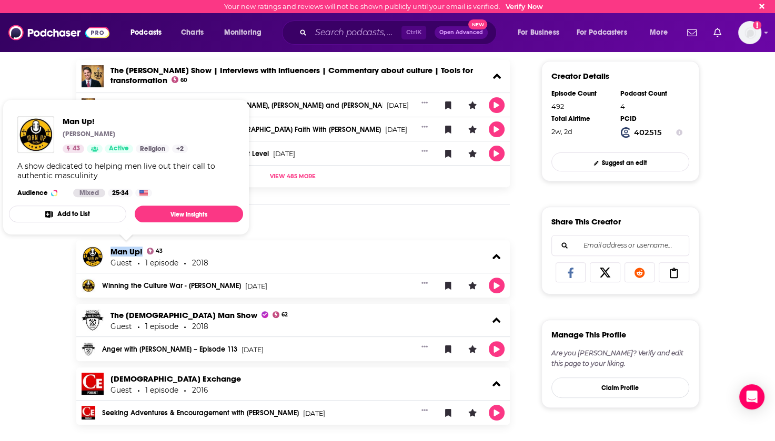
drag, startPoint x: 108, startPoint y: 252, endPoint x: 141, endPoint y: 254, distance: 33.2
click at [141, 254] on div "Man Up! 43 Guest 1 episode 2018" at bounding box center [293, 256] width 434 height 33
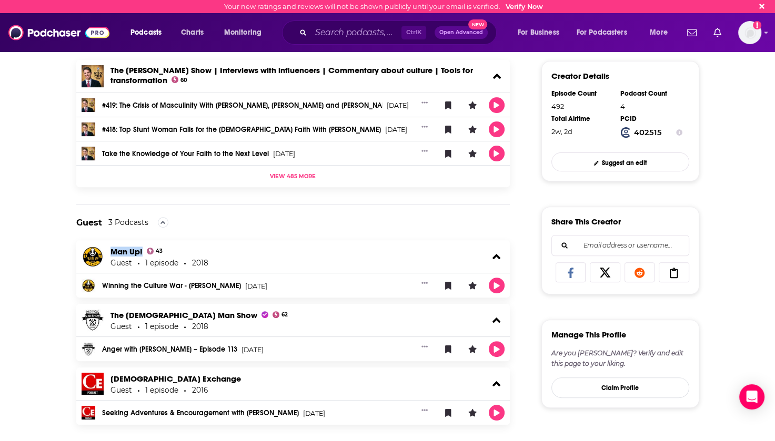
copy link "Man Up!"
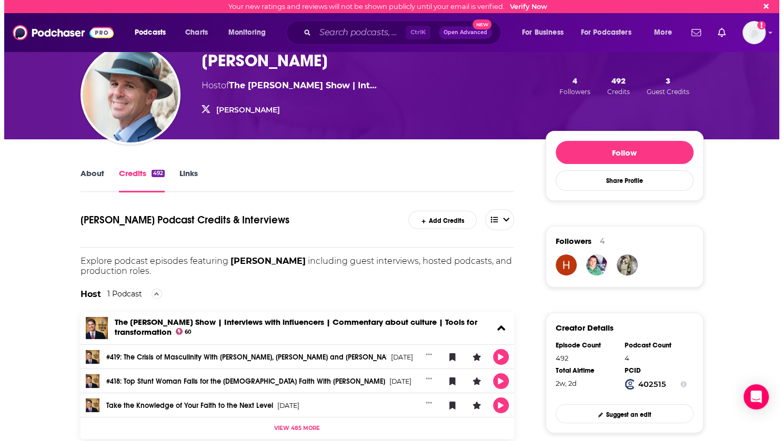
scroll to position [0, 0]
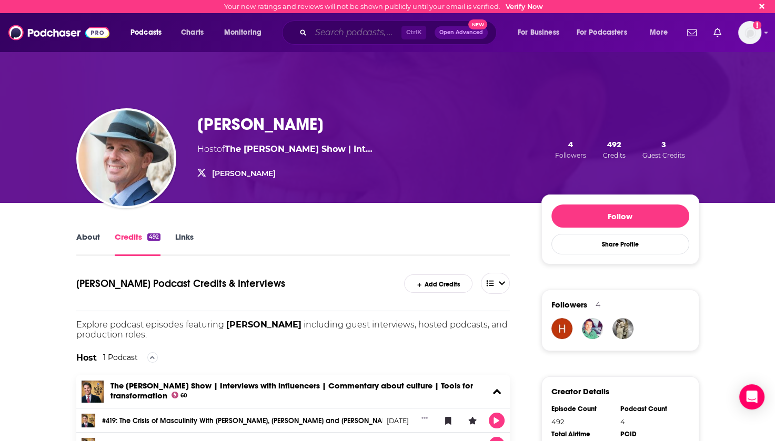
click at [339, 37] on input "Search podcasts, credits, & more..." at bounding box center [356, 32] width 90 height 17
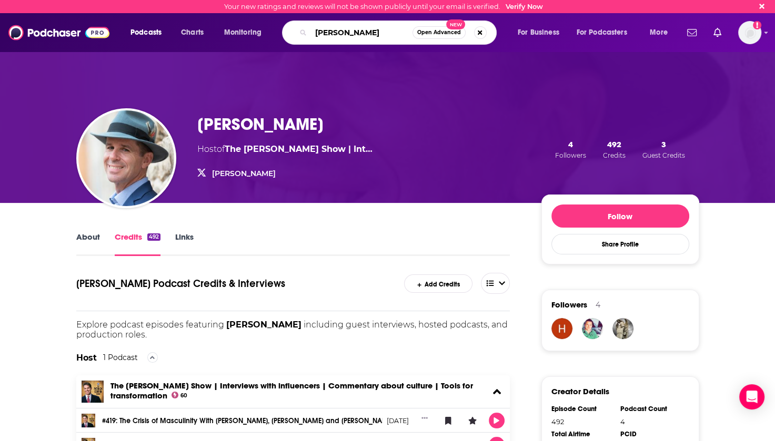
type input "Patrick Coffin"
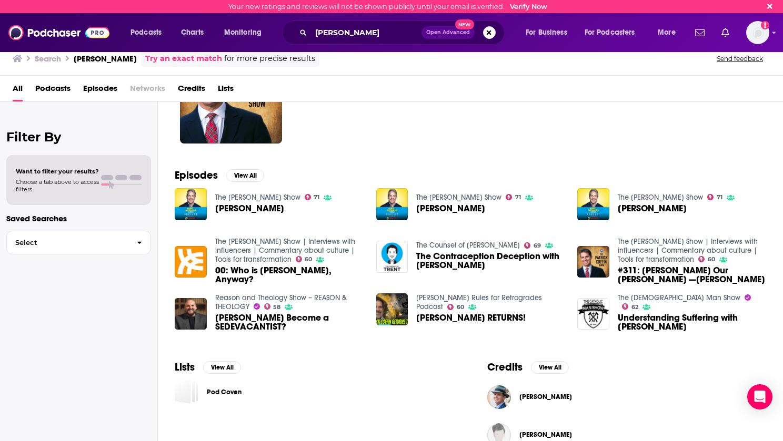
scroll to position [105, 0]
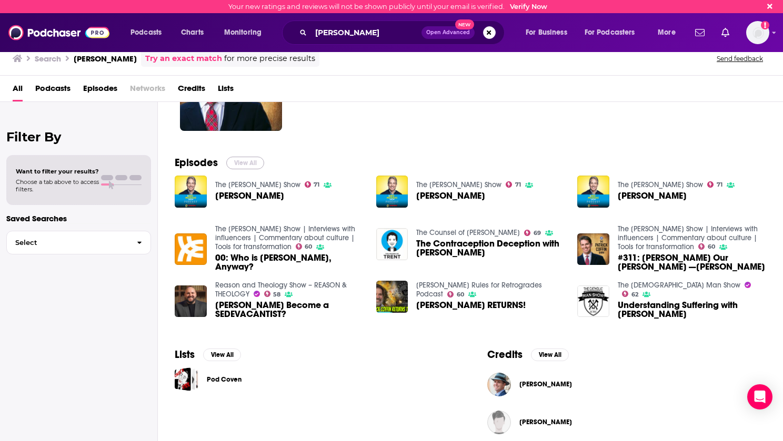
click at [244, 162] on button "View All" at bounding box center [245, 163] width 38 height 13
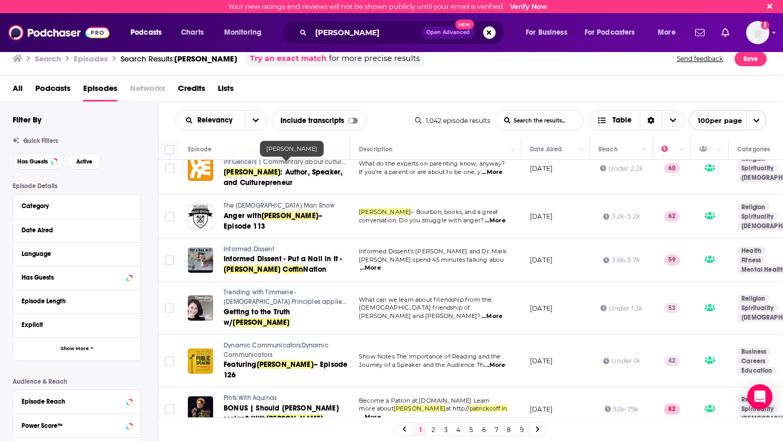
scroll to position [631, 0]
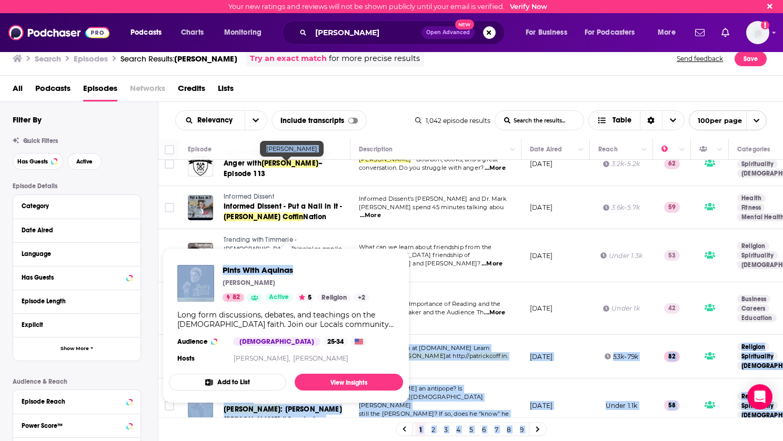
drag, startPoint x: 221, startPoint y: 305, endPoint x: 296, endPoint y: 269, distance: 83.3
click at [296, 269] on div "Your new ratings and reviews will not be shown publicly until your email is ver…" at bounding box center [391, 220] width 783 height 441
copy div "Pints With Aquinas BONUS | Should Pope Francis resign? With Patrick Coffin Beco…"
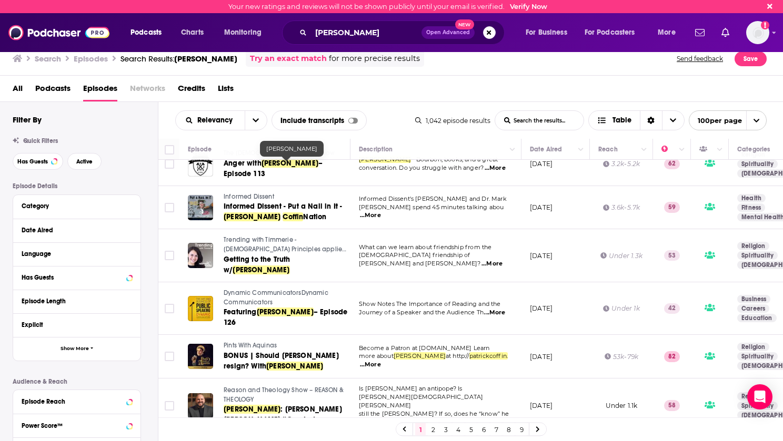
click at [175, 290] on td at bounding box center [168, 309] width 21 height 53
drag, startPoint x: 223, startPoint y: 303, endPoint x: 277, endPoint y: 302, distance: 54.2
click at [277, 335] on td "Pints With Aquinas BONUS | Should Pope Francis resign? With Patrick Coffin" at bounding box center [264, 357] width 171 height 44
copy span "Pints With Aquinas"
click at [343, 338] on td "Pints With Aquinas BONUS | Should Pope Francis resign? With Patrick Coffin" at bounding box center [264, 357] width 171 height 44
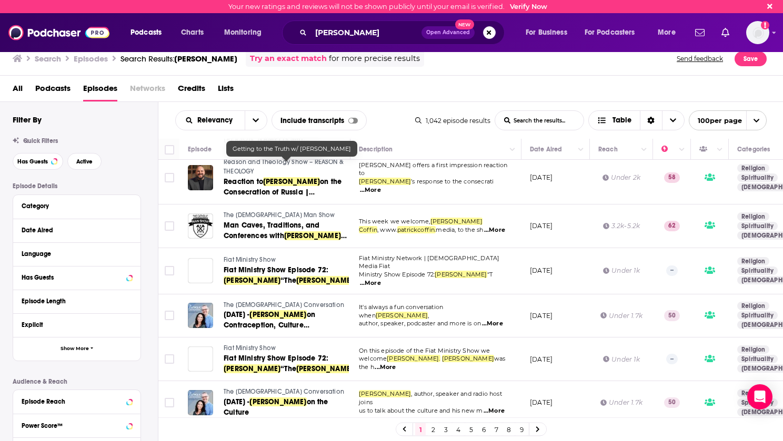
scroll to position [1368, 0]
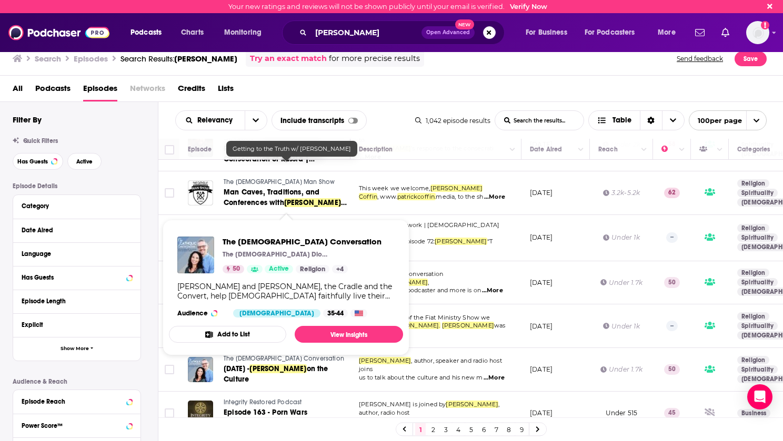
drag, startPoint x: 219, startPoint y: 202, endPoint x: 305, endPoint y: 206, distance: 86.4
click at [305, 268] on div "The Catholic Conversation 8/4/18 - Patrick Coffin on Contraception, Culture and…" at bounding box center [268, 283] width 161 height 31
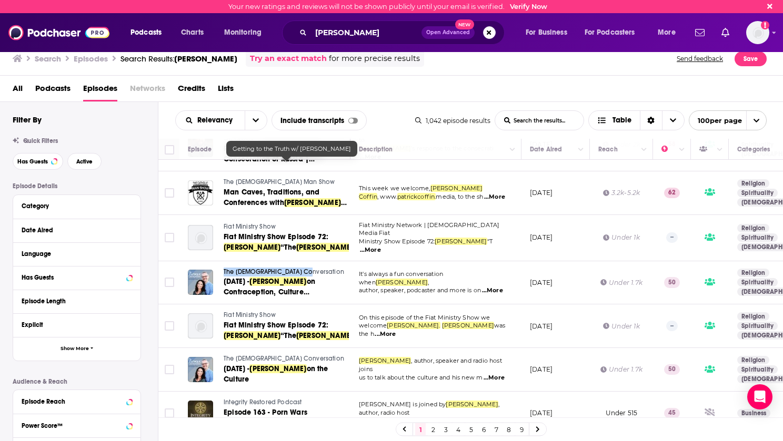
copy span "The Catholic Conversation"
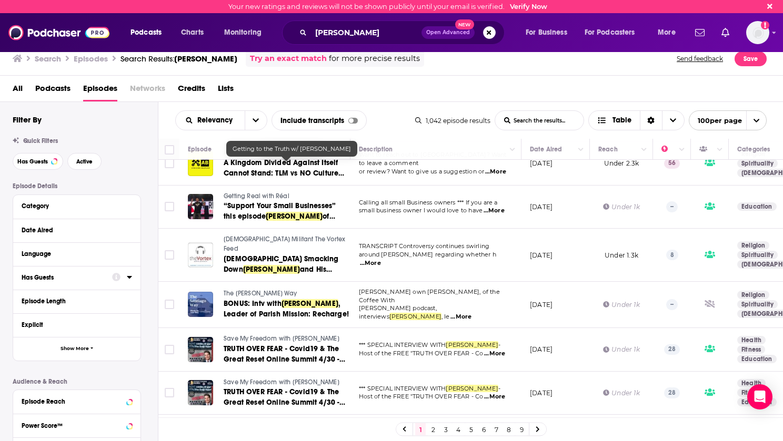
scroll to position [4198, 0]
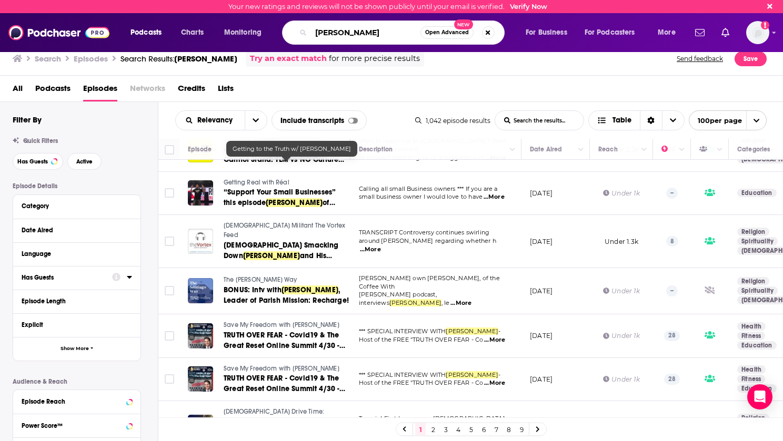
drag, startPoint x: 372, startPoint y: 35, endPoint x: 303, endPoint y: 38, distance: 70.0
click at [303, 37] on div "Patrick Coffin Open Advanced New" at bounding box center [393, 33] width 223 height 24
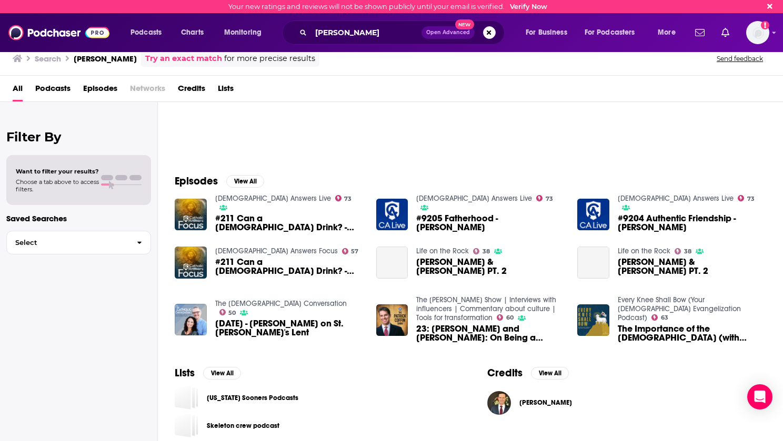
scroll to position [105, 0]
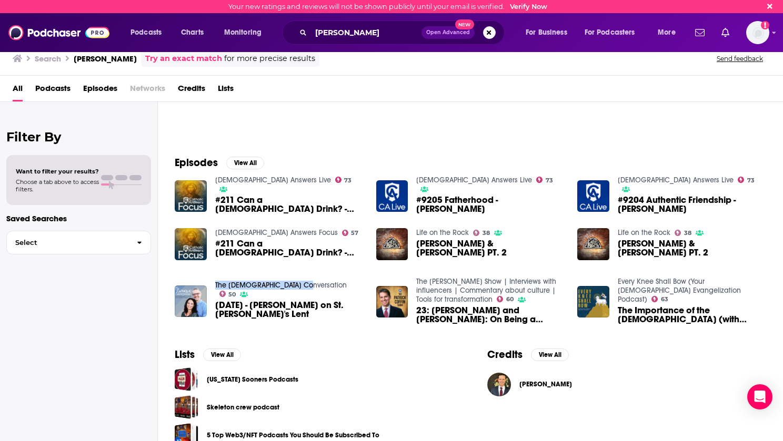
drag, startPoint x: 213, startPoint y: 286, endPoint x: 301, endPoint y: 288, distance: 88.4
click at [301, 288] on div "The Catholic Conversation 50 8/15/25 - Adam Minihan on St. Michael's Lent" at bounding box center [269, 301] width 189 height 41
copy link "The Catholic Conversation"
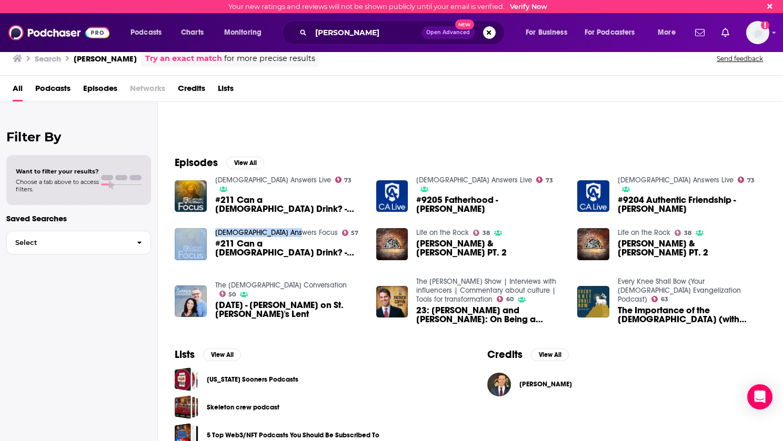
drag, startPoint x: 209, startPoint y: 229, endPoint x: 291, endPoint y: 234, distance: 82.2
click at [291, 234] on div "Catholic Answers Focus 57 #211 Can a Christian Drink? - Adam Minihan" at bounding box center [269, 244] width 189 height 33
copy div "Catholic Answers Focus"
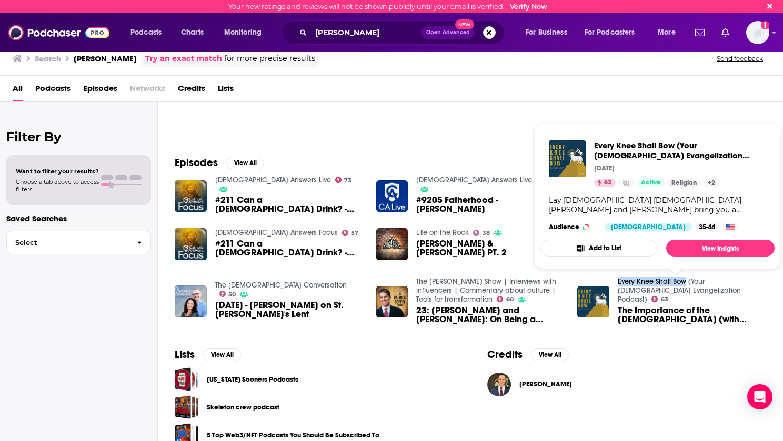
drag, startPoint x: 616, startPoint y: 284, endPoint x: 684, endPoint y: 285, distance: 68.4
click at [684, 285] on div "Every Knee Shall Bow (Your Catholic Evangelization Podcast) 63 The Importance o…" at bounding box center [671, 302] width 189 height 42
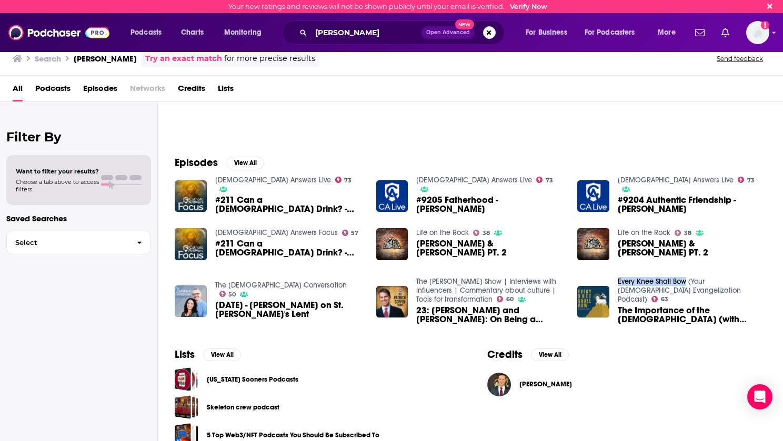
copy link "Every Knee Shall Bow"
click at [247, 165] on button "View All" at bounding box center [245, 163] width 38 height 13
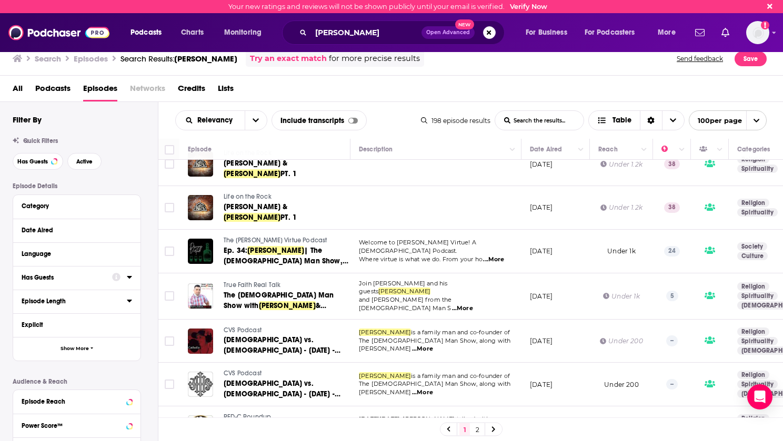
scroll to position [789, 0]
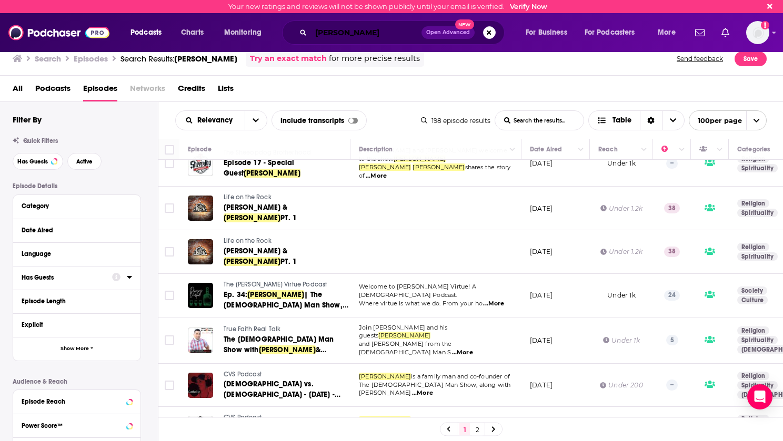
click at [384, 34] on input "adam minihan" at bounding box center [366, 32] width 110 height 17
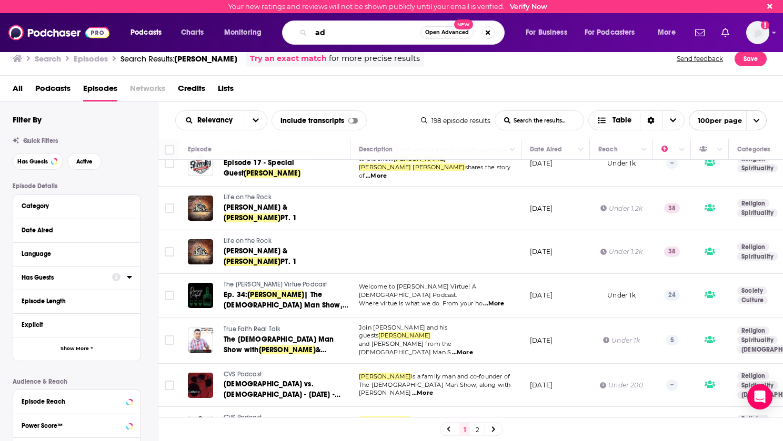
type input "a"
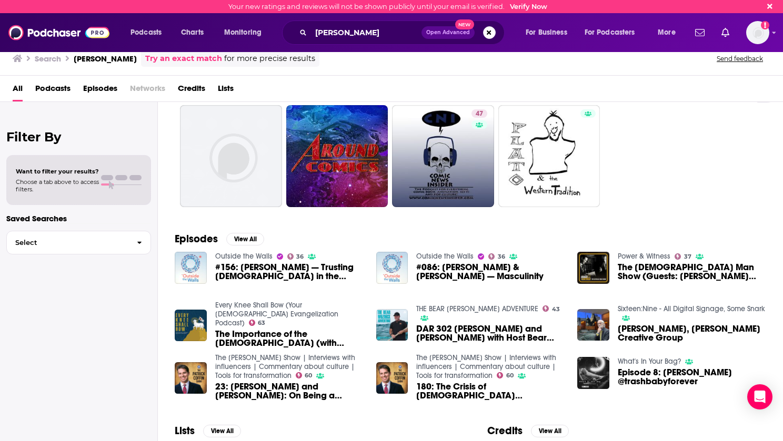
scroll to position [53, 0]
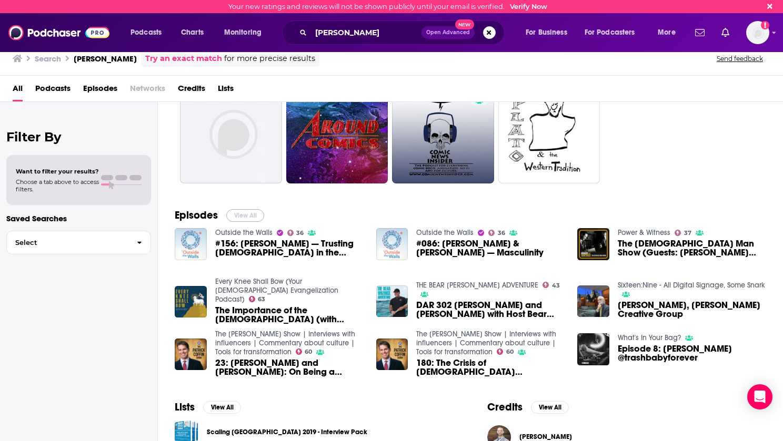
click at [253, 214] on button "View All" at bounding box center [245, 215] width 38 height 13
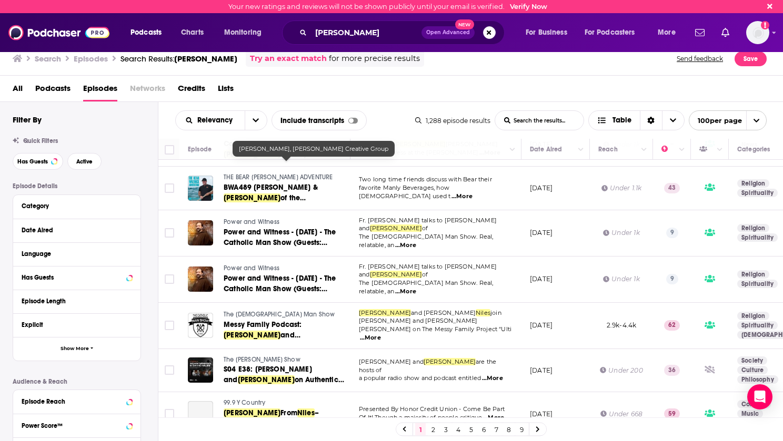
scroll to position [789, 0]
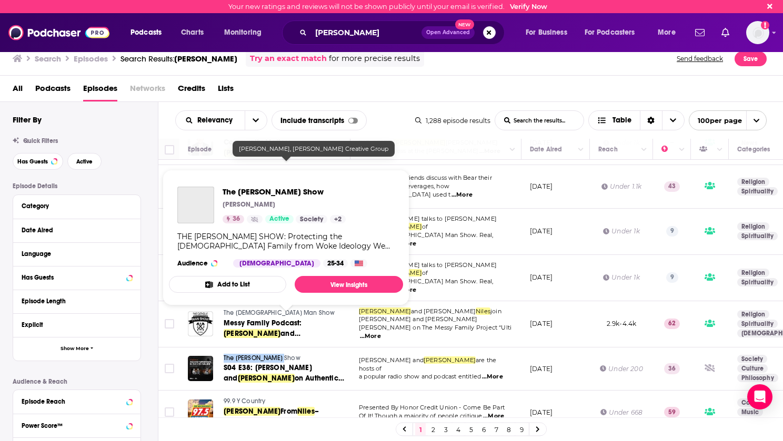
drag, startPoint x: 221, startPoint y: 319, endPoint x: 283, endPoint y: 324, distance: 61.7
click at [283, 354] on div "The Jay Aruga Show S04 E38: Adam Minihan and David Niles on Authentic Manhood a…" at bounding box center [268, 369] width 161 height 31
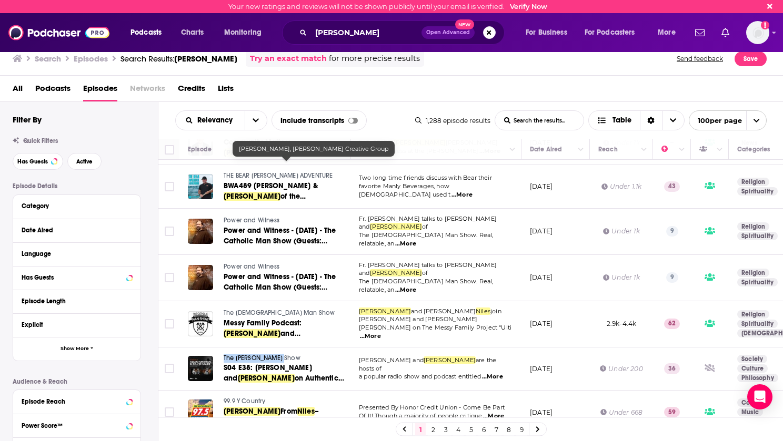
copy span "The Jay Aruga Show"
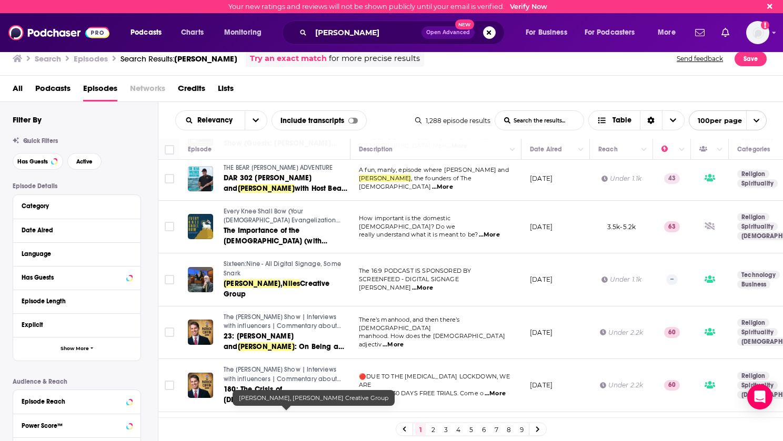
scroll to position [0, 0]
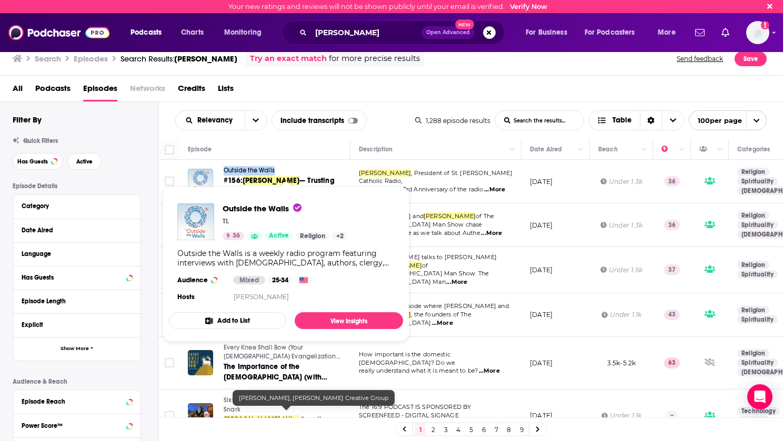
drag, startPoint x: 220, startPoint y: 170, endPoint x: 274, endPoint y: 174, distance: 53.8
click at [274, 174] on div "Outside the Walls #156: David Niles — Trusting God in the Interruptions" at bounding box center [268, 181] width 161 height 31
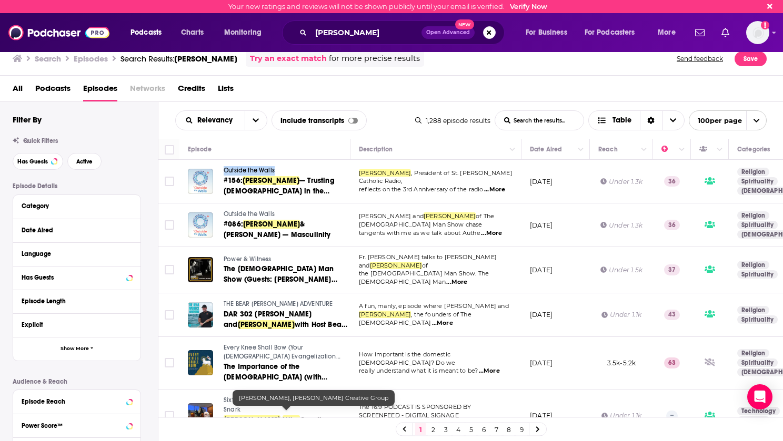
copy span "Outside the Walls"
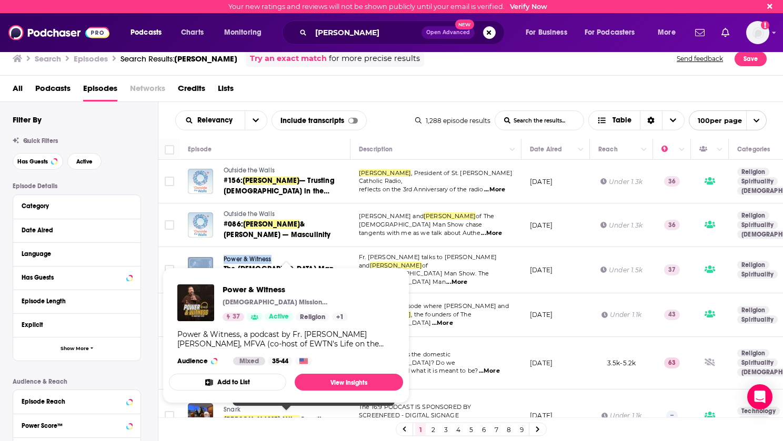
drag, startPoint x: 217, startPoint y: 258, endPoint x: 271, endPoint y: 259, distance: 54.2
click at [271, 259] on div "Power & Witness The Catholic Man Show (Guests: Adam Minihan and David Niles )" at bounding box center [268, 270] width 161 height 31
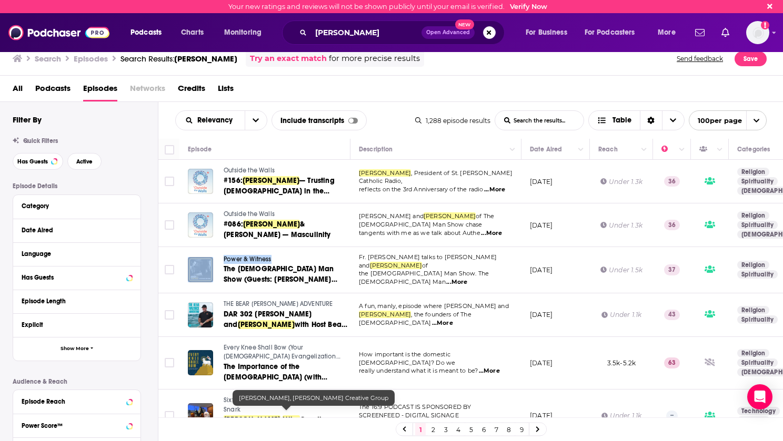
copy div "Power & Witness"
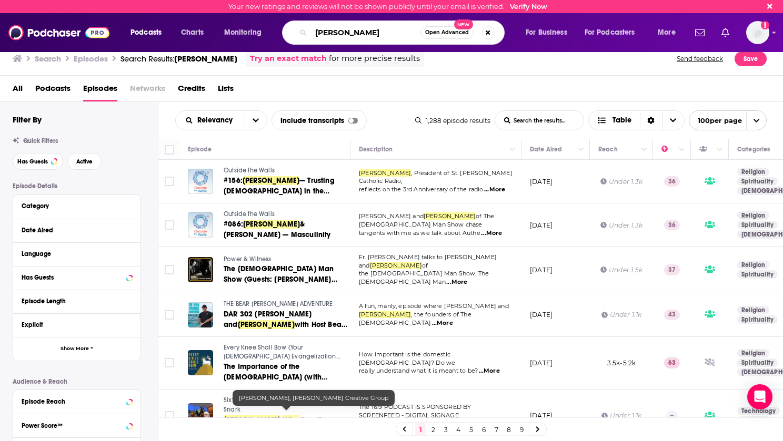
drag, startPoint x: 376, startPoint y: 35, endPoint x: 314, endPoint y: 33, distance: 62.7
click at [314, 33] on input "[PERSON_NAME]" at bounding box center [365, 32] width 109 height 17
paste input "[PERSON_NAME]"
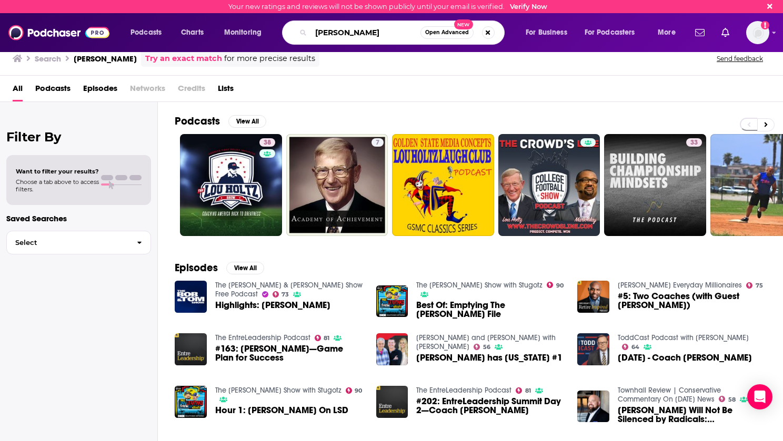
drag, startPoint x: 346, startPoint y: 33, endPoint x: 318, endPoint y: 36, distance: 28.1
click at [318, 36] on input "[PERSON_NAME]" at bounding box center [365, 32] width 109 height 17
type input "L"
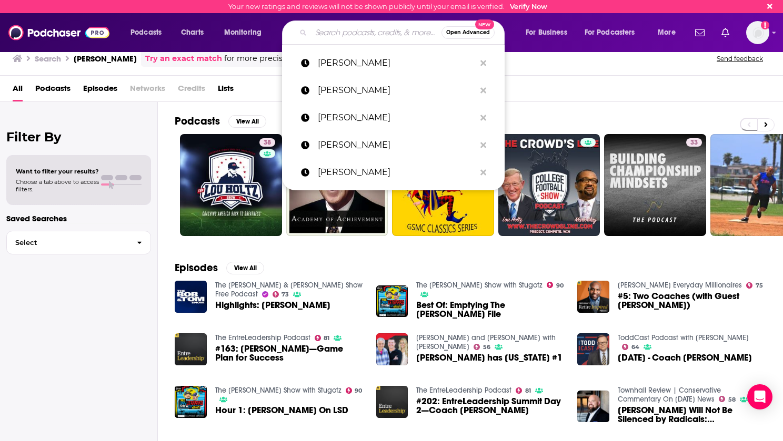
paste input "Fr. [PERSON_NAME],"
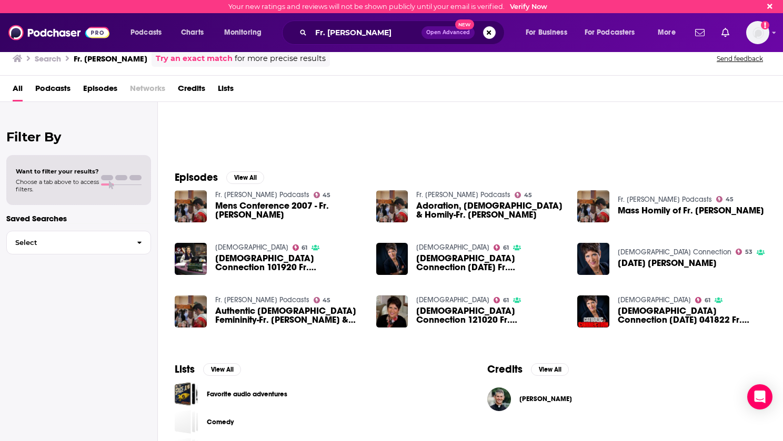
scroll to position [105, 0]
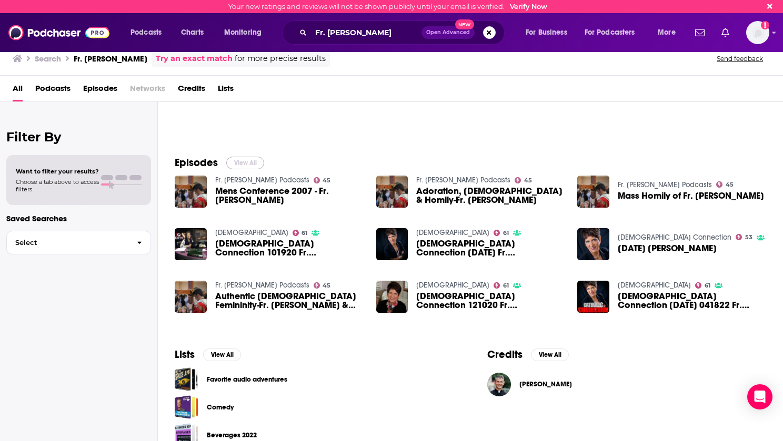
click at [245, 164] on button "View All" at bounding box center [245, 163] width 38 height 13
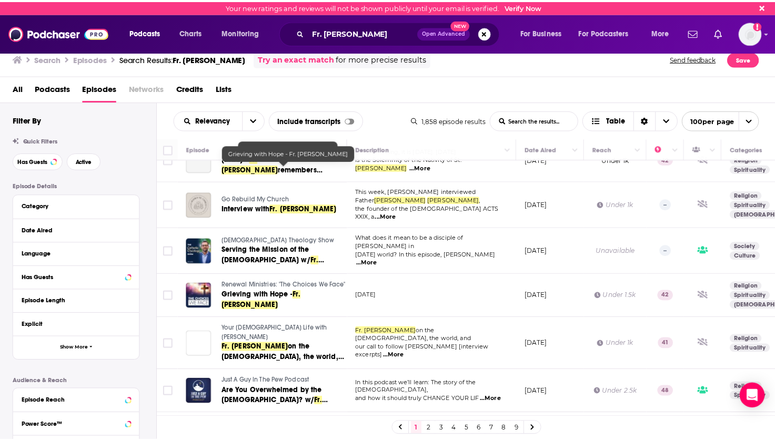
scroll to position [3209, 0]
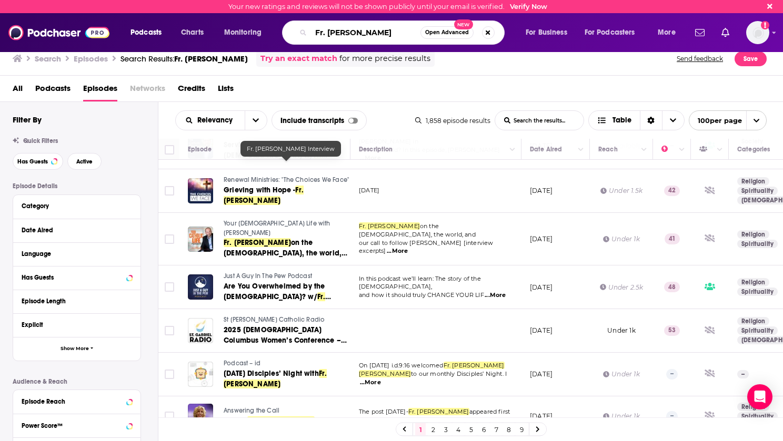
drag, startPoint x: 385, startPoint y: 33, endPoint x: 286, endPoint y: 34, distance: 98.9
click at [286, 34] on div "Fr. John Riccardo Open Advanced New" at bounding box center [393, 33] width 223 height 24
type input "the eric metaxas"
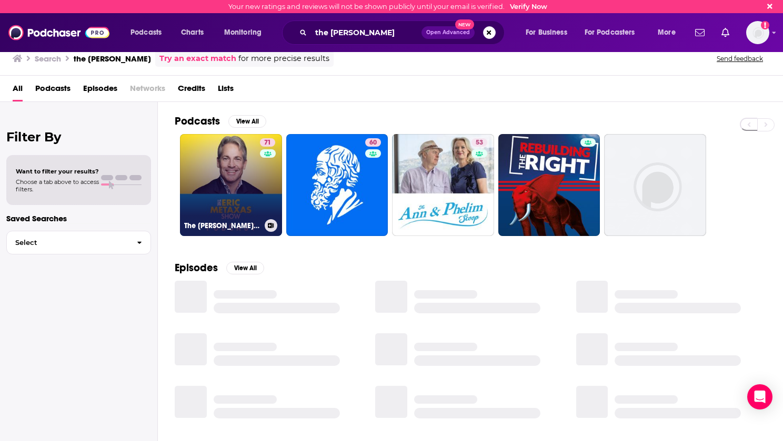
click at [204, 164] on link "71 The Eric Metaxas Show" at bounding box center [231, 185] width 102 height 102
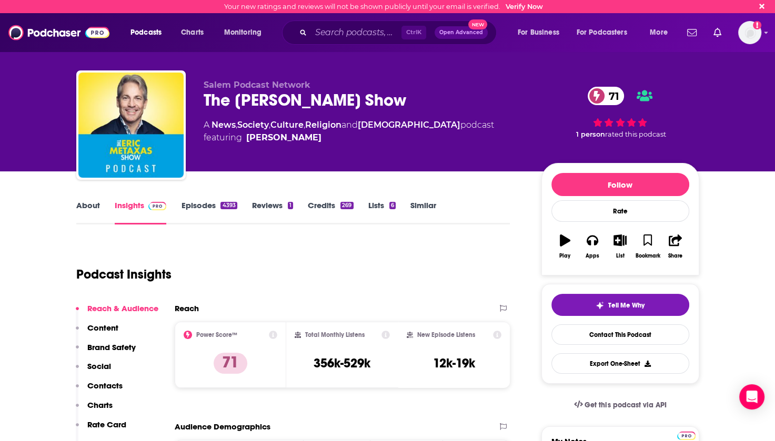
click at [188, 207] on link "Episodes 4393" at bounding box center [209, 212] width 56 height 24
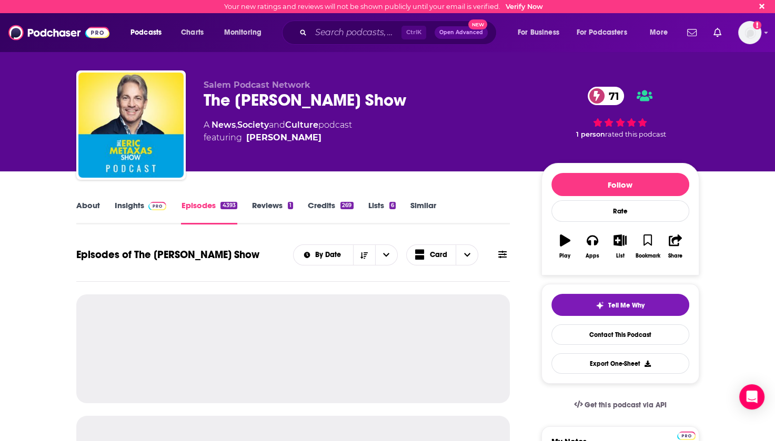
click at [503, 258] on icon at bounding box center [502, 254] width 8 height 7
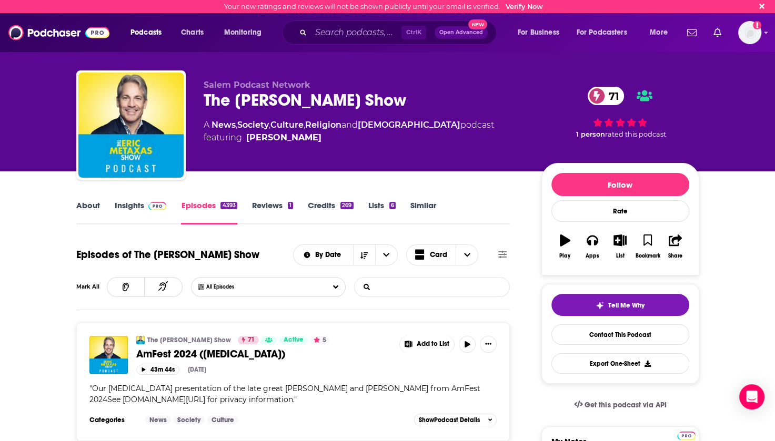
click at [419, 289] on input "List Search Input" at bounding box center [410, 287] width 110 height 19
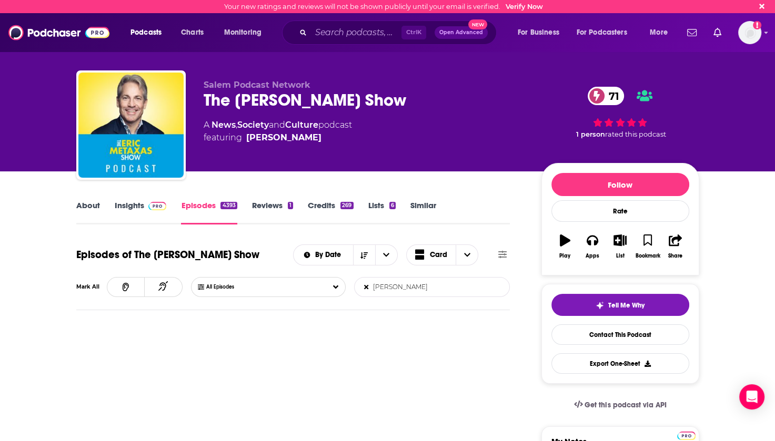
scroll to position [53, 0]
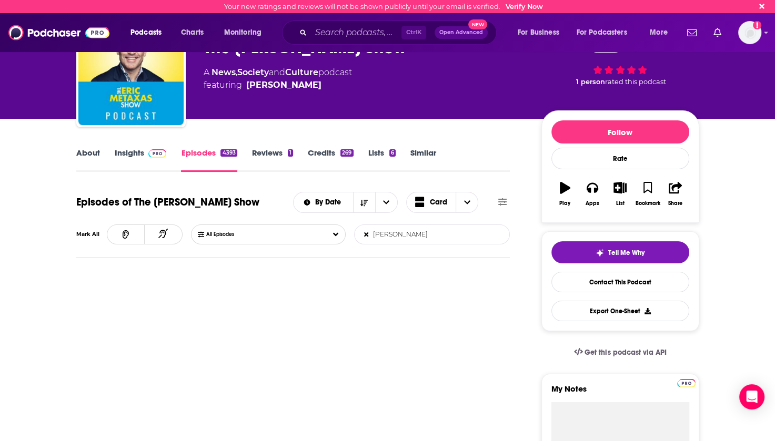
drag, startPoint x: 411, startPoint y: 234, endPoint x: 360, endPoint y: 235, distance: 51.1
click at [360, 235] on input "[PERSON_NAME]" at bounding box center [410, 234] width 110 height 19
type input "a"
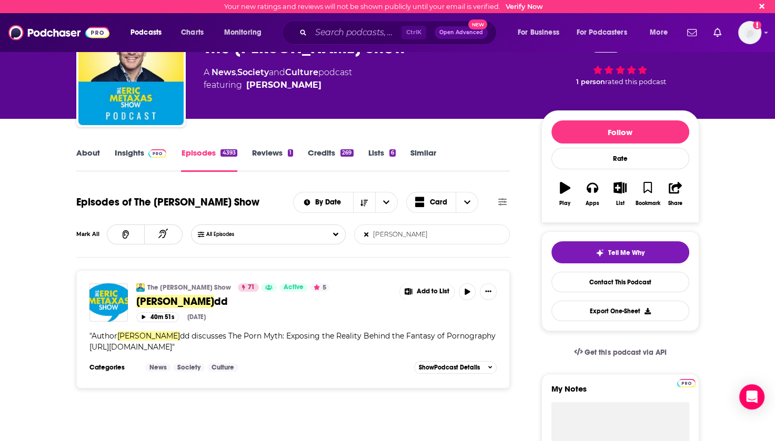
drag, startPoint x: 371, startPoint y: 239, endPoint x: 358, endPoint y: 240, distance: 12.6
click at [358, 240] on input "matt fra" at bounding box center [410, 234] width 110 height 19
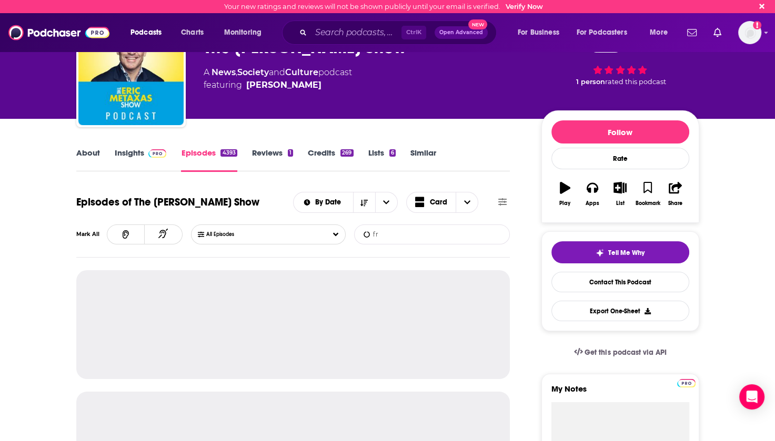
type input "f"
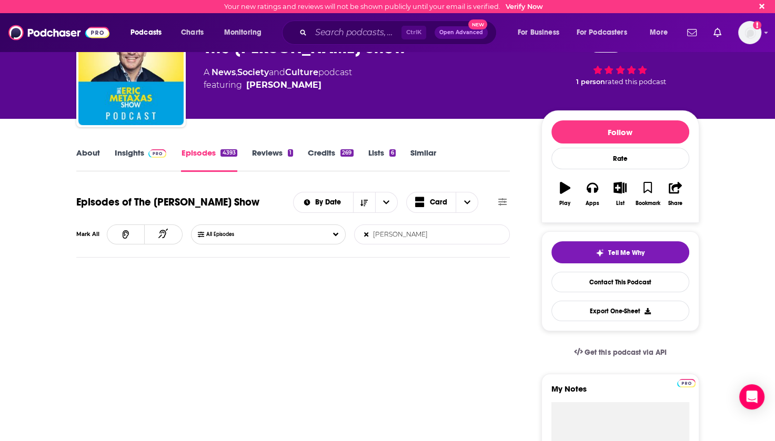
drag, startPoint x: 408, startPoint y: 235, endPoint x: 340, endPoint y: 238, distance: 68.5
click at [340, 238] on div "All Episodes schmitz List Search Input Search Episodes..." at bounding box center [350, 235] width 319 height 20
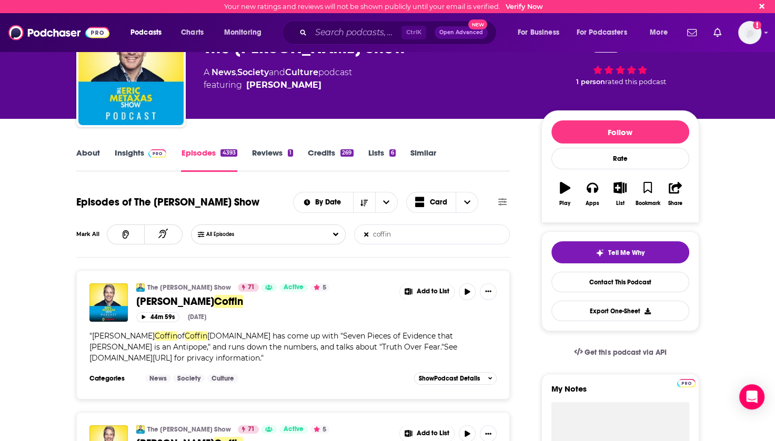
drag, startPoint x: 402, startPoint y: 236, endPoint x: 366, endPoint y: 236, distance: 35.8
click at [366, 236] on form "coffin List Search Input Search Episodes..." at bounding box center [432, 235] width 156 height 20
paste input "John Pageau"
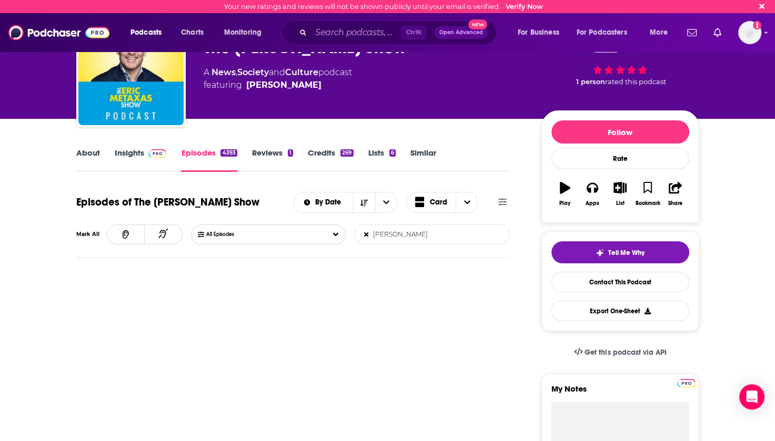
drag, startPoint x: 420, startPoint y: 233, endPoint x: 407, endPoint y: 233, distance: 13.2
click at [407, 233] on input "John Pageau" at bounding box center [410, 234] width 110 height 19
drag, startPoint x: 412, startPoint y: 237, endPoint x: 355, endPoint y: 245, distance: 57.9
click at [363, 238] on input "John Pag" at bounding box center [410, 234] width 110 height 19
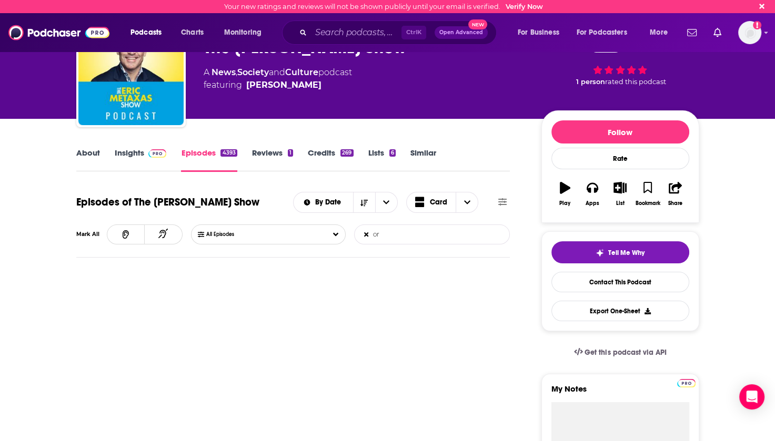
type input "o"
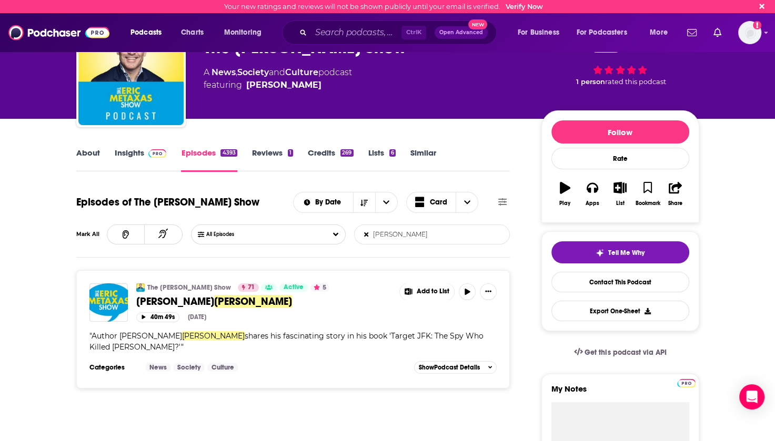
drag, startPoint x: 389, startPoint y: 235, endPoint x: 341, endPoint y: 246, distance: 49.1
click at [348, 241] on div "All Episodes wilcox List Search Input Search Episodes..." at bounding box center [350, 235] width 319 height 20
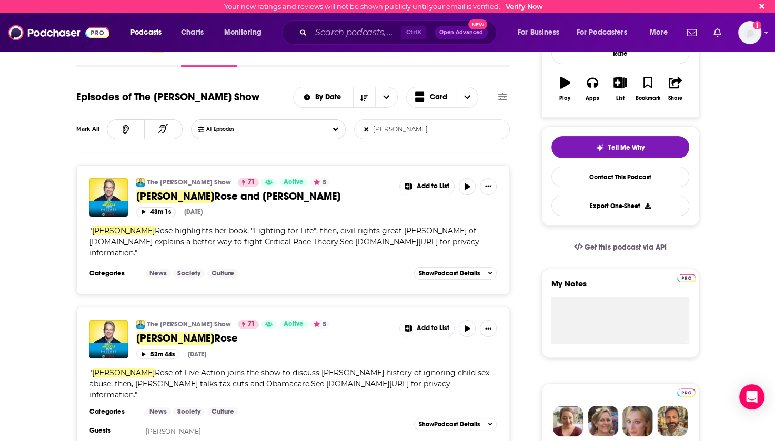
scroll to position [263, 0]
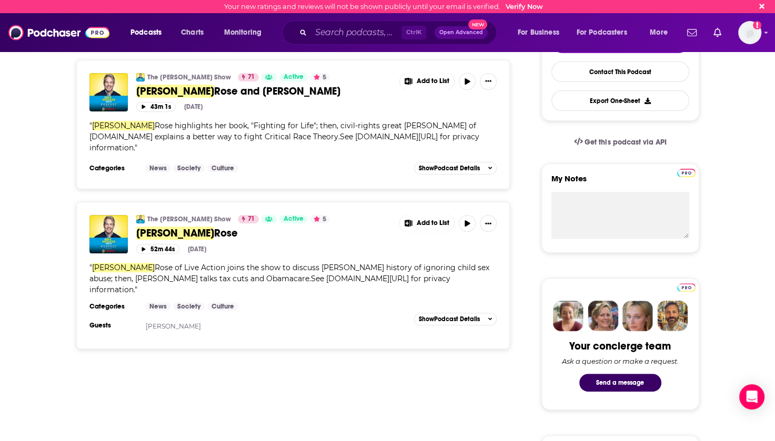
type input "lila"
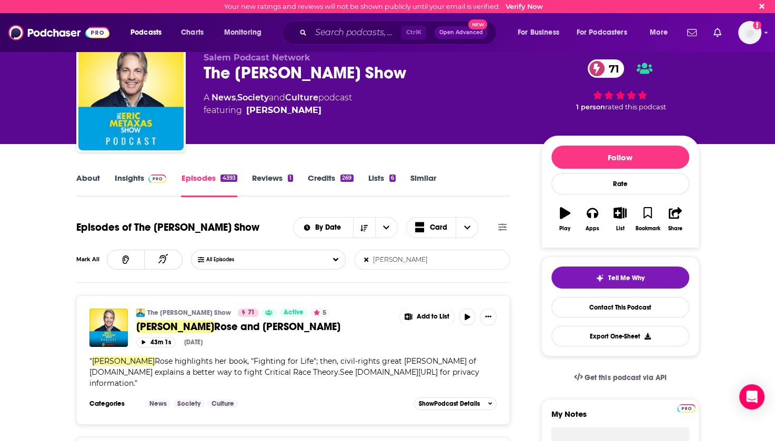
scroll to position [0, 0]
